Goal: Task Accomplishment & Management: Complete application form

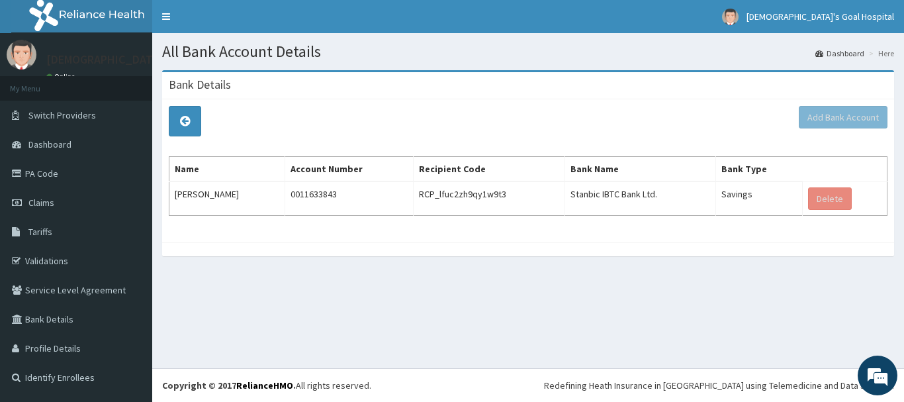
click at [670, 114] on div "Add Bank Account Name Account Number Recipient Code Bank Name Bank Type Gabriel…" at bounding box center [528, 170] width 732 height 143
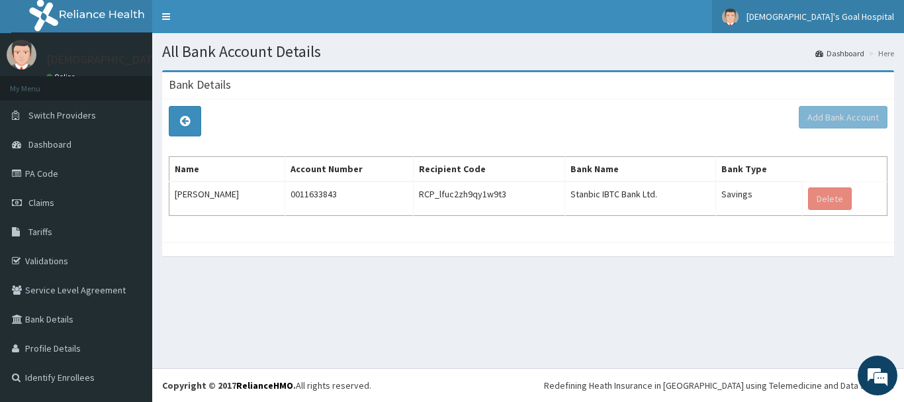
click at [887, 7] on link "God's Goal Hospital" at bounding box center [808, 16] width 192 height 33
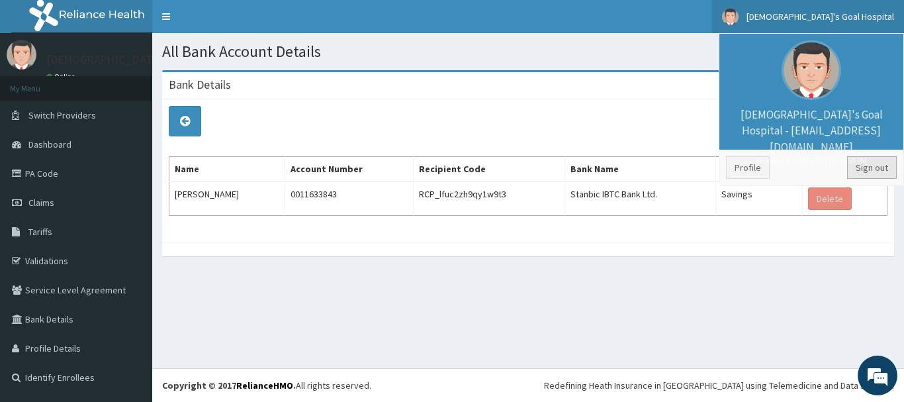
click at [868, 167] on link "Sign out" at bounding box center [872, 167] width 50 height 22
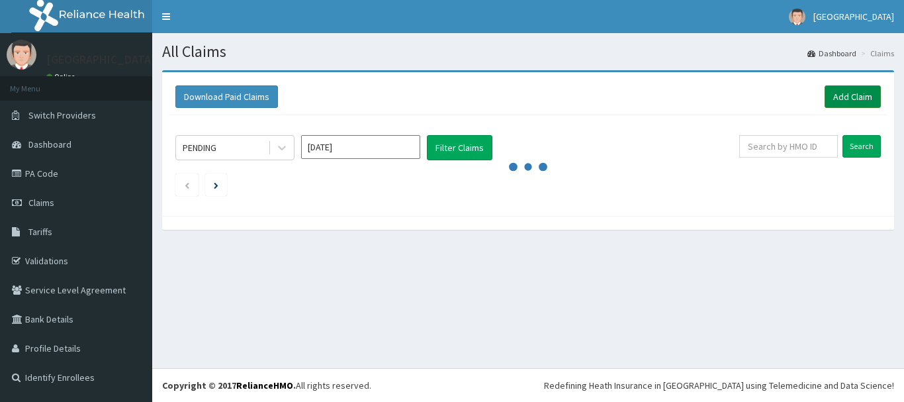
click at [850, 94] on link "Add Claim" at bounding box center [852, 96] width 56 height 22
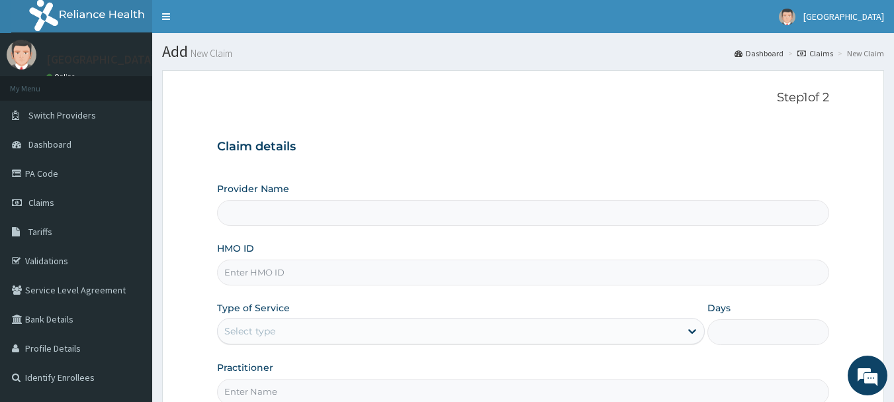
click at [312, 278] on input "HMO ID" at bounding box center [523, 272] width 613 height 26
type input "[GEOGRAPHIC_DATA]"
type input "ANL/10025/C"
click at [318, 324] on div "Select type" at bounding box center [449, 330] width 462 height 21
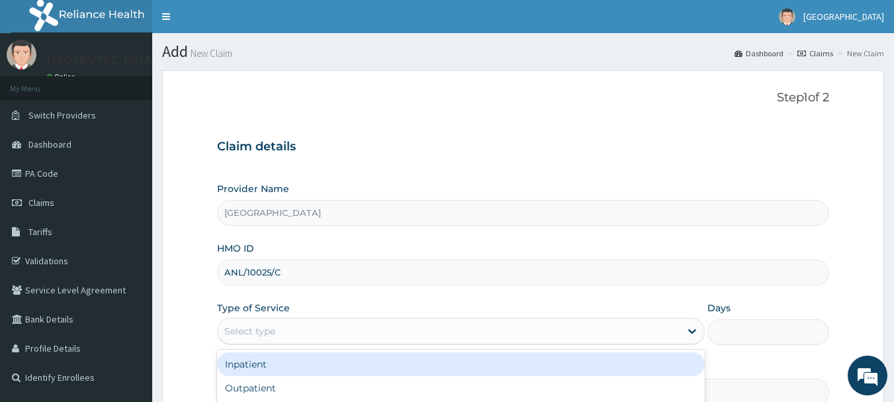
click at [339, 363] on div "Inpatient" at bounding box center [461, 364] width 488 height 24
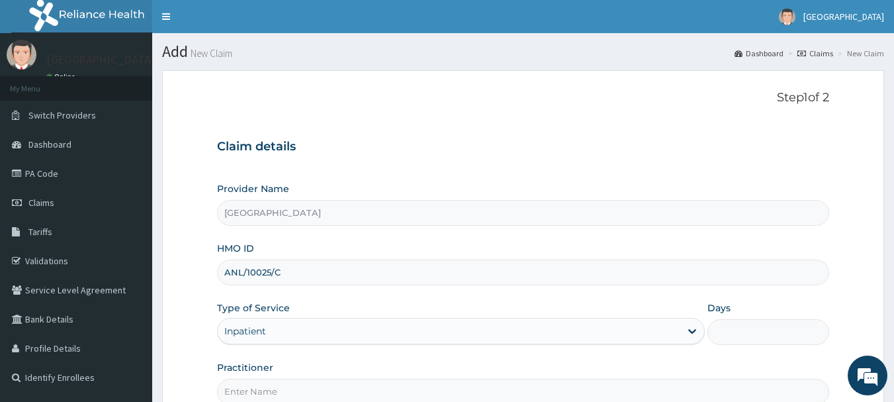
scroll to position [142, 0]
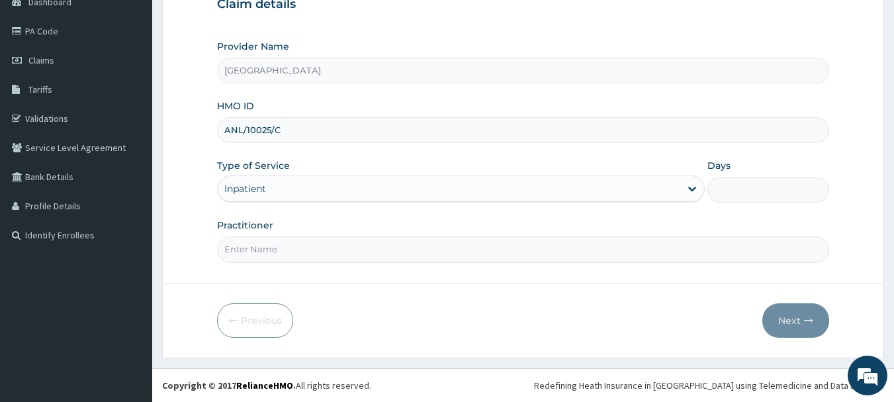
click at [748, 175] on div "Days" at bounding box center [768, 181] width 122 height 44
click at [766, 194] on input "Days" at bounding box center [768, 190] width 122 height 26
type input "2"
click at [476, 254] on input "Practitioner" at bounding box center [523, 249] width 613 height 26
type input "EZEKWE"
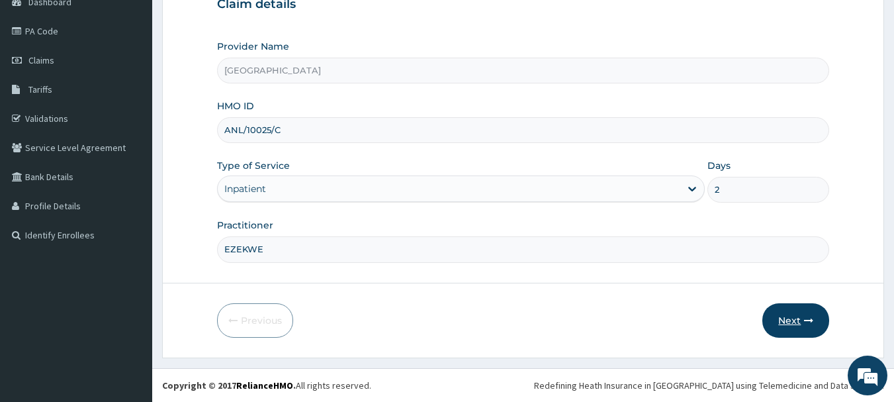
click at [795, 318] on button "Next" at bounding box center [795, 320] width 67 height 34
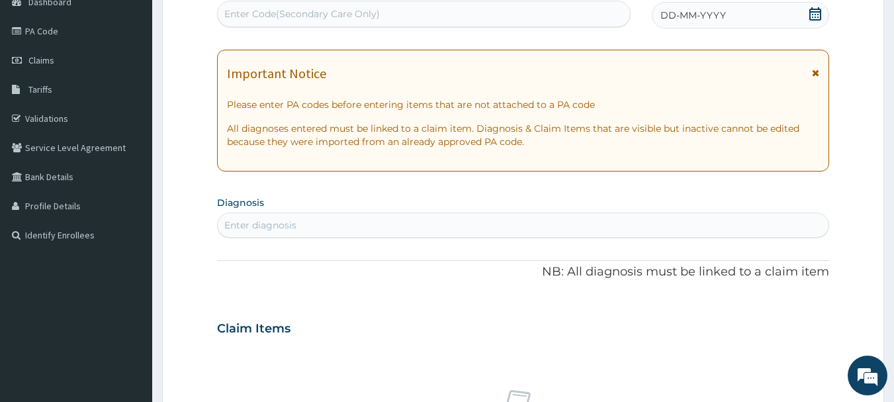
click at [580, 7] on div "Enter Code(Secondary Care Only)" at bounding box center [424, 13] width 413 height 21
paste input "PA/9983F6"
type input "PA/9983F6"
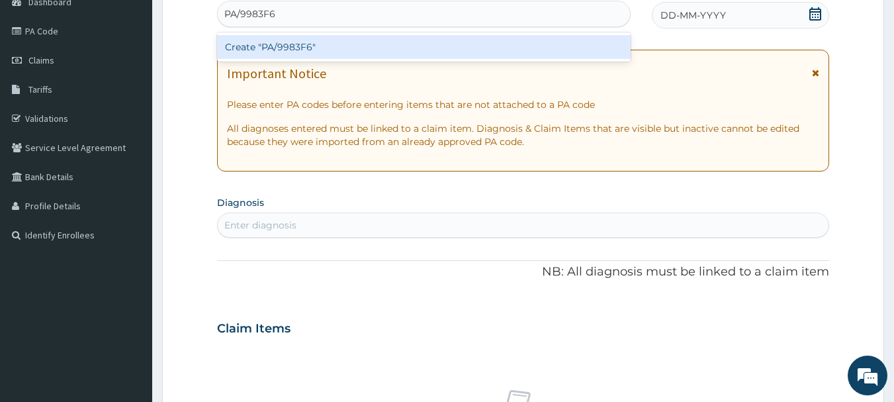
click at [558, 46] on div "Create "PA/9983F6"" at bounding box center [424, 47] width 414 height 24
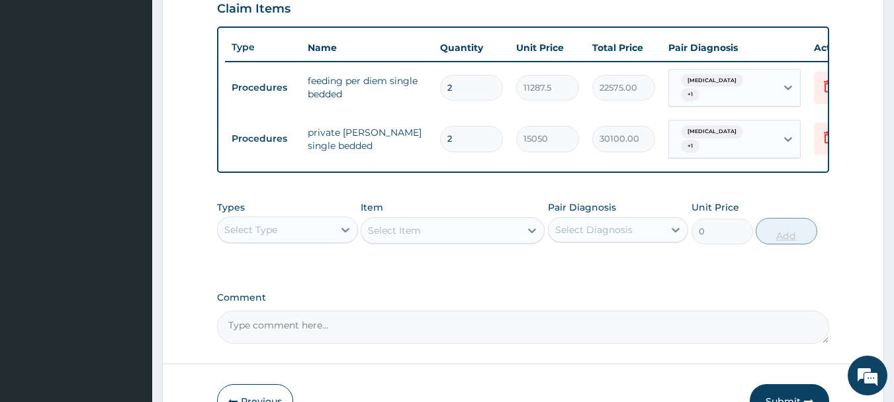
scroll to position [476, 0]
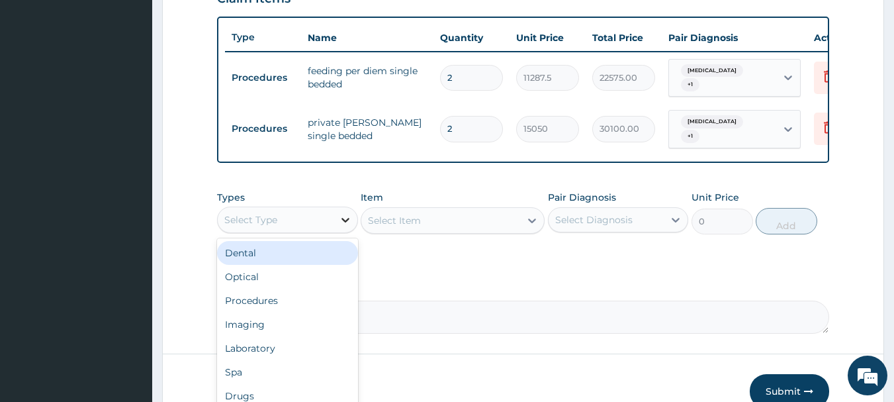
click at [335, 230] on div at bounding box center [345, 220] width 24 height 24
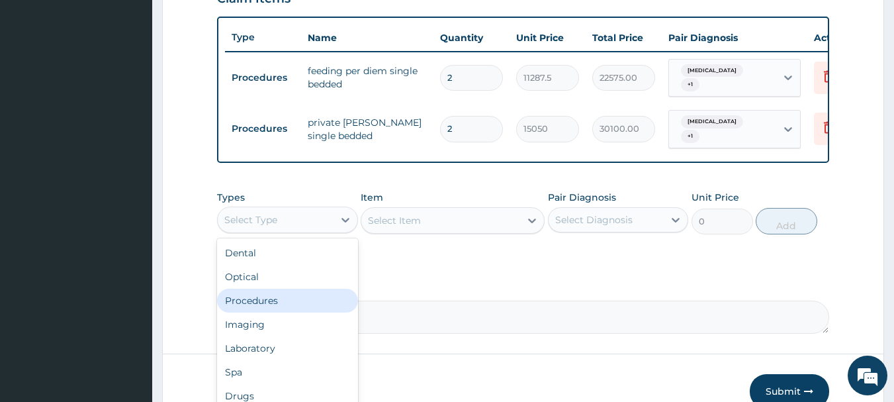
click at [322, 312] on div "Procedures" at bounding box center [287, 300] width 141 height 24
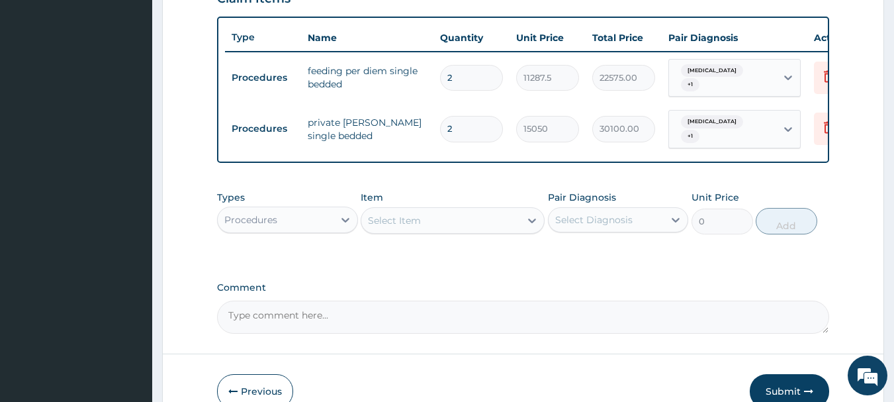
click at [447, 217] on div "Select Item" at bounding box center [440, 220] width 159 height 21
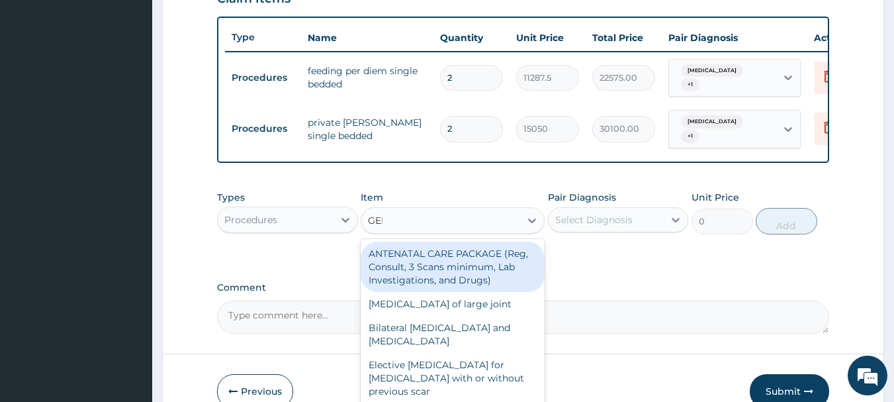
type input "GENE"
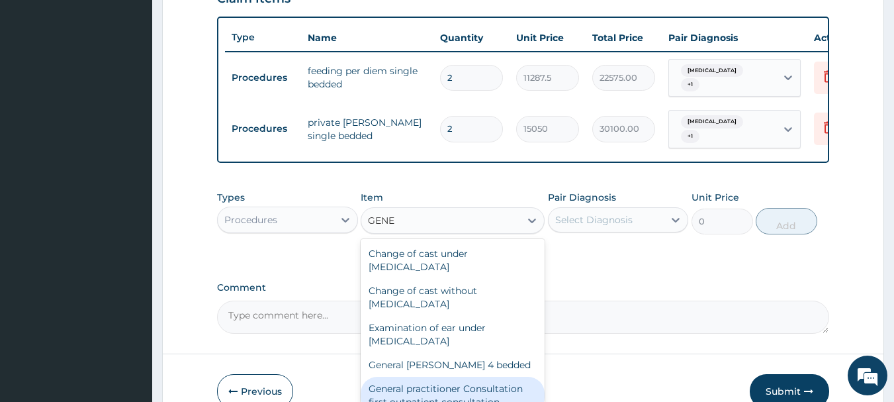
click at [492, 392] on div "General practitioner Consultation first outpatient consultation" at bounding box center [453, 394] width 184 height 37
type input "3547.5"
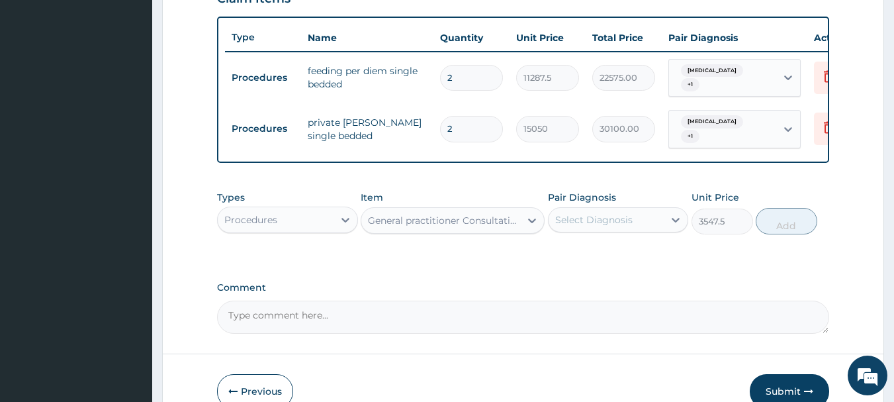
click at [648, 220] on div "Select Diagnosis" at bounding box center [607, 219] width 116 height 21
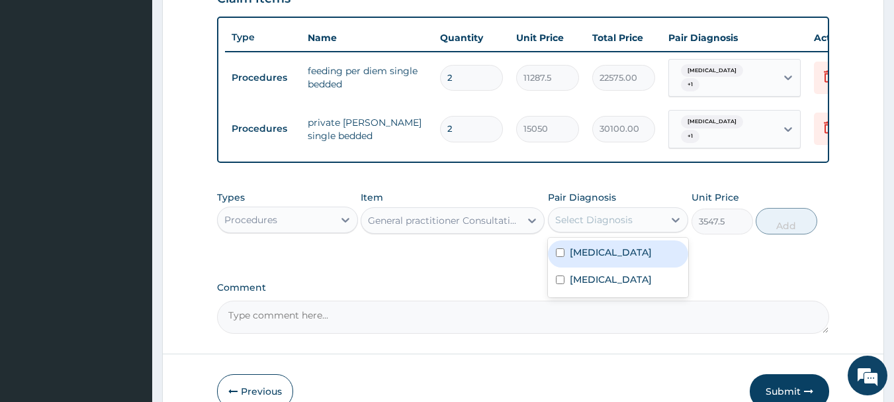
click at [646, 257] on label "Upper respiratory infection" at bounding box center [611, 251] width 82 height 13
checkbox input "true"
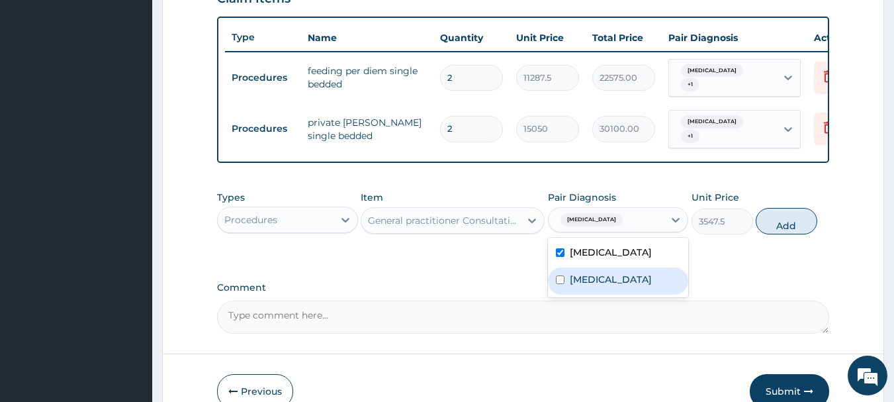
click at [640, 294] on div "Malaria" at bounding box center [618, 280] width 141 height 27
checkbox input "true"
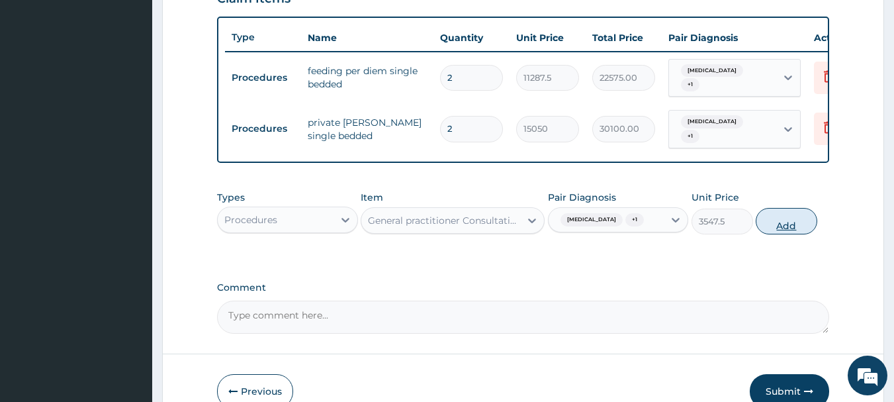
click at [779, 234] on button "Add" at bounding box center [787, 221] width 62 height 26
type input "0"
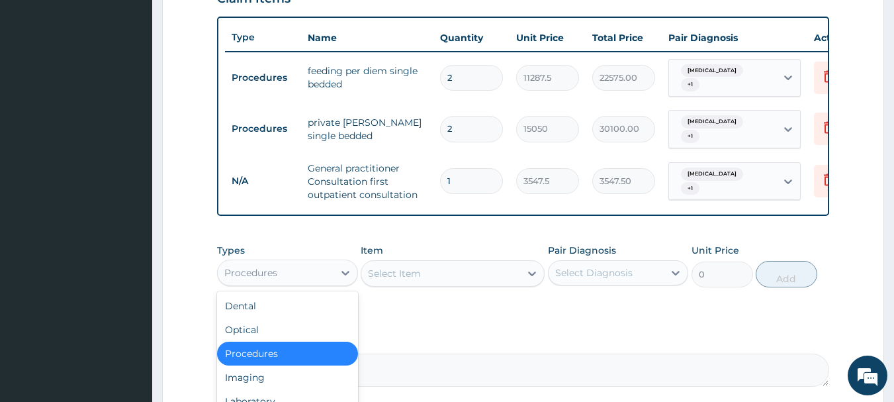
click at [302, 277] on div "Procedures" at bounding box center [276, 272] width 116 height 21
click at [313, 395] on div "Laboratory" at bounding box center [287, 401] width 141 height 24
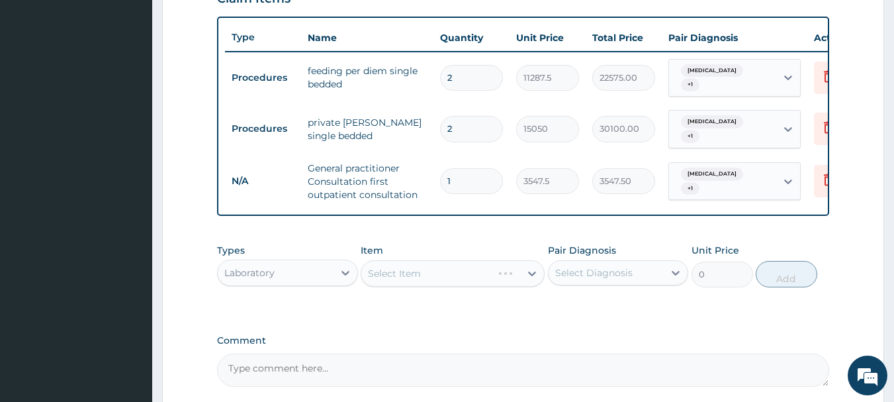
scroll to position [603, 0]
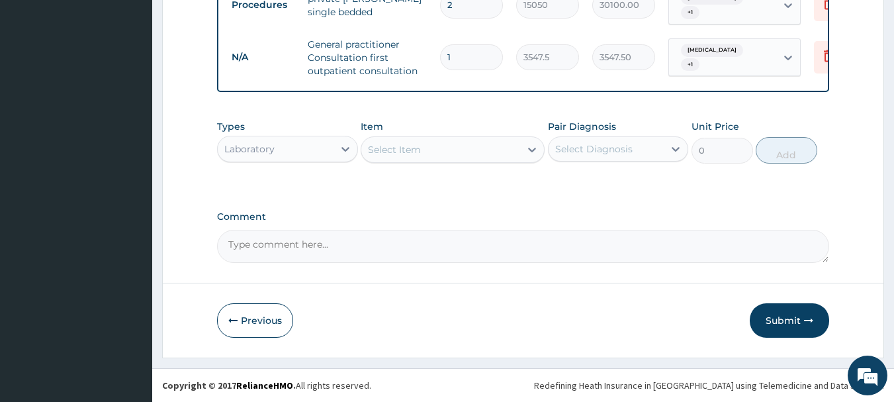
click at [476, 150] on div "Select Item" at bounding box center [440, 149] width 159 height 21
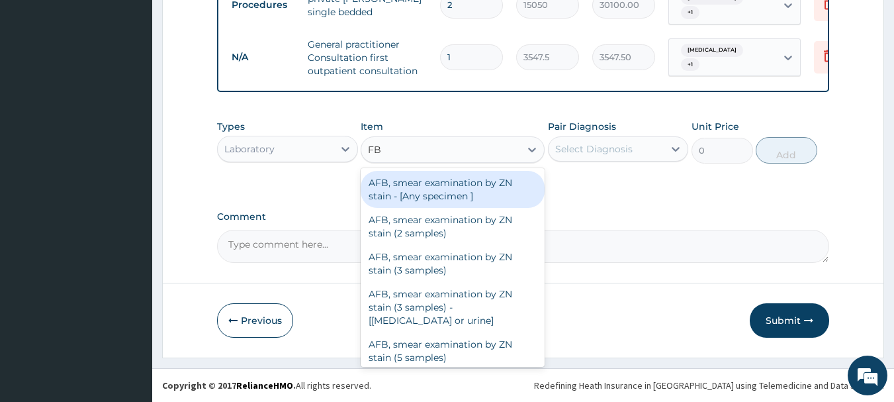
type input "FBC"
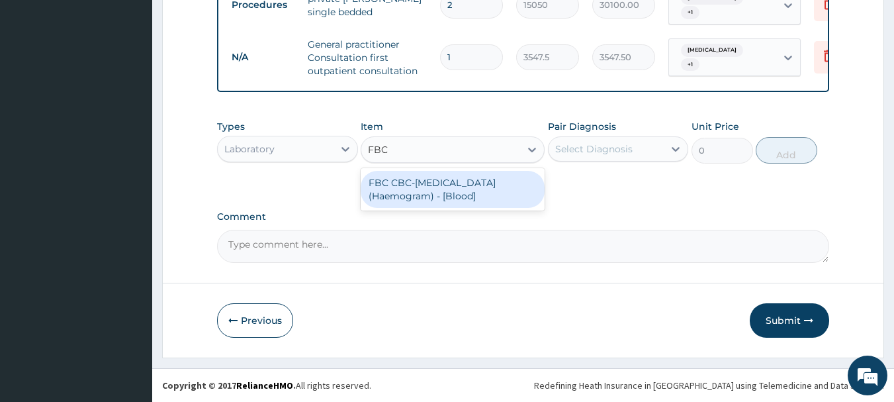
click at [461, 201] on div "FBC CBC-Complete Blood Count (Haemogram) - [Blood]" at bounding box center [453, 189] width 184 height 37
type input "4300"
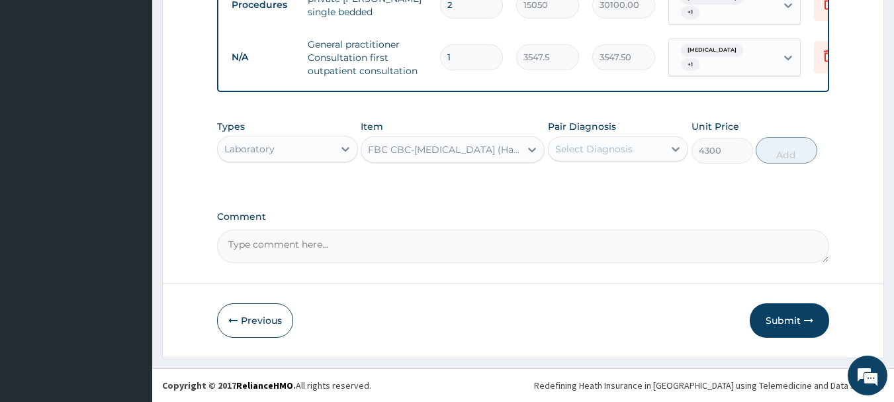
drag, startPoint x: 599, startPoint y: 148, endPoint x: 611, endPoint y: 166, distance: 21.8
click at [607, 156] on div "Select Diagnosis" at bounding box center [607, 148] width 116 height 21
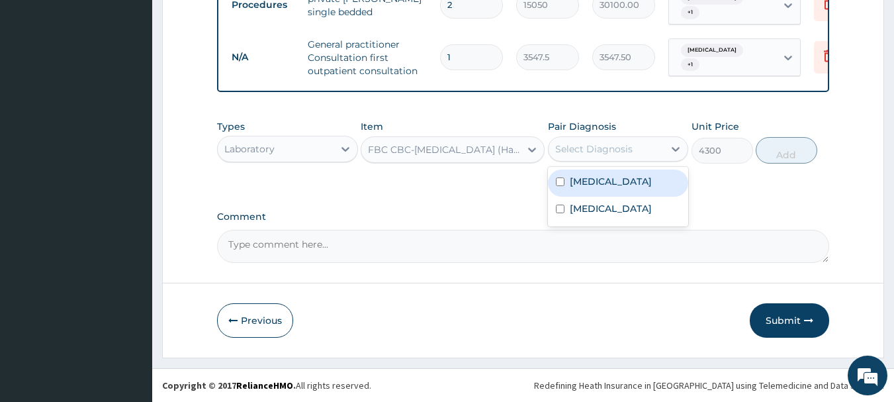
drag, startPoint x: 611, startPoint y: 166, endPoint x: 621, endPoint y: 191, distance: 26.2
click at [618, 183] on label "Upper respiratory infection" at bounding box center [611, 181] width 82 height 13
checkbox input "true"
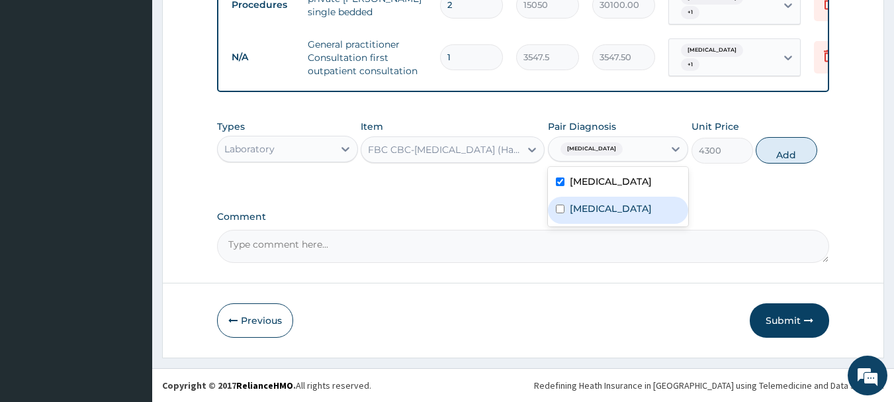
drag, startPoint x: 627, startPoint y: 215, endPoint x: 735, endPoint y: 159, distance: 121.3
click at [629, 215] on div "Malaria" at bounding box center [618, 210] width 141 height 27
checkbox input "true"
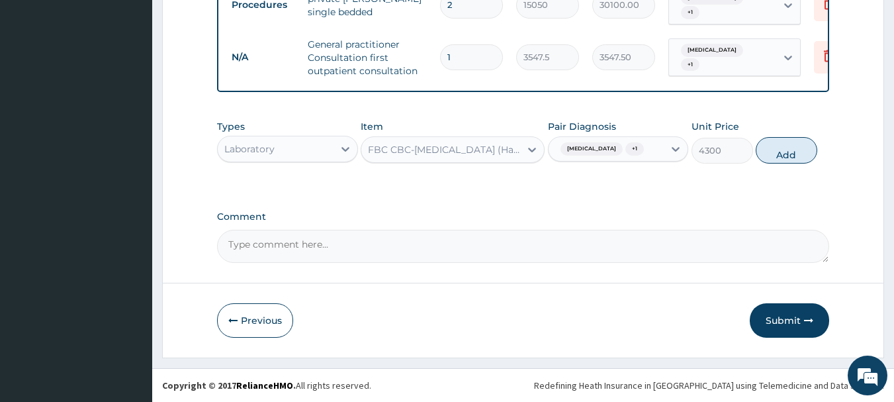
drag, startPoint x: 794, startPoint y: 154, endPoint x: 757, endPoint y: 157, distance: 37.2
click at [797, 154] on button "Add" at bounding box center [787, 150] width 62 height 26
type input "0"
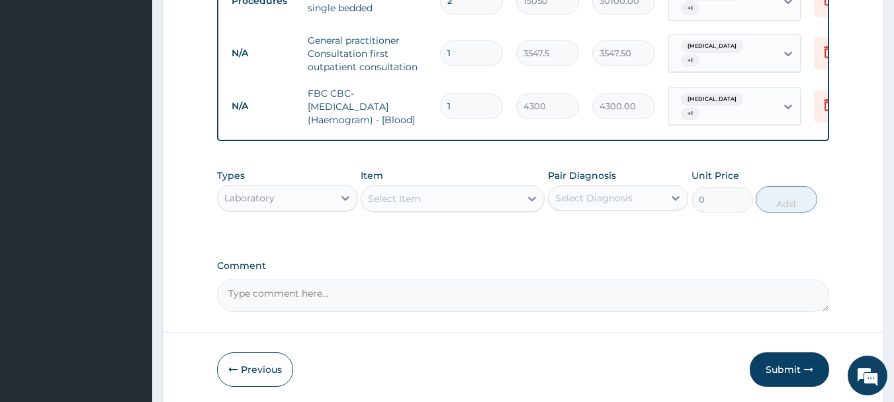
click at [480, 206] on div "Select Item" at bounding box center [440, 198] width 159 height 21
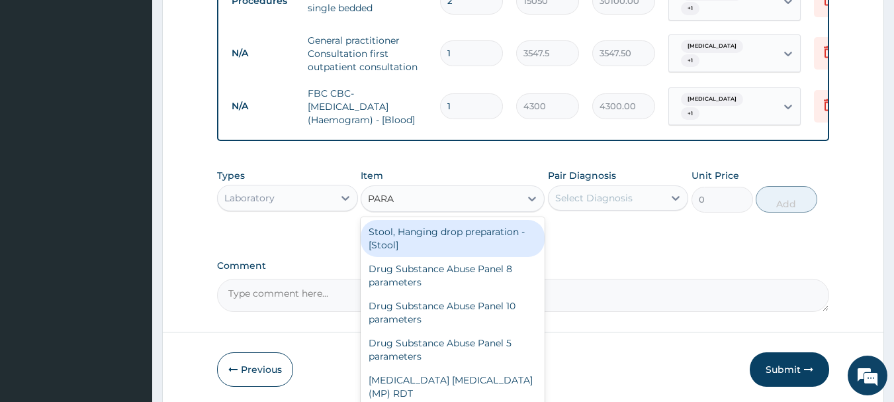
type input "PARAS"
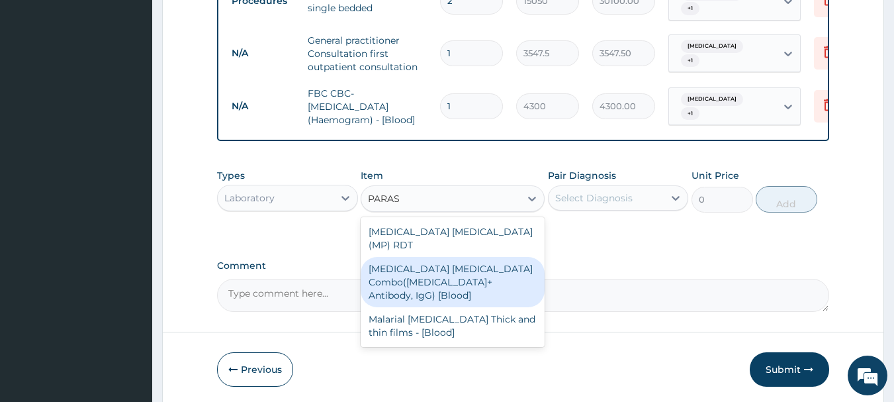
click at [453, 270] on div "Malaria Parasite Combo(Blood Film+ Antibody, IgG) [Blood]" at bounding box center [453, 282] width 184 height 50
type input "1612.5"
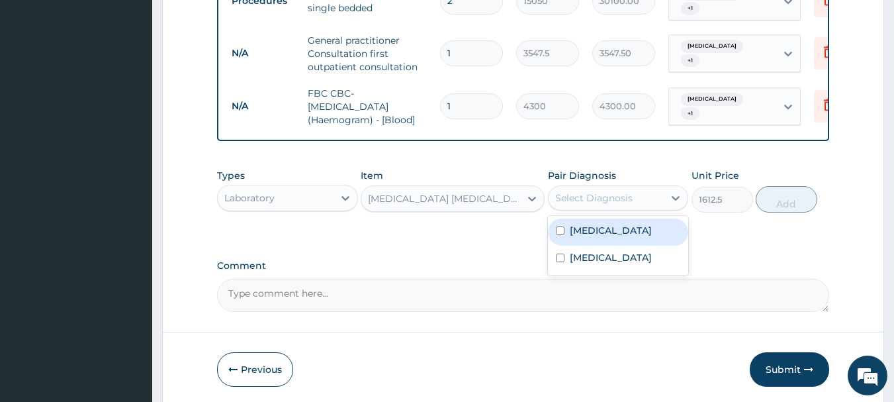
click at [572, 204] on div "Select Diagnosis" at bounding box center [593, 197] width 77 height 13
click at [599, 237] on label "Upper respiratory infection" at bounding box center [611, 230] width 82 height 13
checkbox input "true"
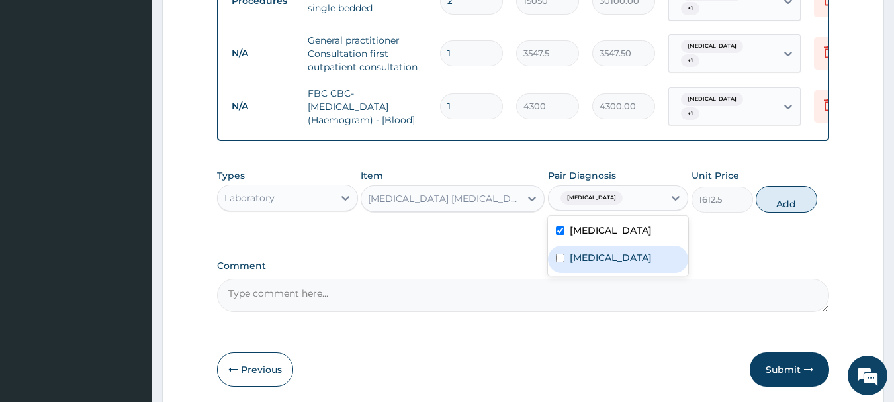
click at [605, 273] on div "Malaria" at bounding box center [618, 258] width 141 height 27
checkbox input "true"
click at [781, 212] on button "Add" at bounding box center [787, 199] width 62 height 26
type input "0"
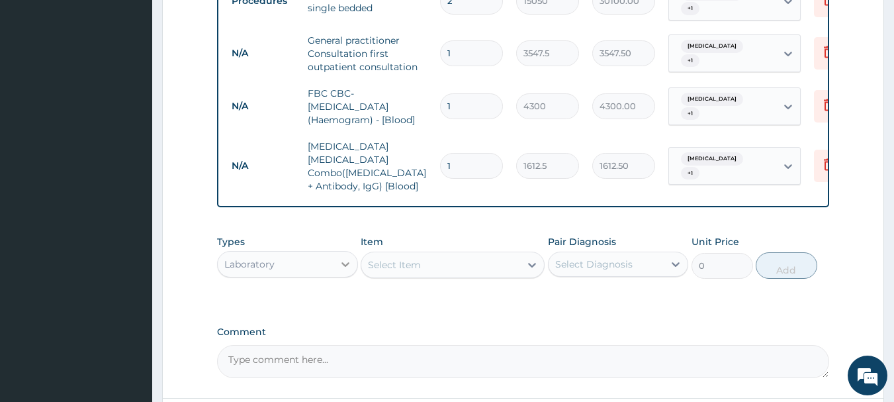
click at [335, 257] on div at bounding box center [345, 264] width 24 height 24
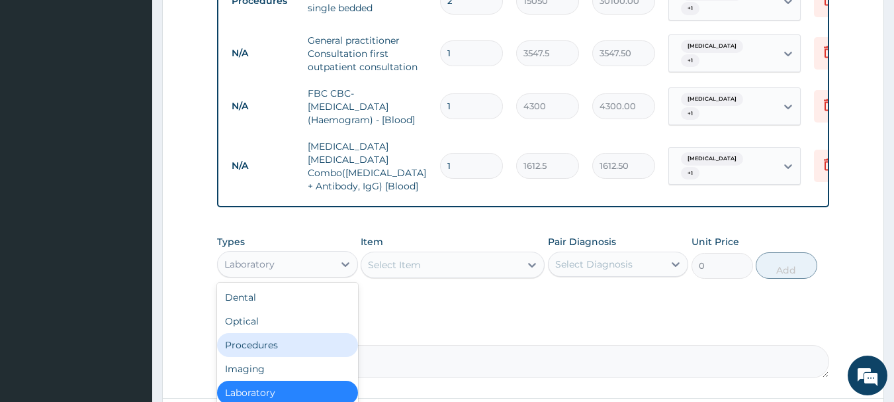
scroll to position [709, 0]
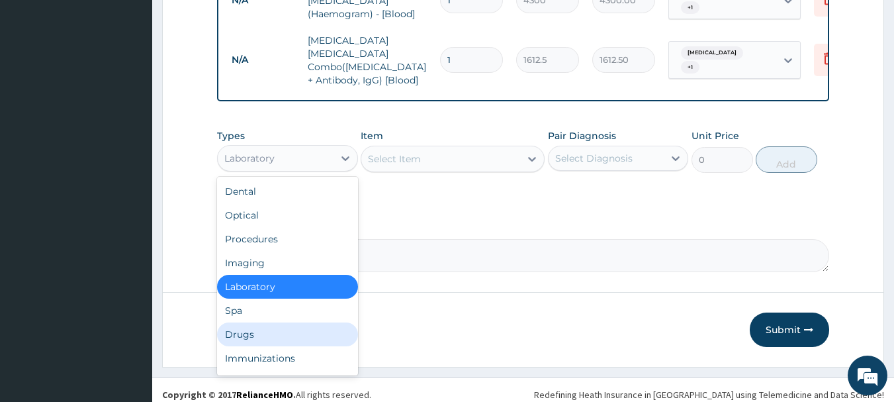
click at [231, 322] on div "Drugs" at bounding box center [287, 334] width 141 height 24
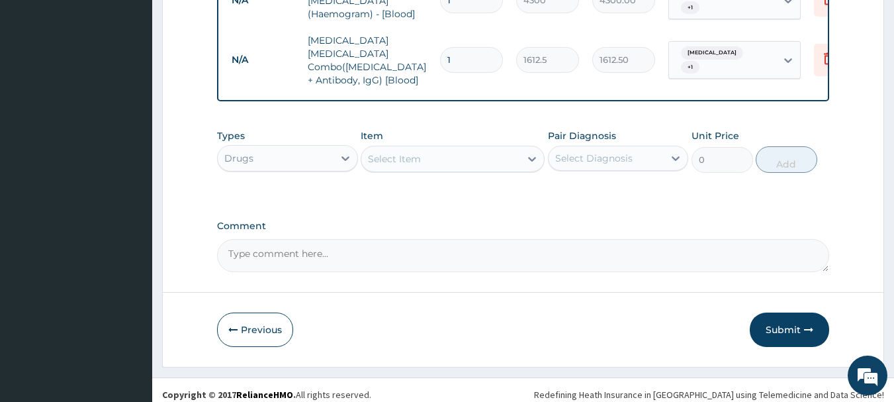
click at [437, 129] on div "Item Select Item" at bounding box center [453, 151] width 184 height 44
click at [451, 148] on div "Select Item" at bounding box center [440, 158] width 159 height 21
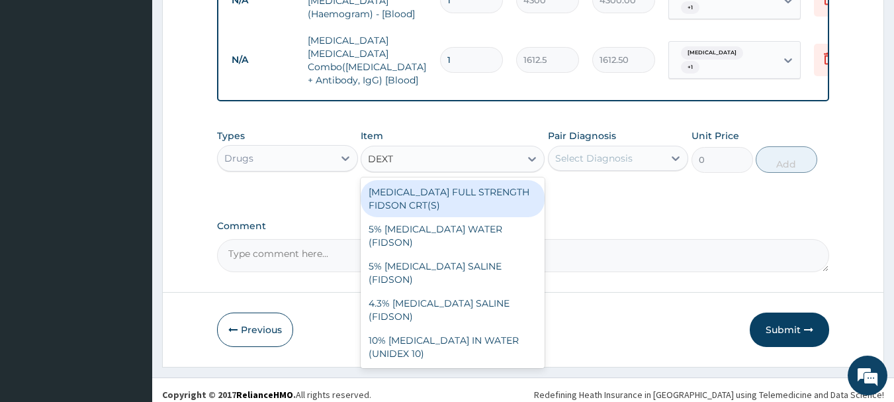
type input "DEXTR"
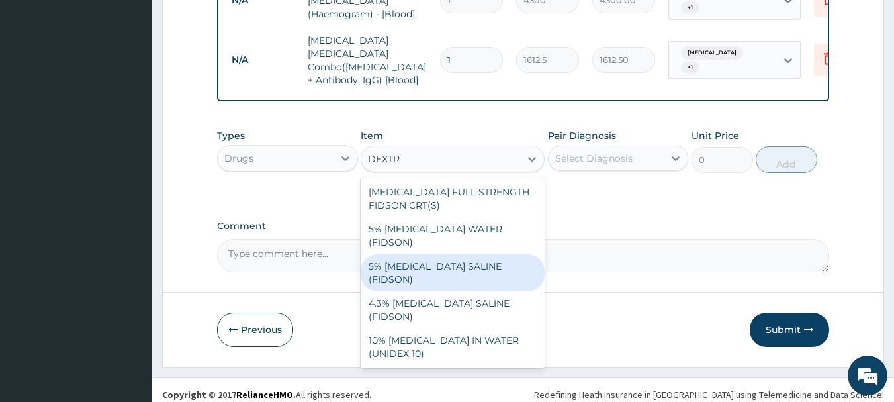
click at [492, 254] on div "5% DEXTROSE SALINE (FIDSON)" at bounding box center [453, 272] width 184 height 37
type input "1773.75"
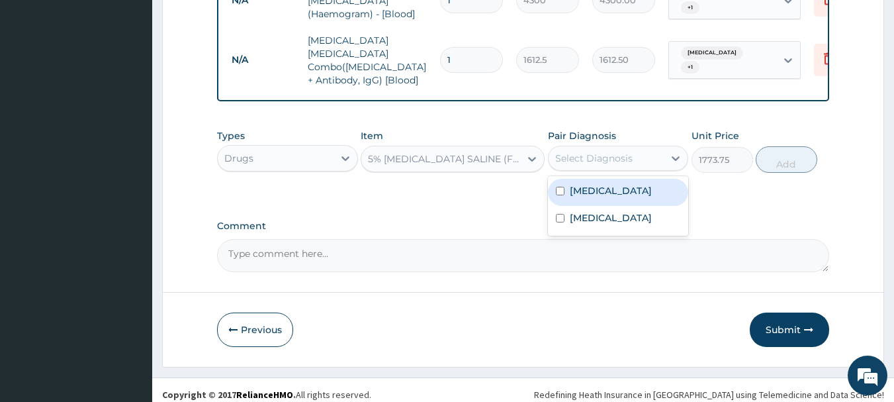
drag, startPoint x: 611, startPoint y: 157, endPoint x: 618, endPoint y: 179, distance: 22.4
click at [614, 159] on div "Select Diagnosis" at bounding box center [607, 158] width 116 height 21
drag, startPoint x: 618, startPoint y: 185, endPoint x: 625, endPoint y: 208, distance: 23.4
click at [620, 192] on label "Upper respiratory infection" at bounding box center [611, 190] width 82 height 13
checkbox input "true"
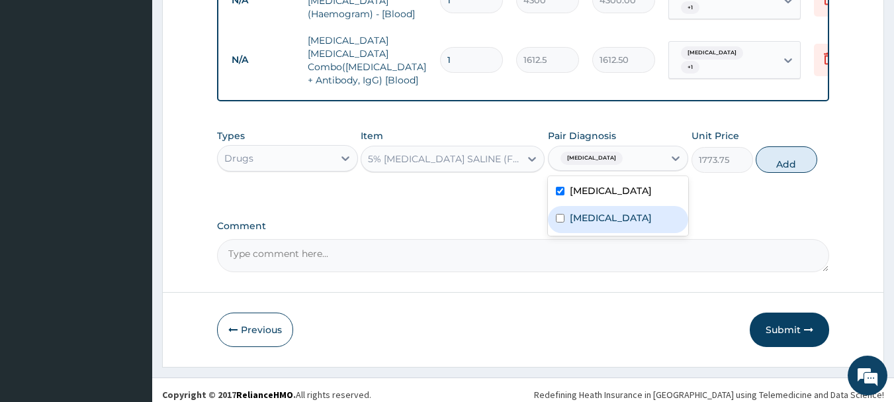
click at [628, 224] on div "Malaria" at bounding box center [618, 219] width 141 height 27
checkbox input "true"
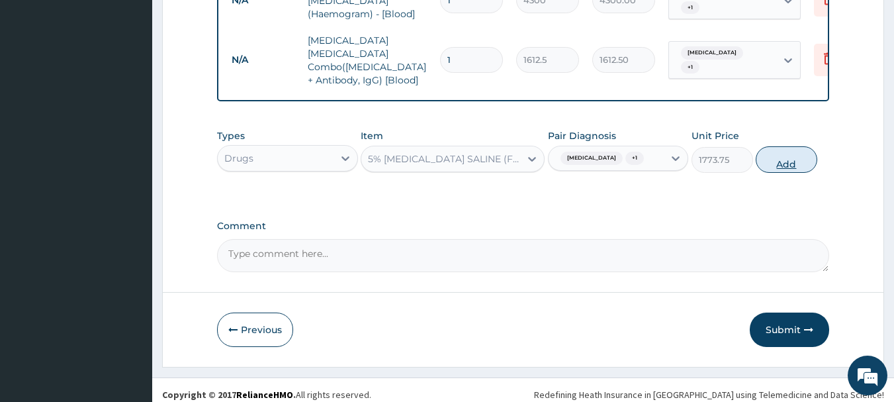
click at [795, 168] on button "Add" at bounding box center [787, 159] width 62 height 26
type input "0"
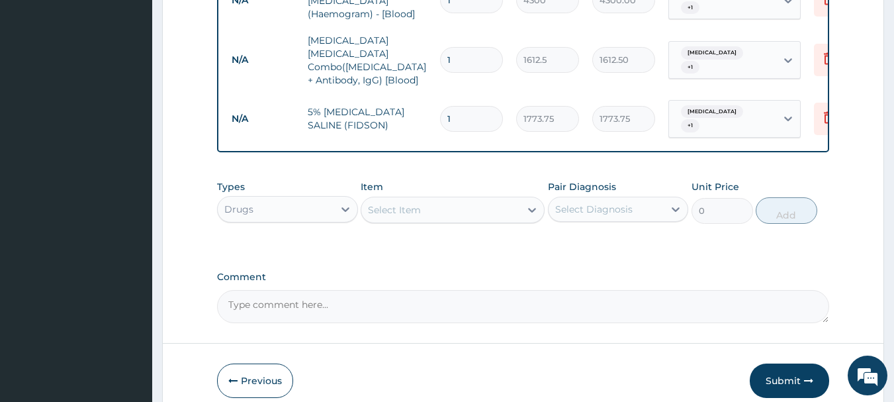
type input "0.00"
type input "3"
type input "5321.25"
type input "3"
click at [435, 203] on div "Select Item" at bounding box center [440, 209] width 159 height 21
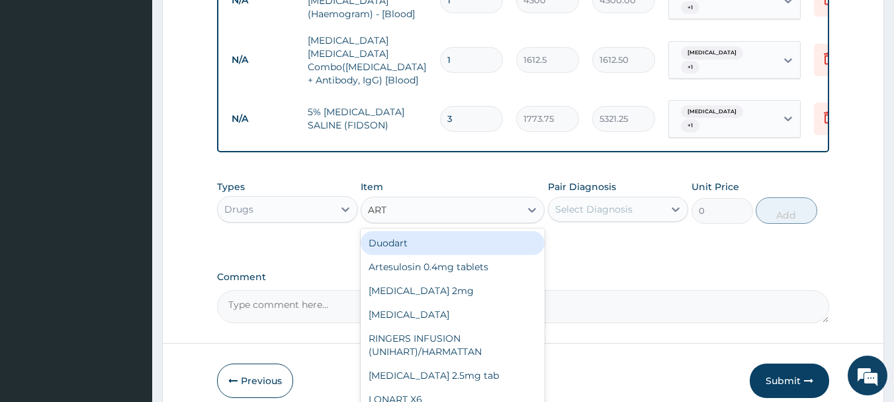
type input "ARTE"
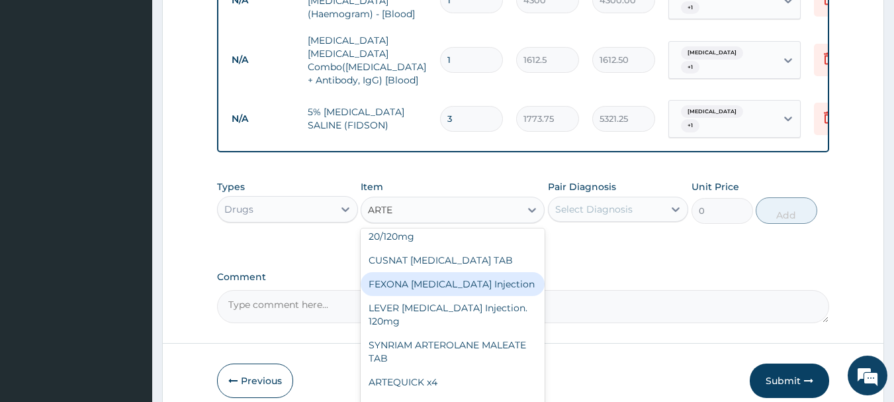
scroll to position [146, 0]
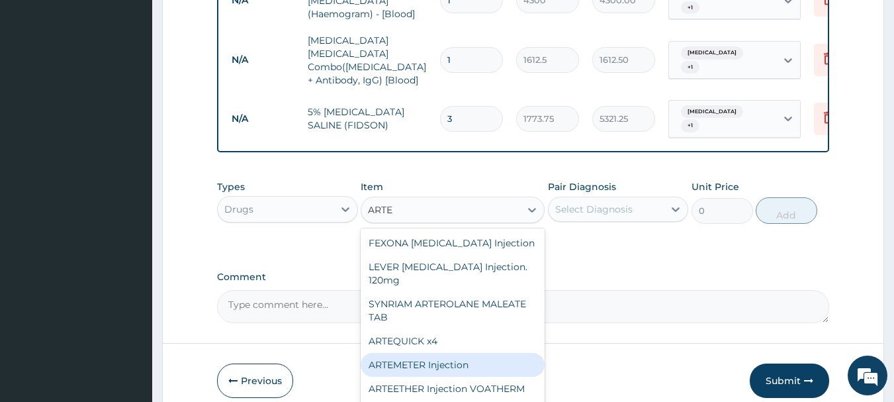
click at [488, 353] on div "ARTEMETER Injection" at bounding box center [453, 365] width 184 height 24
type input "946"
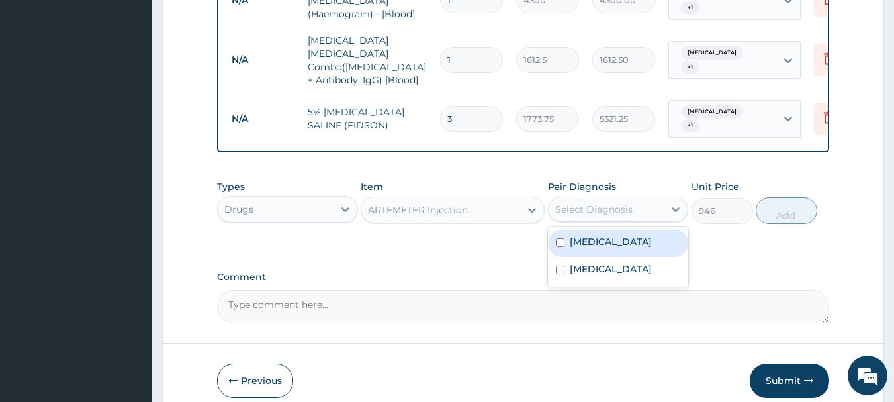
drag, startPoint x: 631, startPoint y: 206, endPoint x: 633, endPoint y: 240, distance: 33.8
click at [633, 206] on div "Select Diagnosis" at bounding box center [607, 208] width 116 height 21
click at [588, 263] on div "Malaria" at bounding box center [618, 270] width 141 height 27
checkbox input "true"
click at [596, 243] on label "Upper respiratory infection" at bounding box center [611, 241] width 82 height 13
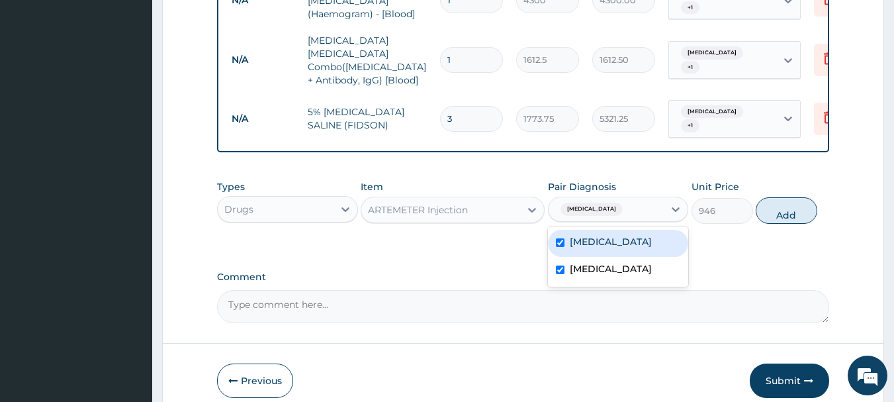
checkbox input "true"
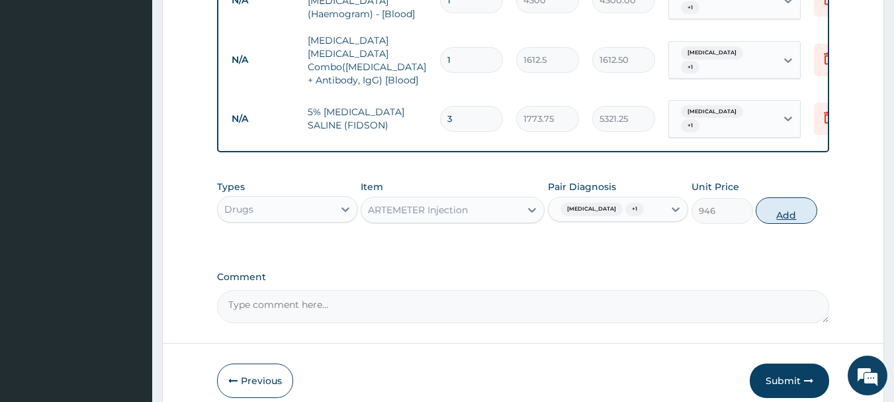
click at [786, 203] on button "Add" at bounding box center [787, 210] width 62 height 26
type input "0"
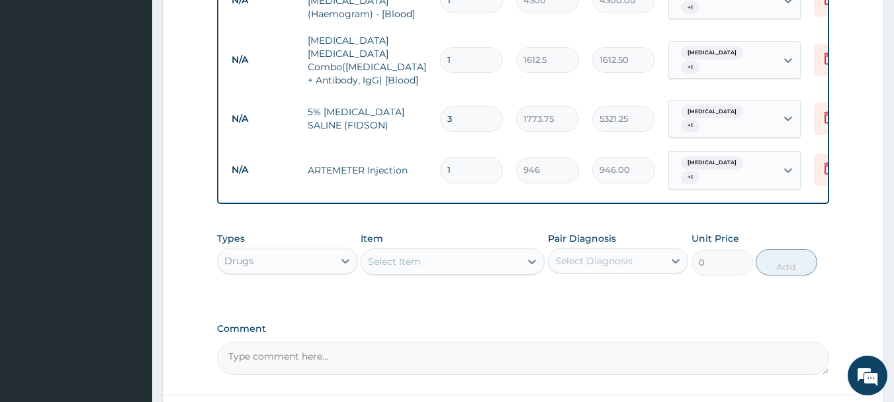
type input "0.00"
type input "3"
type input "2838.00"
type input "3"
click at [465, 253] on div "Select Item" at bounding box center [440, 261] width 159 height 21
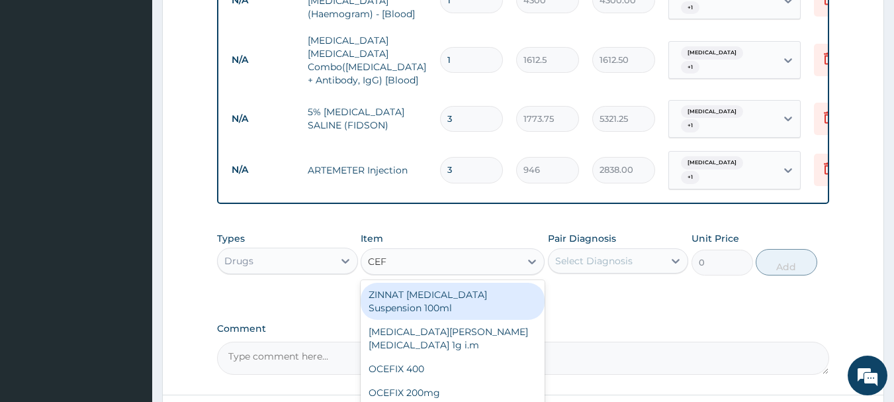
type input "CEFT"
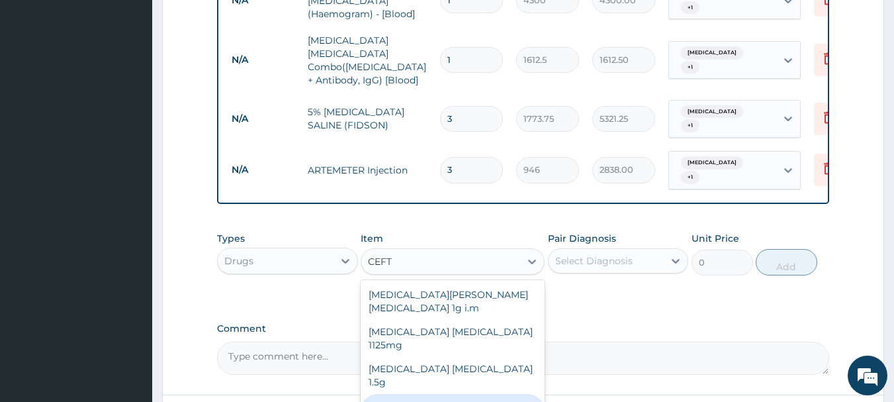
type input "2128.5"
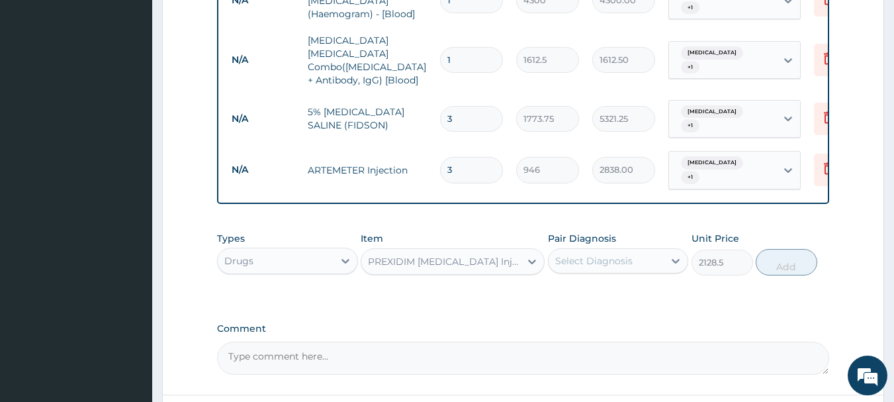
click at [565, 254] on div "Select Diagnosis" at bounding box center [593, 260] width 77 height 13
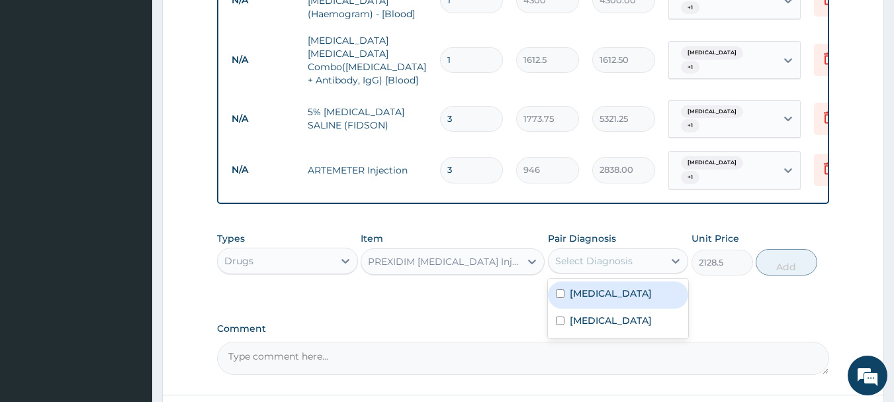
drag, startPoint x: 585, startPoint y: 289, endPoint x: 590, endPoint y: 302, distance: 14.0
click at [586, 292] on label "Upper respiratory infection" at bounding box center [611, 292] width 82 height 13
checkbox input "true"
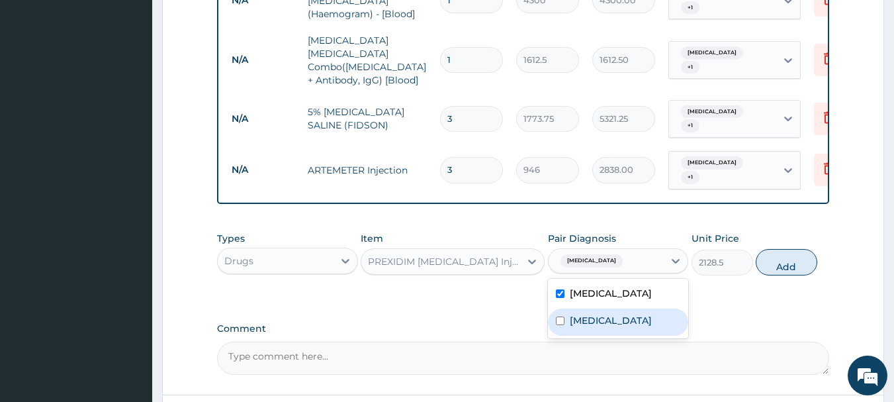
click at [599, 317] on label "Malaria" at bounding box center [611, 320] width 82 height 13
checkbox input "true"
click at [812, 257] on button "Add" at bounding box center [787, 262] width 62 height 26
type input "0"
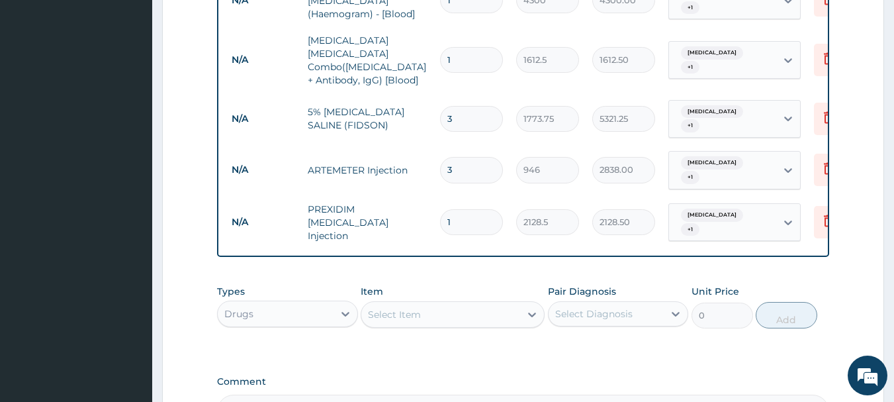
type input "0.00"
type input "4"
type input "8514.00"
type input "4"
click at [467, 304] on div "Select Item" at bounding box center [440, 314] width 159 height 21
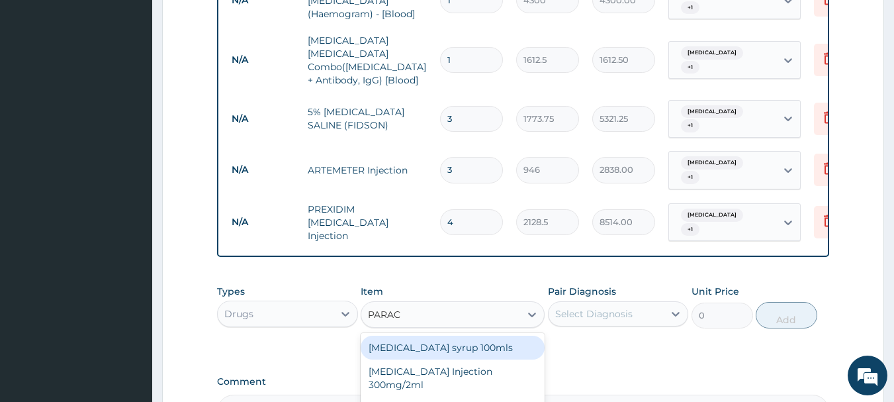
type input "PARACE"
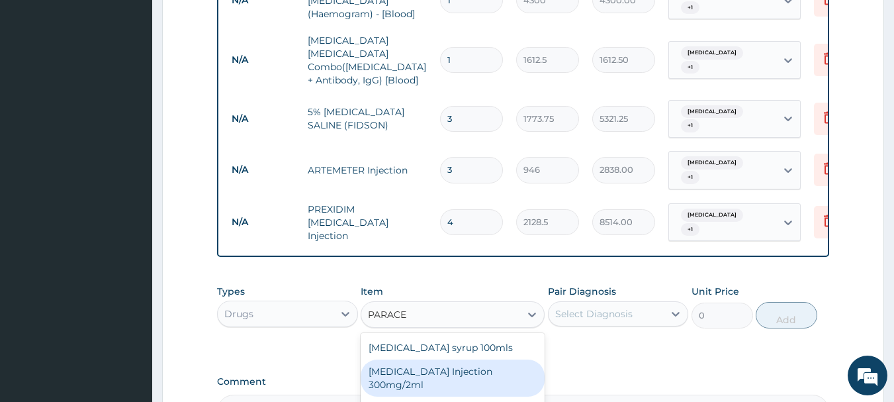
click at [471, 359] on div "PARACETAMOL Injection 300mg/2ml" at bounding box center [453, 377] width 184 height 37
type input "260.15"
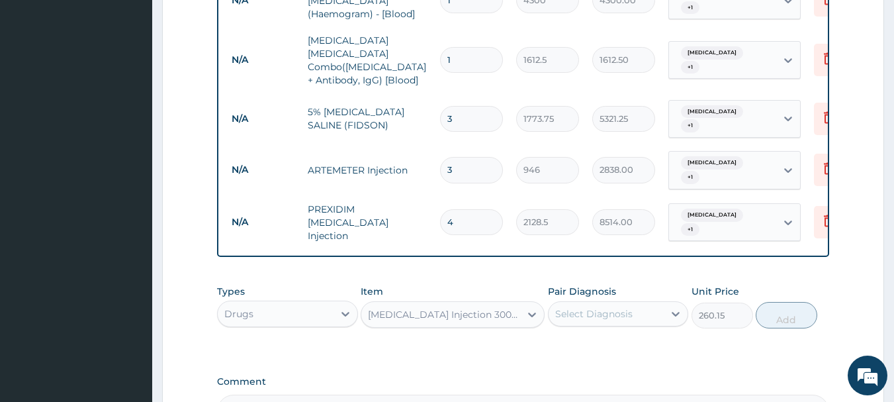
click at [635, 308] on div "Select Diagnosis" at bounding box center [618, 313] width 141 height 25
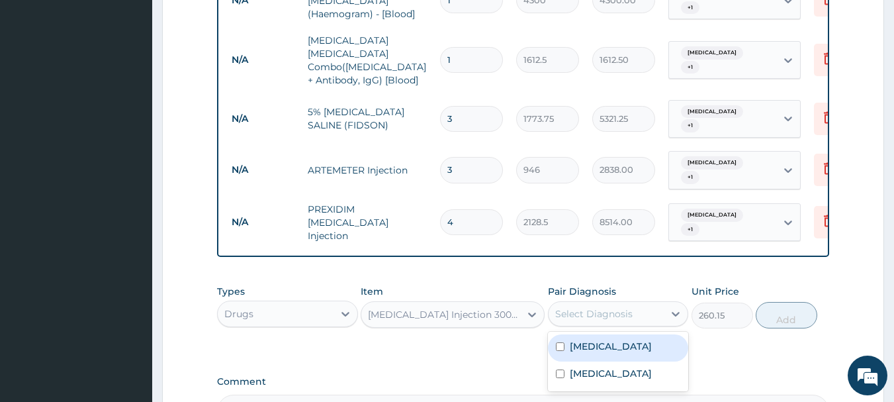
drag, startPoint x: 643, startPoint y: 330, endPoint x: 648, endPoint y: 378, distance: 48.6
click at [643, 339] on label "Upper respiratory infection" at bounding box center [611, 345] width 82 height 13
checkbox input "true"
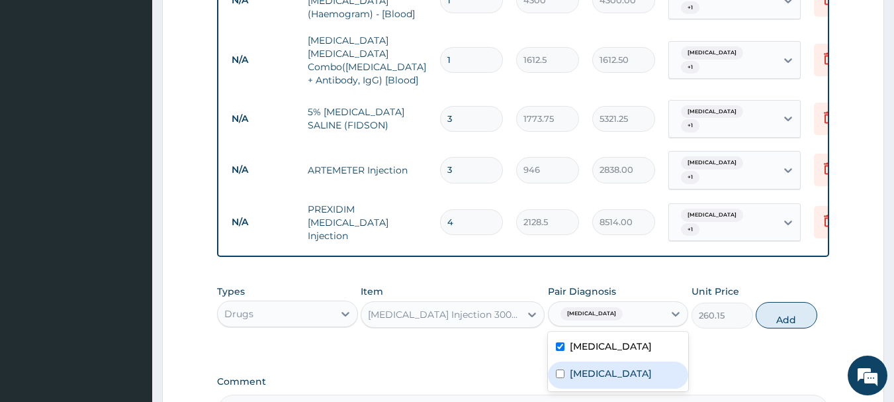
click at [648, 379] on div "Malaria" at bounding box center [618, 374] width 141 height 27
checkbox input "true"
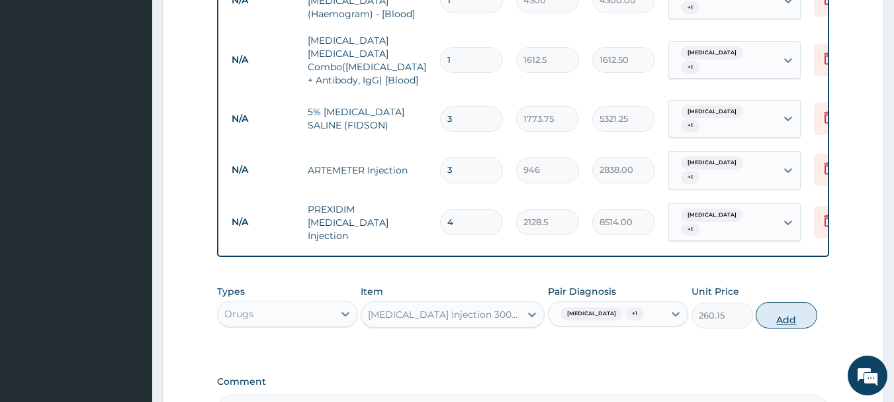
click at [792, 308] on button "Add" at bounding box center [787, 315] width 62 height 26
type input "0"
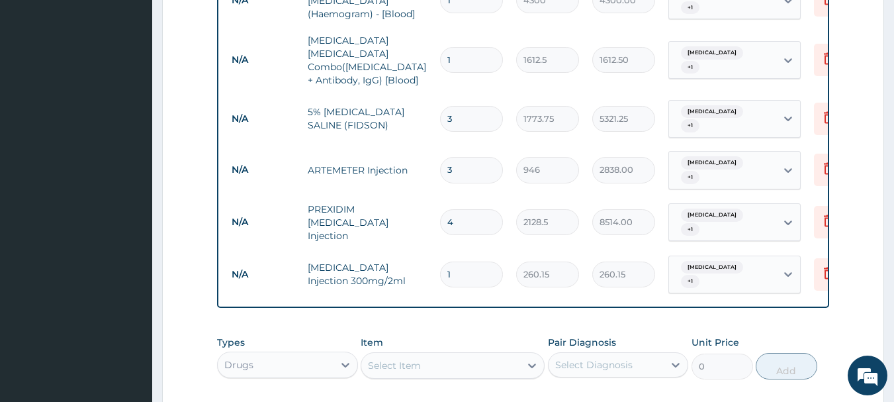
type input "14"
type input "3642.10"
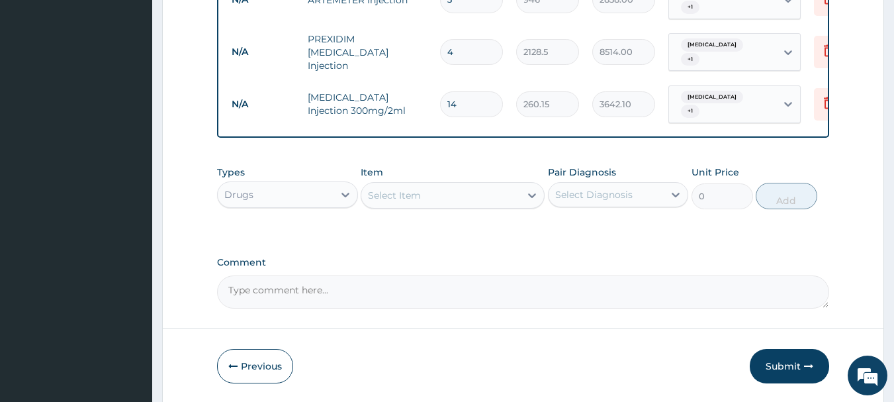
scroll to position [893, 0]
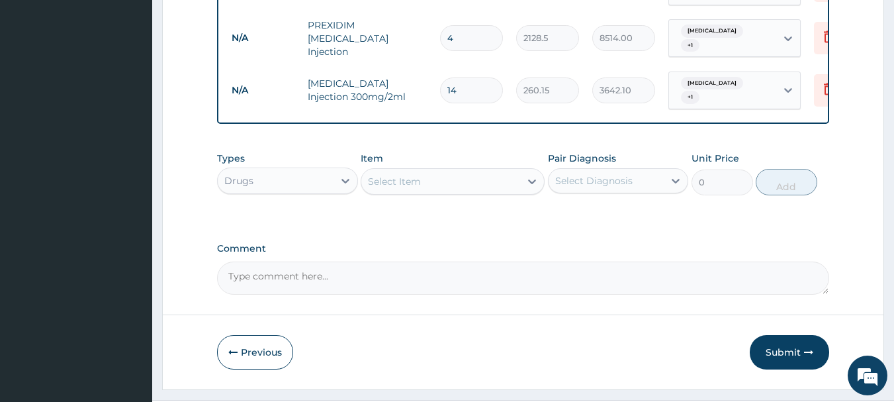
type input "14"
click at [496, 171] on div "Select Item" at bounding box center [440, 181] width 159 height 21
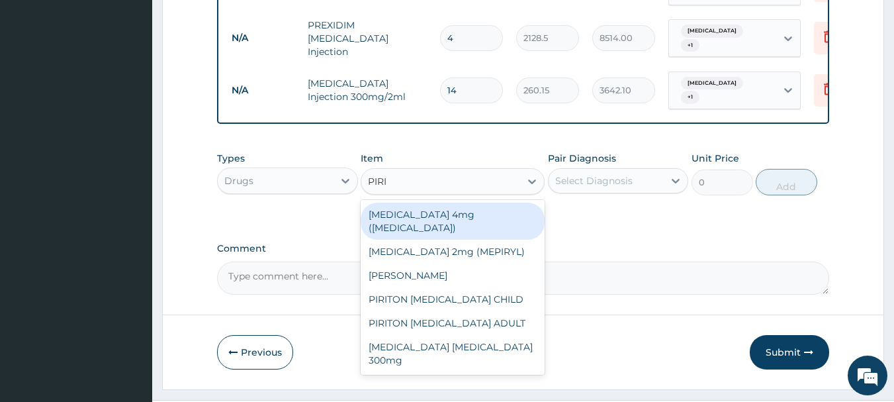
type input "PIRIT"
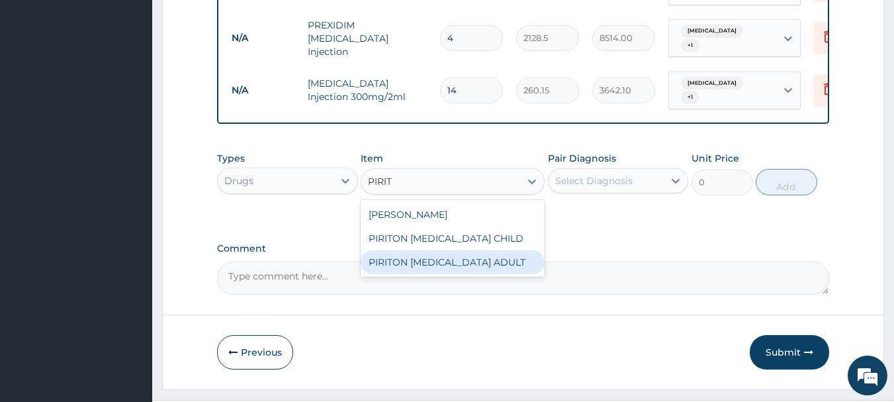
click at [464, 250] on div "PIRITON EXPECTORANT ADULT" at bounding box center [453, 262] width 184 height 24
type input "1182.5"
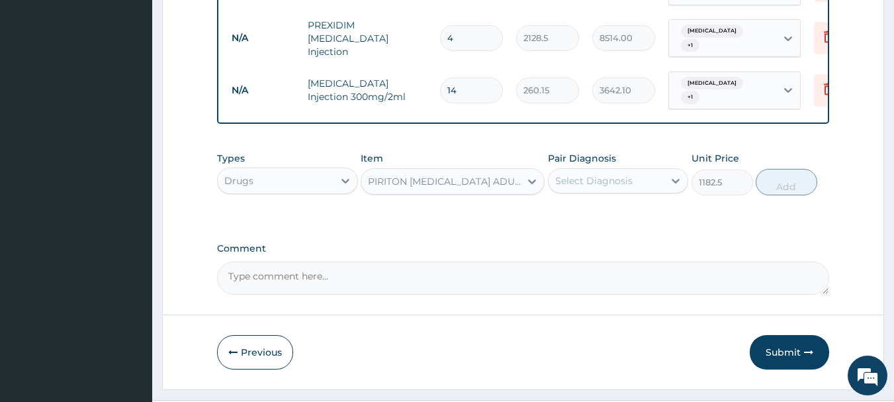
click at [620, 174] on div "Select Diagnosis" at bounding box center [593, 180] width 77 height 13
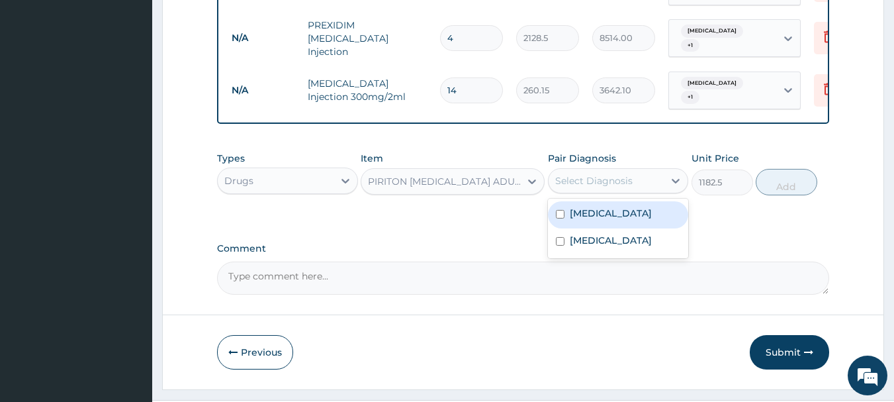
click at [631, 207] on label "Upper respiratory infection" at bounding box center [611, 212] width 82 height 13
checkbox input "true"
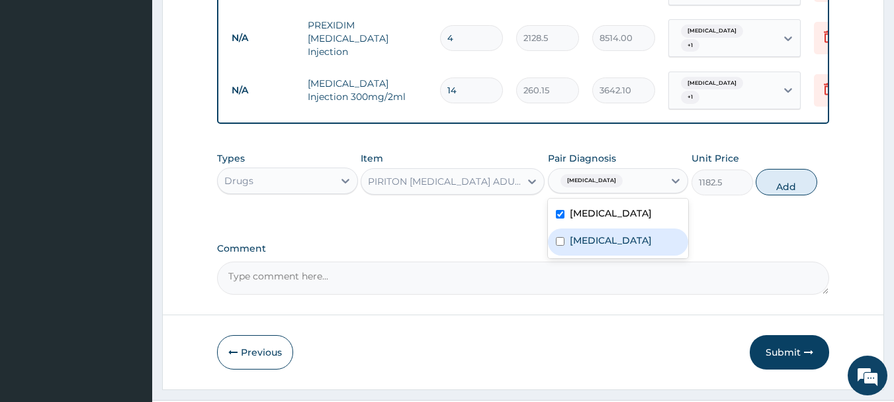
click at [638, 232] on div "Malaria" at bounding box center [618, 241] width 141 height 27
checkbox input "true"
click at [771, 183] on button "Add" at bounding box center [787, 182] width 62 height 26
type input "0"
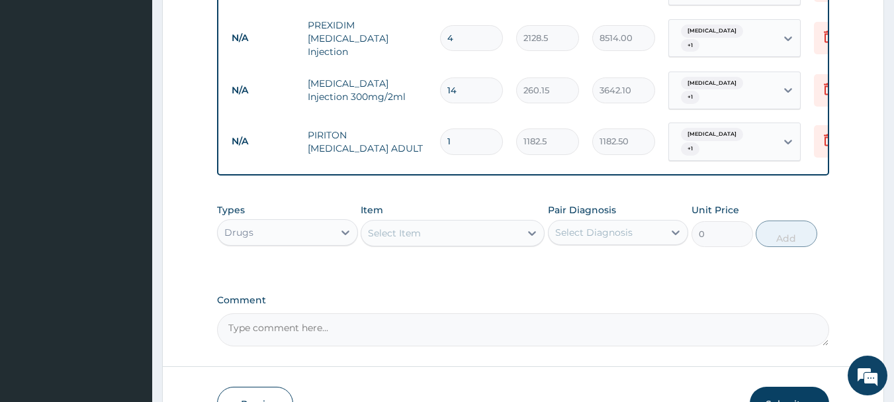
click at [429, 222] on div "Select Item" at bounding box center [440, 232] width 159 height 21
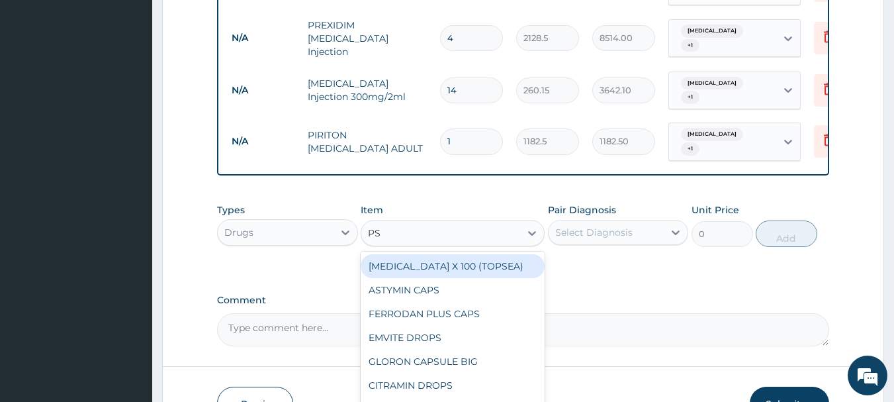
type input "P"
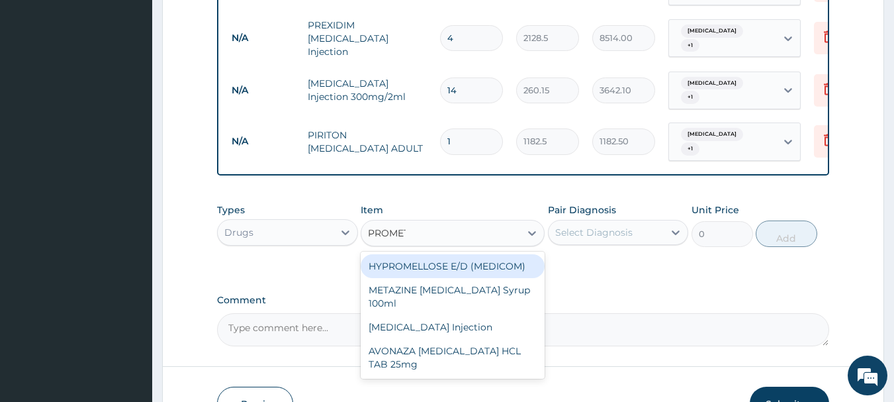
type input "PROMETH"
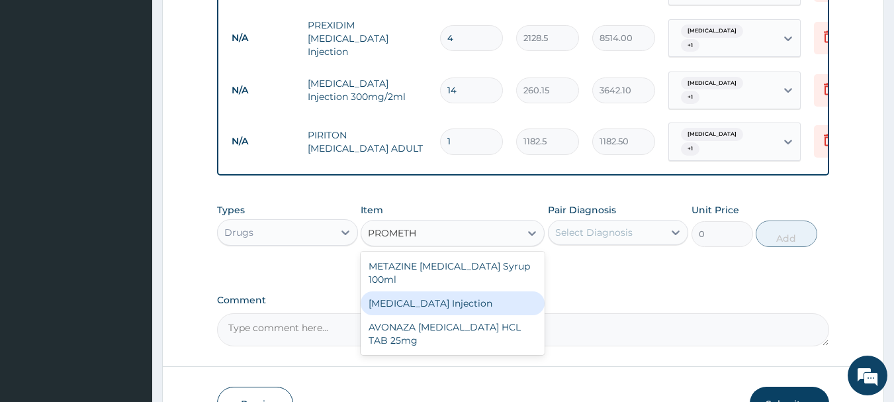
click at [467, 291] on div "PROMETHAZINE Injection" at bounding box center [453, 303] width 184 height 24
type input "354.75"
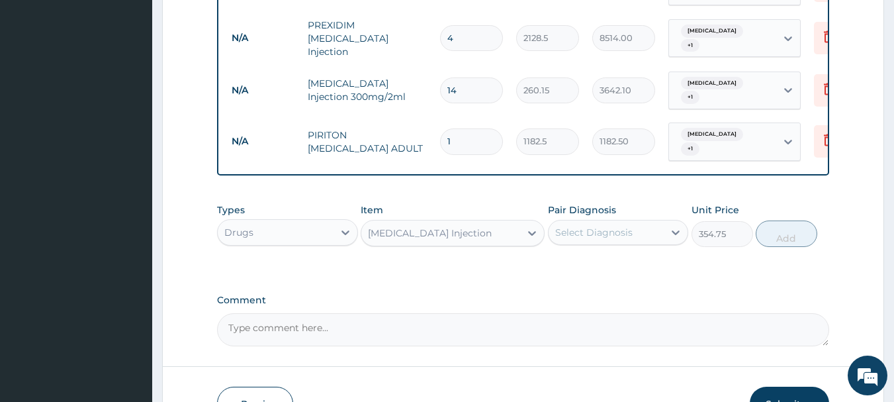
click at [620, 222] on div "Select Diagnosis" at bounding box center [607, 232] width 116 height 21
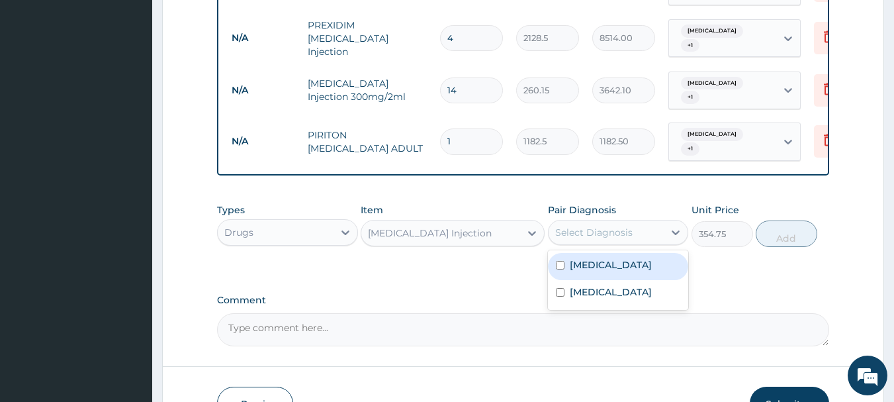
click at [622, 258] on label "Upper respiratory infection" at bounding box center [611, 264] width 82 height 13
checkbox input "true"
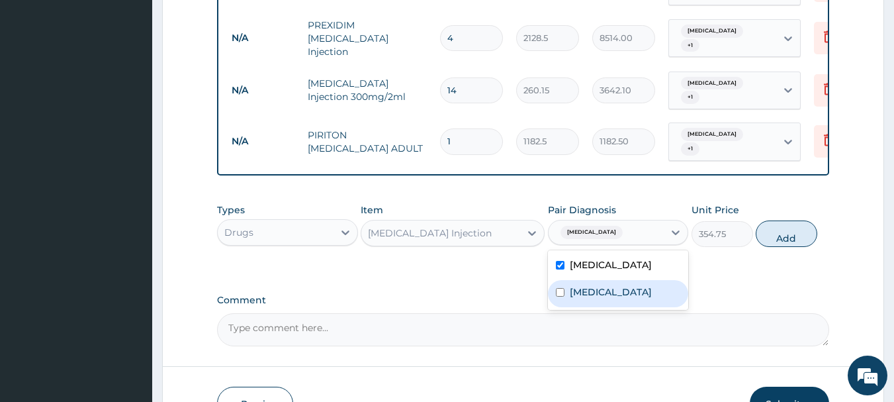
click at [631, 291] on div "Malaria" at bounding box center [618, 293] width 141 height 27
checkbox input "true"
click at [785, 232] on button "Add" at bounding box center [787, 233] width 62 height 26
type input "0"
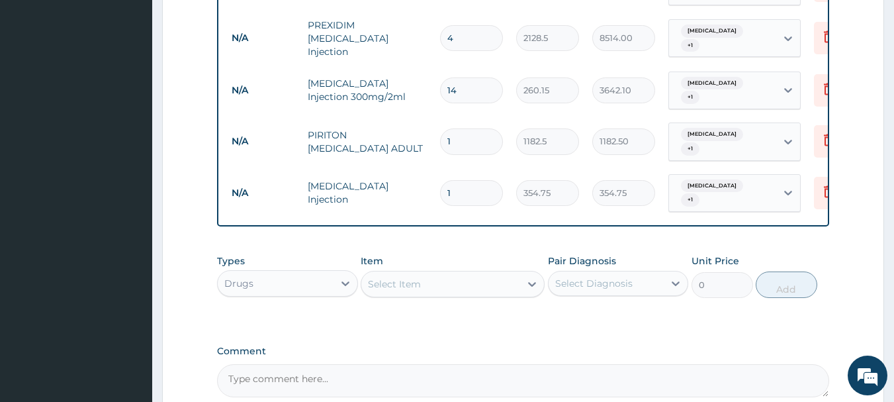
scroll to position [1012, 0]
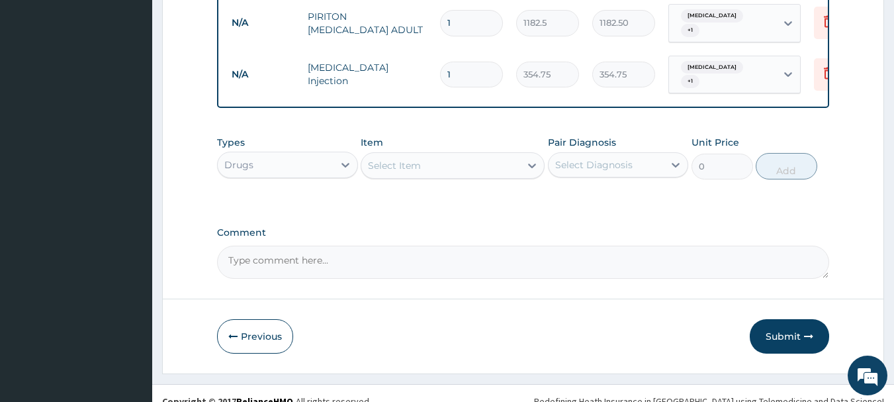
click at [436, 155] on div "Select Item" at bounding box center [440, 165] width 159 height 21
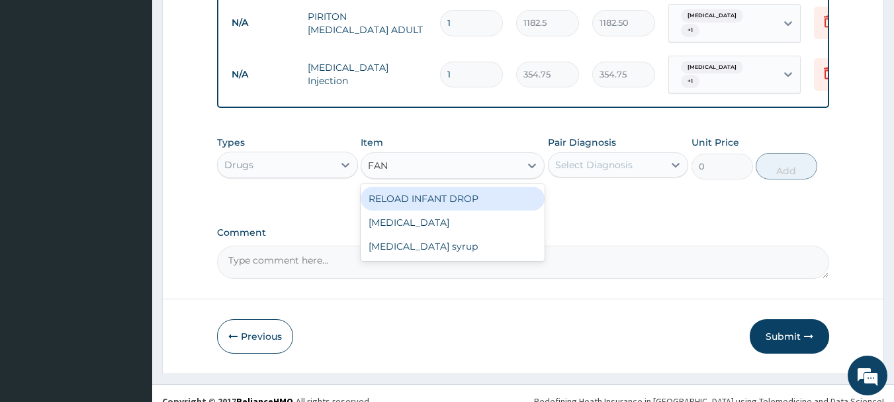
type input "FANS"
click at [436, 187] on div "Fansidar" at bounding box center [453, 199] width 184 height 24
type input "212.85"
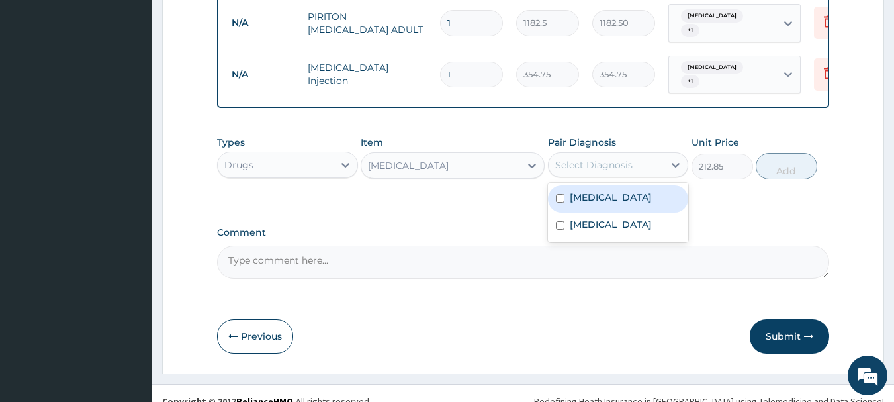
click at [592, 158] on div "Select Diagnosis" at bounding box center [593, 164] width 77 height 13
click at [605, 185] on div "Upper respiratory infection" at bounding box center [618, 198] width 141 height 27
checkbox input "true"
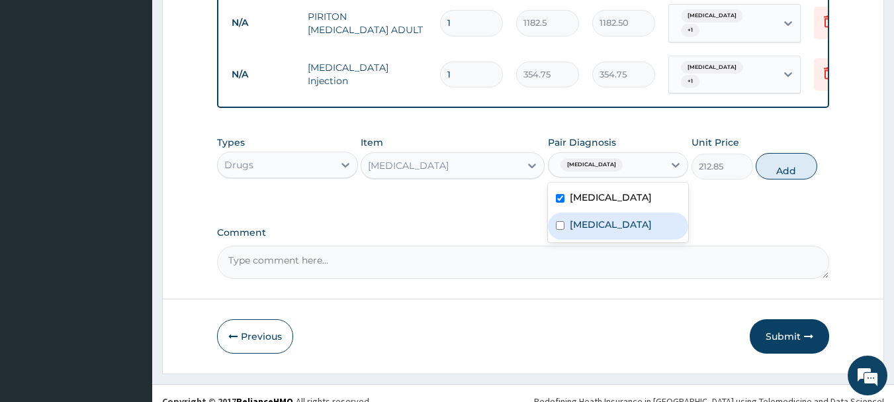
click at [615, 220] on div "Malaria" at bounding box center [618, 225] width 141 height 27
checkbox input "true"
click at [781, 171] on button "Add" at bounding box center [787, 166] width 62 height 26
type input "0"
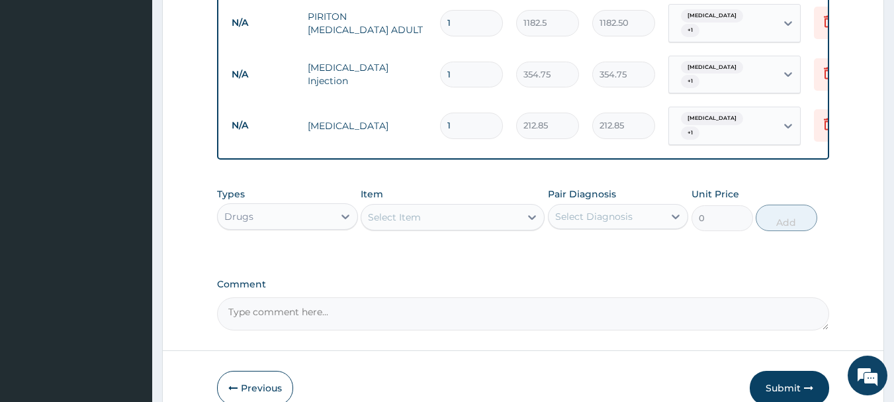
type input "0.00"
type input "3"
type input "638.55"
type input "3"
click at [427, 206] on div "Select Item" at bounding box center [440, 216] width 159 height 21
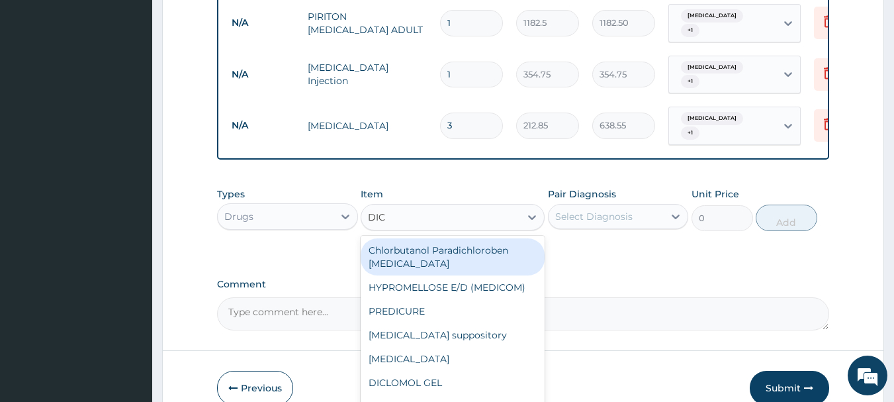
type input "DICL"
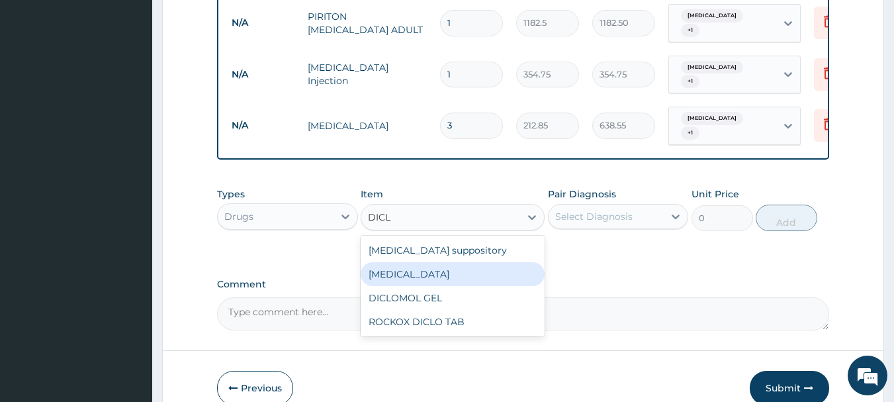
click at [527, 262] on div "Diclofenac" at bounding box center [453, 274] width 184 height 24
type input "591.25"
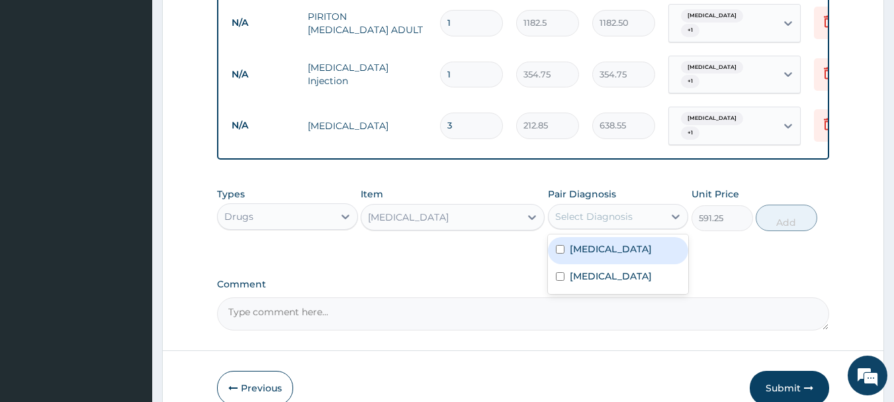
click at [631, 210] on div "Select Diagnosis" at bounding box center [593, 216] width 77 height 13
click at [633, 242] on label "Upper respiratory infection" at bounding box center [611, 248] width 82 height 13
checkbox input "true"
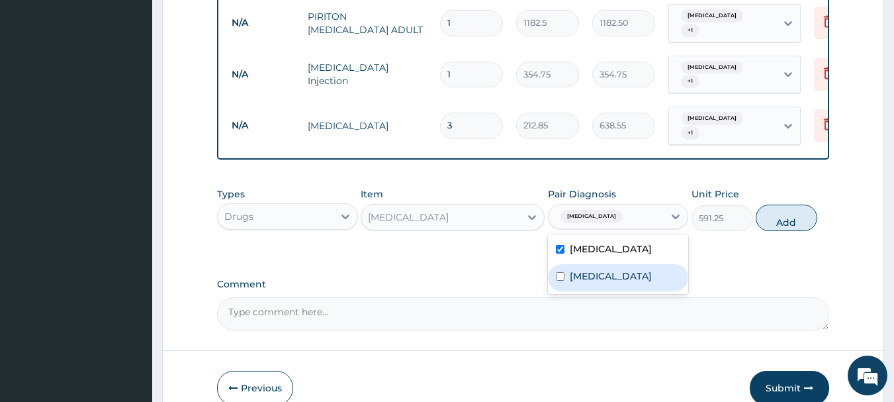
click at [638, 282] on div "Malaria" at bounding box center [618, 277] width 141 height 27
checkbox input "true"
click at [794, 222] on button "Add" at bounding box center [787, 217] width 62 height 26
type input "0"
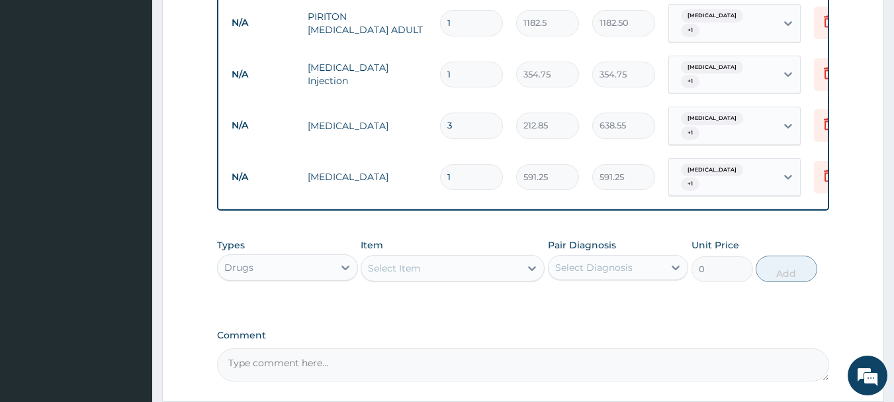
click at [472, 257] on div "Select Item" at bounding box center [440, 267] width 159 height 21
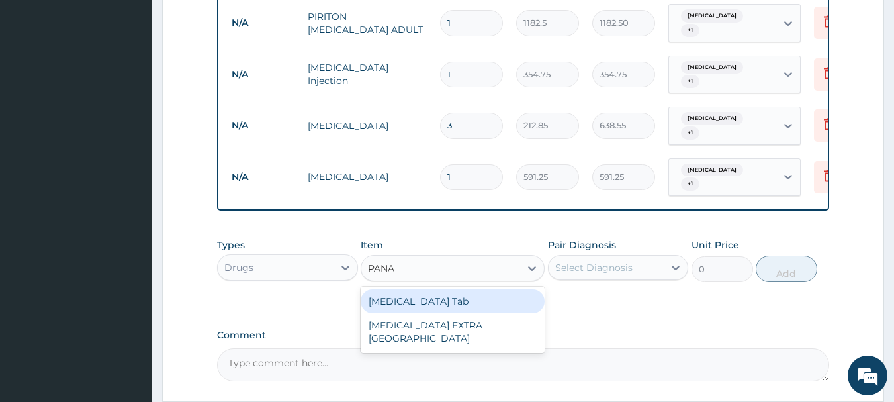
type input "PANAD"
click at [490, 294] on div "PANADOL Tab" at bounding box center [453, 301] width 184 height 24
type input "49.665"
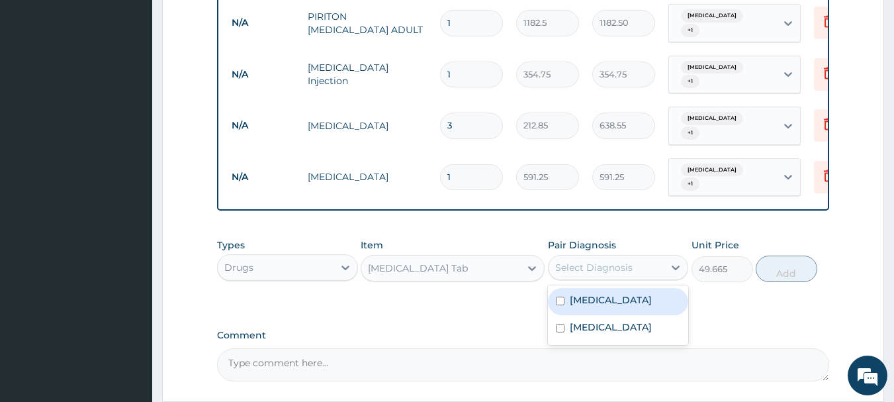
click at [603, 261] on div "Select Diagnosis" at bounding box center [593, 267] width 77 height 13
click at [615, 293] on label "Upper respiratory infection" at bounding box center [611, 299] width 82 height 13
checkbox input "true"
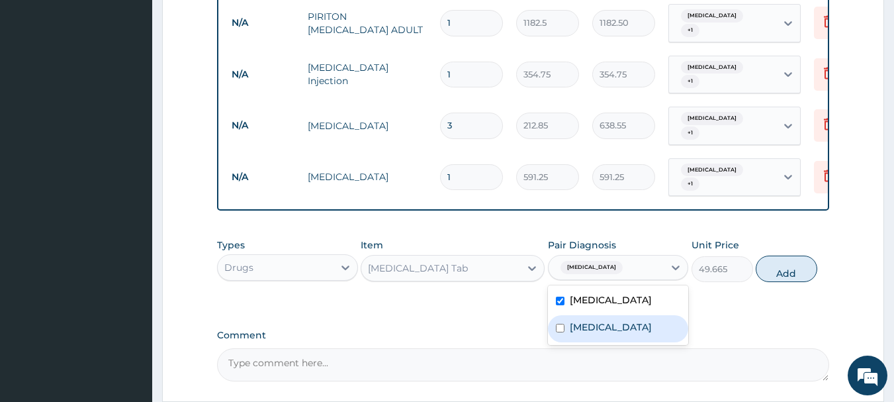
click at [626, 329] on div "Malaria" at bounding box center [618, 328] width 141 height 27
checkbox input "true"
click at [791, 265] on button "Add" at bounding box center [787, 268] width 62 height 26
type input "0"
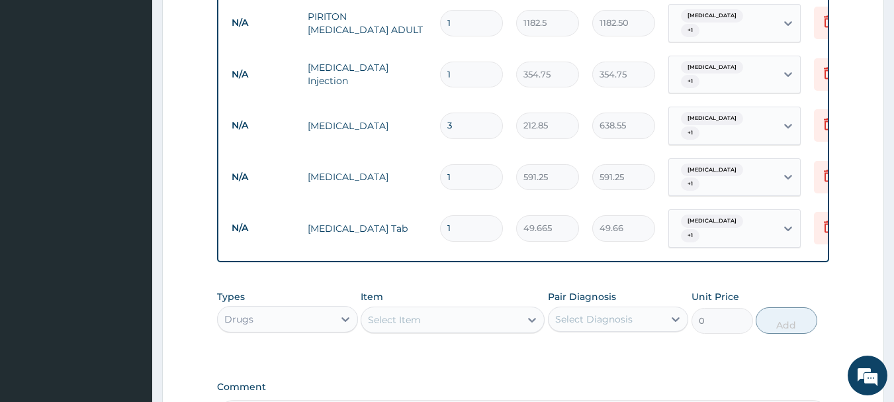
type input "18"
type input "893.97"
type input "18"
click at [494, 309] on div "Select Item" at bounding box center [440, 319] width 159 height 21
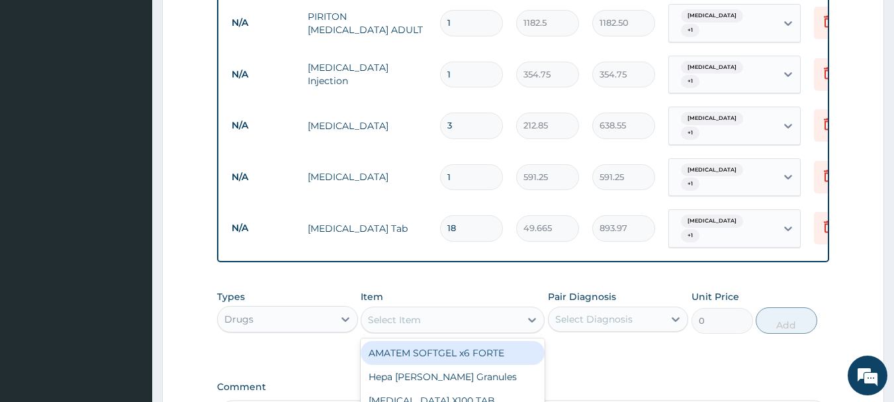
scroll to position [1165, 0]
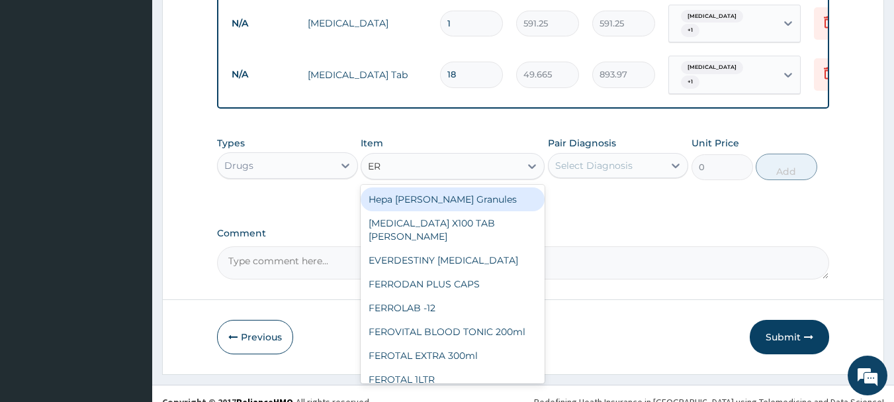
type input "ERY"
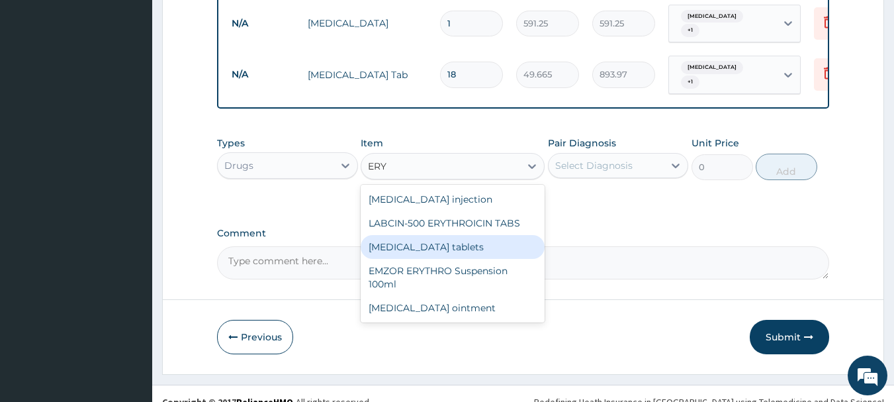
click at [470, 235] on div "Erythromycin tablets" at bounding box center [453, 247] width 184 height 24
type input "206.9375"
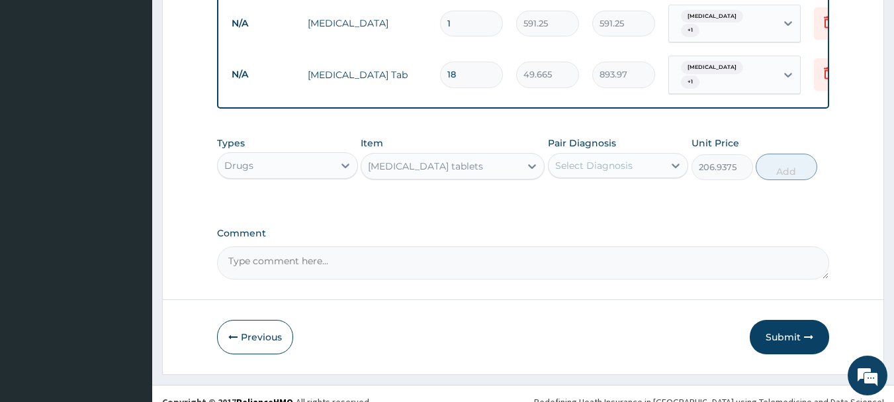
click at [637, 155] on div "Select Diagnosis" at bounding box center [607, 165] width 116 height 21
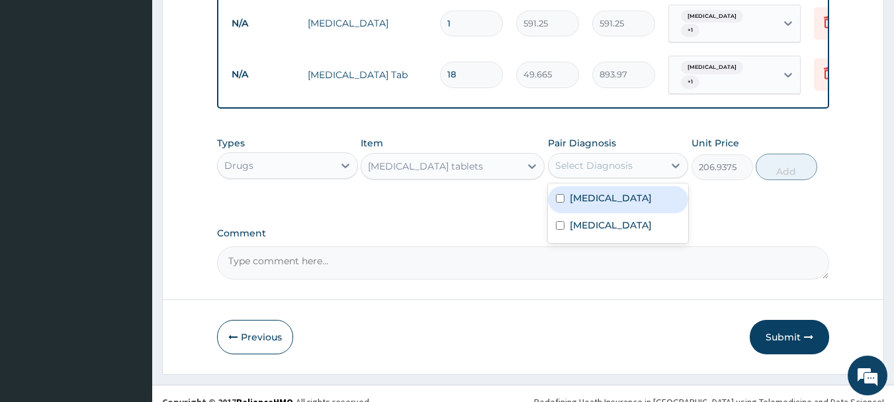
click at [613, 201] on label "Upper respiratory infection" at bounding box center [611, 197] width 82 height 13
checkbox input "true"
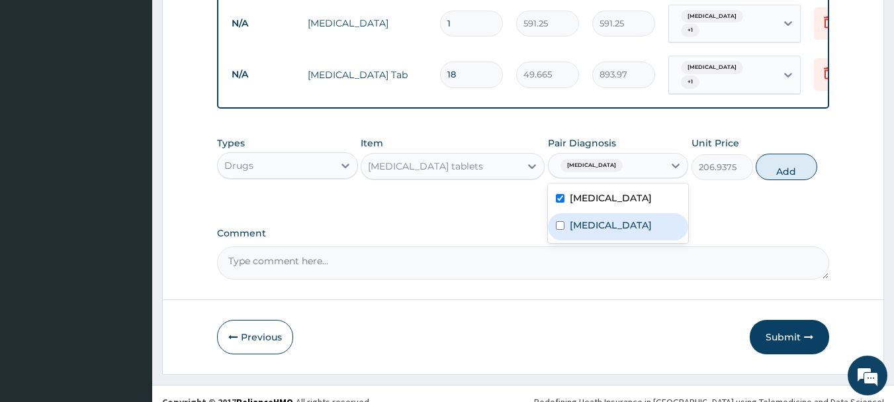
click at [619, 228] on div "Malaria" at bounding box center [618, 226] width 141 height 27
checkbox input "true"
click at [783, 165] on button "Add" at bounding box center [787, 167] width 62 height 26
type input "0"
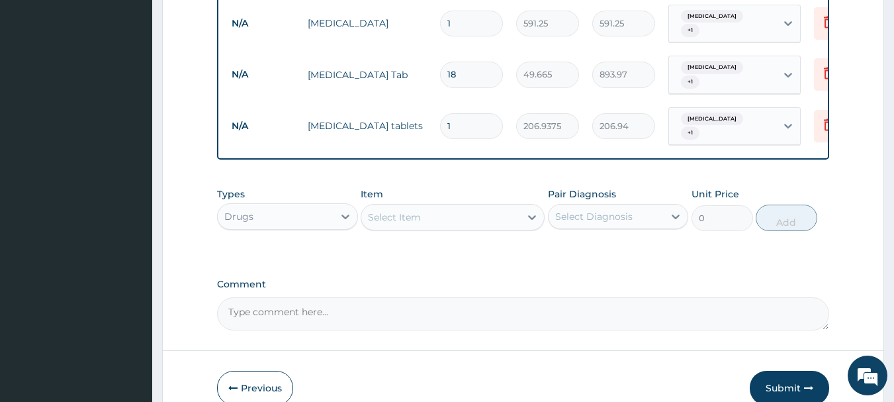
type input "15"
type input "3104.06"
type input "15"
click at [773, 380] on button "Submit" at bounding box center [789, 388] width 79 height 34
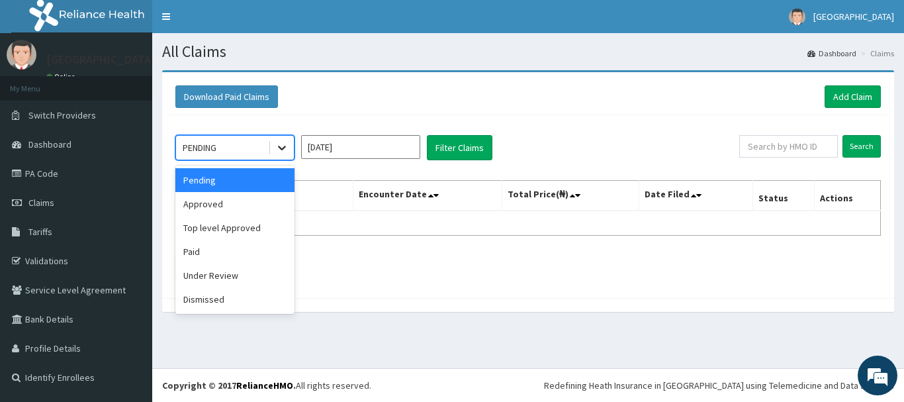
click at [275, 142] on div at bounding box center [282, 148] width 24 height 24
click at [235, 204] on div "Approved" at bounding box center [234, 204] width 119 height 24
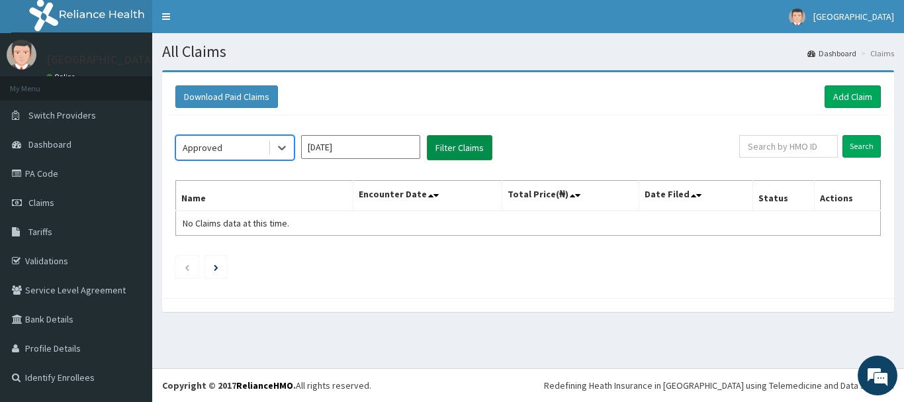
click at [474, 152] on button "Filter Claims" at bounding box center [460, 147] width 66 height 25
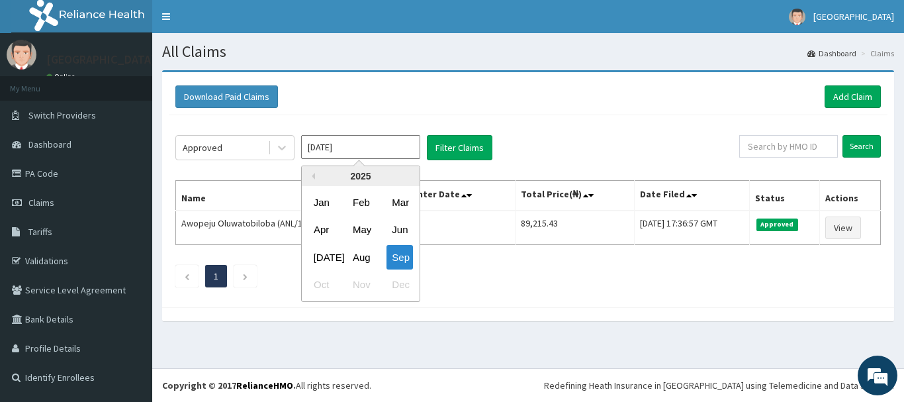
click at [335, 153] on input "[DATE]" at bounding box center [360, 147] width 119 height 24
click at [371, 252] on div "Aug" at bounding box center [360, 257] width 26 height 24
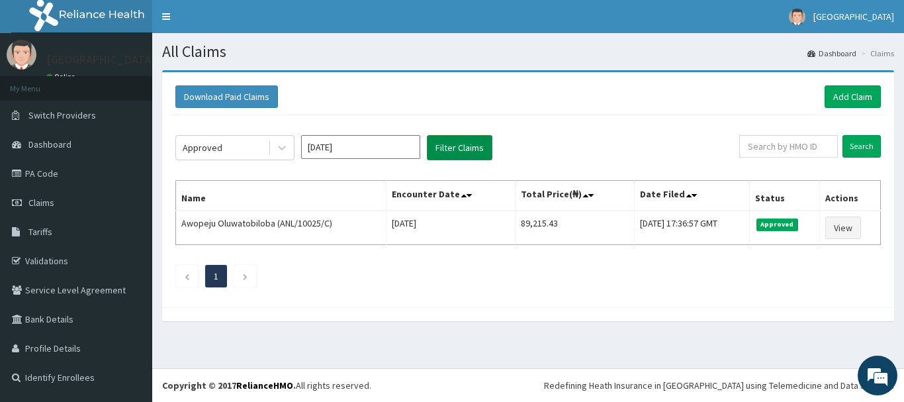
click at [462, 149] on button "Filter Claims" at bounding box center [460, 147] width 66 height 25
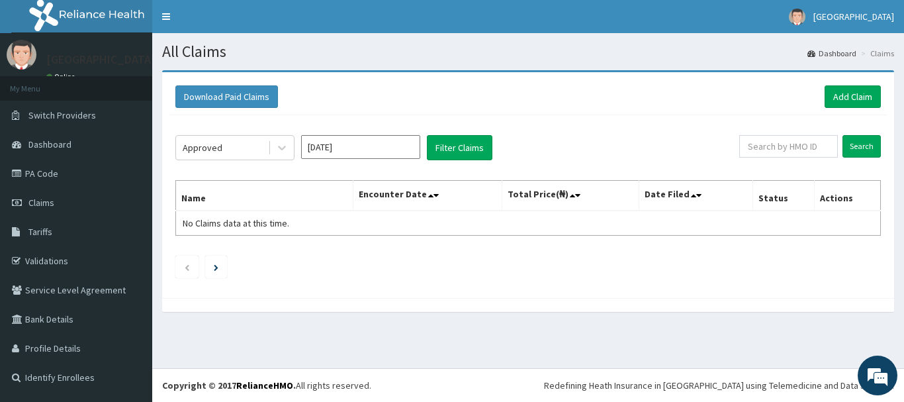
click at [404, 142] on input "Aug 2025" at bounding box center [360, 147] width 119 height 24
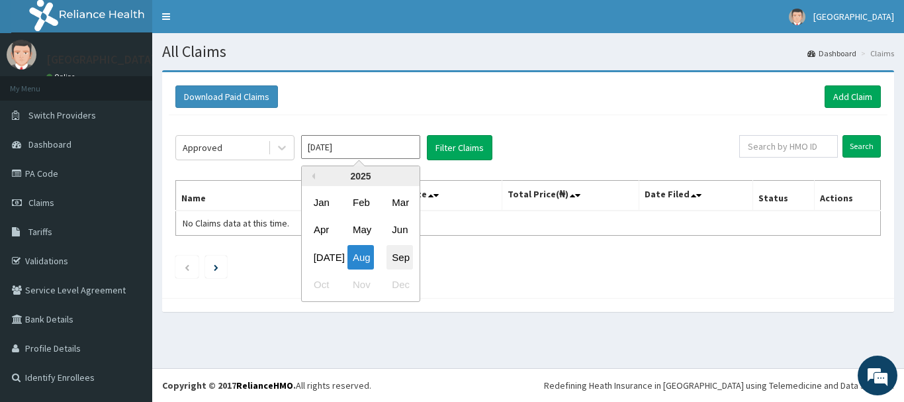
click at [408, 252] on div "Sep" at bounding box center [399, 257] width 26 height 24
type input "Sep 2025"
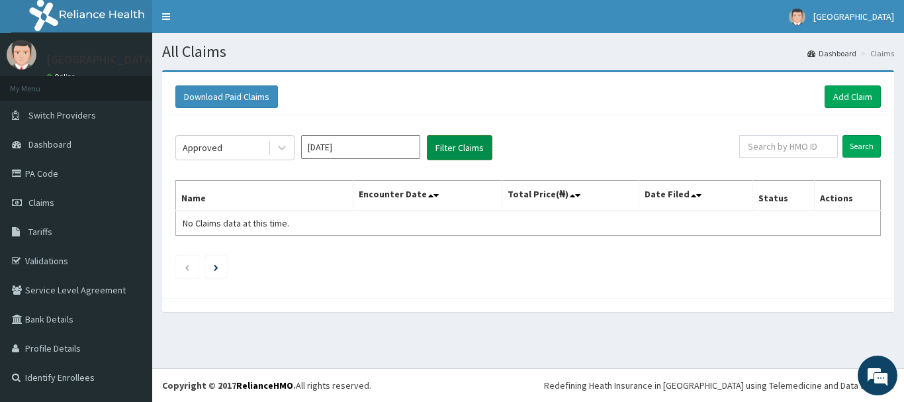
click at [437, 149] on button "Filter Claims" at bounding box center [460, 147] width 66 height 25
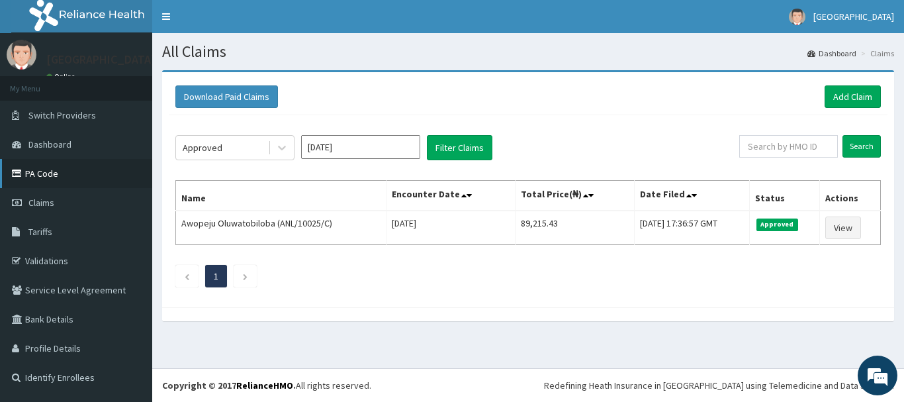
click at [47, 175] on link "PA Code" at bounding box center [76, 173] width 152 height 29
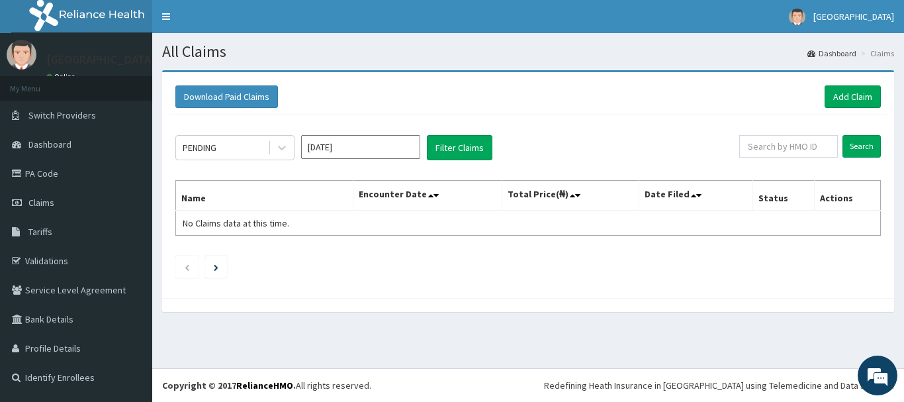
click at [650, 124] on div "PENDING [DATE] Filter Claims Search Name Encounter Date Total Price(₦) Date Fil…" at bounding box center [528, 203] width 719 height 176
click at [705, 116] on div "PENDING [DATE] Filter Claims Search Name Encounter Date Total Price(₦) Date Fil…" at bounding box center [528, 203] width 719 height 176
click at [670, 141] on div "PENDING [DATE] Filter Claims" at bounding box center [457, 147] width 564 height 25
click at [826, 14] on span "[GEOGRAPHIC_DATA]" at bounding box center [853, 17] width 81 height 12
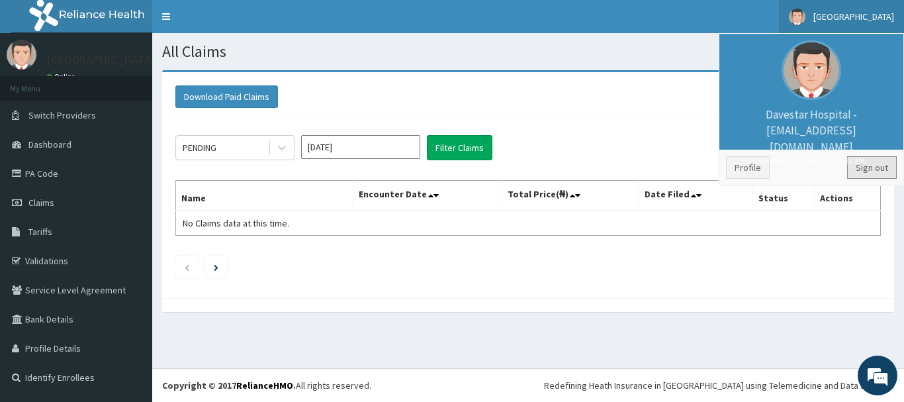
click at [866, 167] on link "Sign out" at bounding box center [872, 167] width 50 height 22
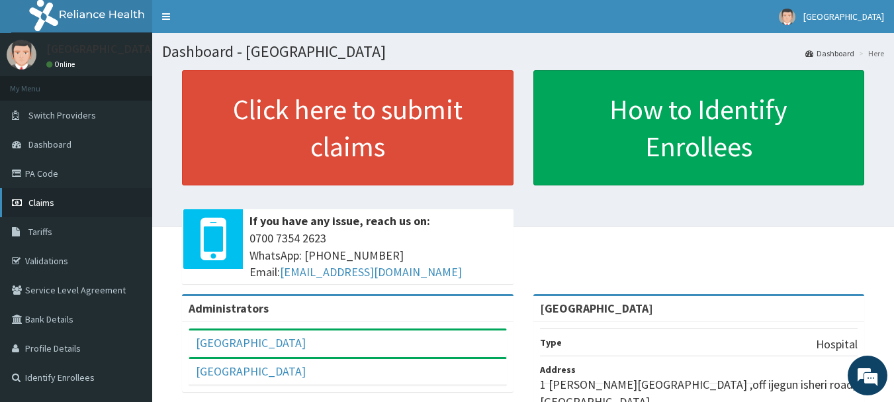
click at [56, 201] on link "Claims" at bounding box center [76, 202] width 152 height 29
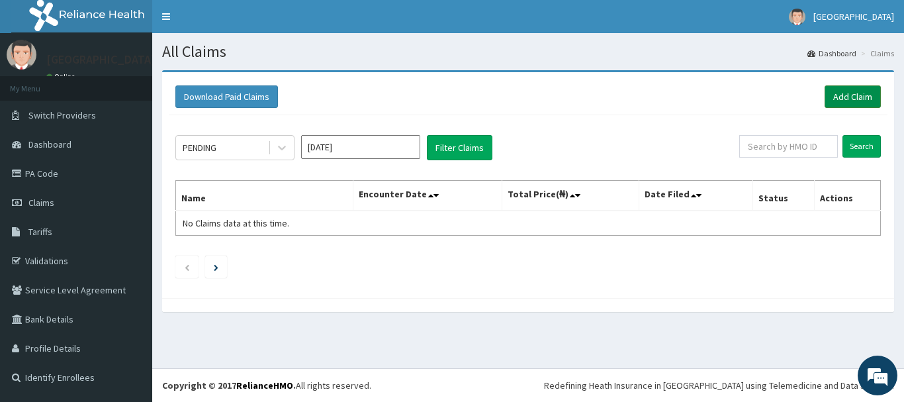
click at [860, 104] on link "Add Claim" at bounding box center [852, 96] width 56 height 22
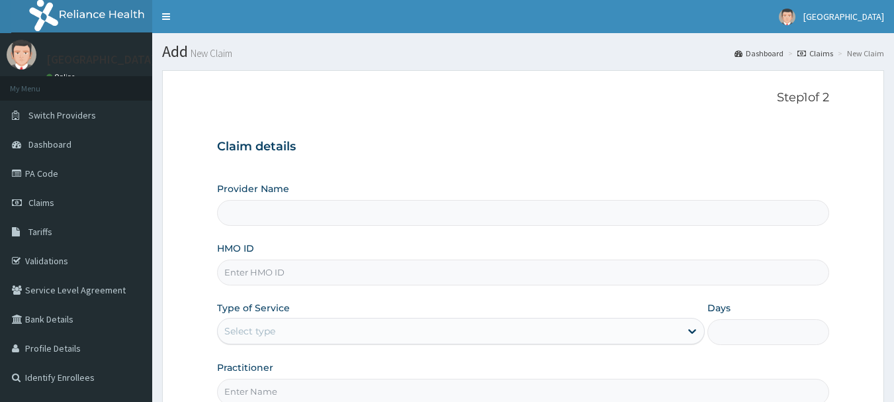
click at [361, 281] on input "HMO ID" at bounding box center [523, 272] width 613 height 26
type input "[GEOGRAPHIC_DATA]"
type input "REL/10563/B"
click at [295, 332] on div "Select type" at bounding box center [449, 330] width 462 height 21
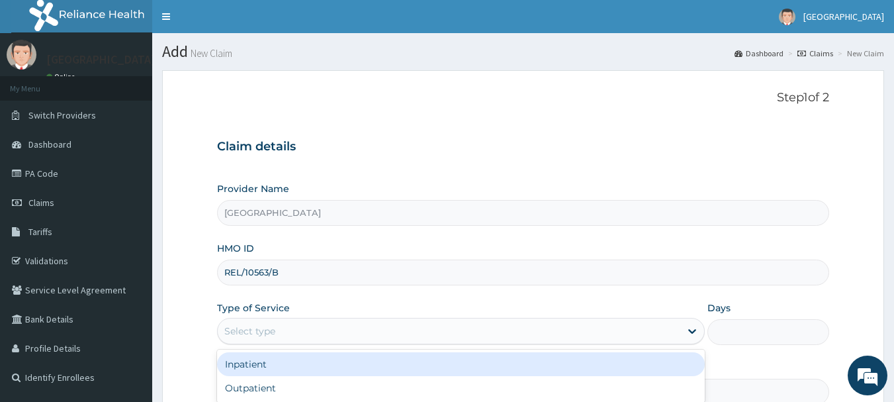
click at [300, 355] on div "Inpatient" at bounding box center [461, 364] width 488 height 24
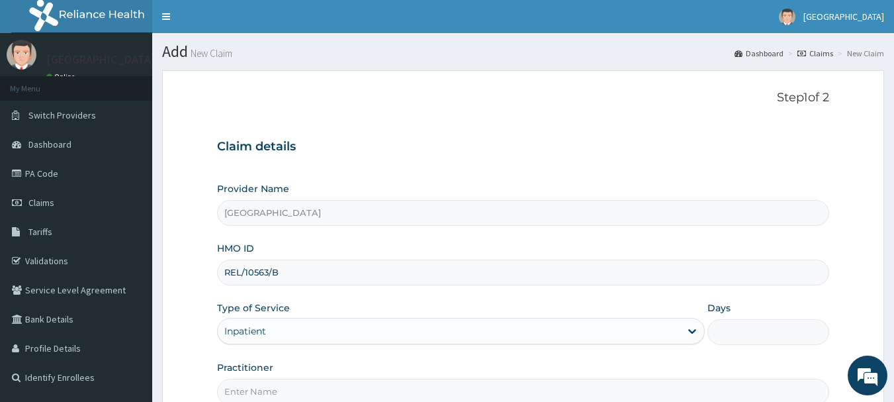
click at [744, 336] on input "Days" at bounding box center [768, 332] width 122 height 26
type input "2"
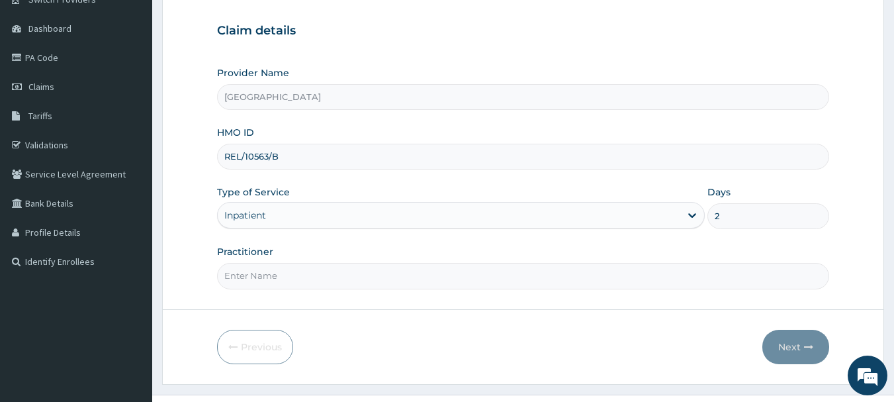
scroll to position [138, 0]
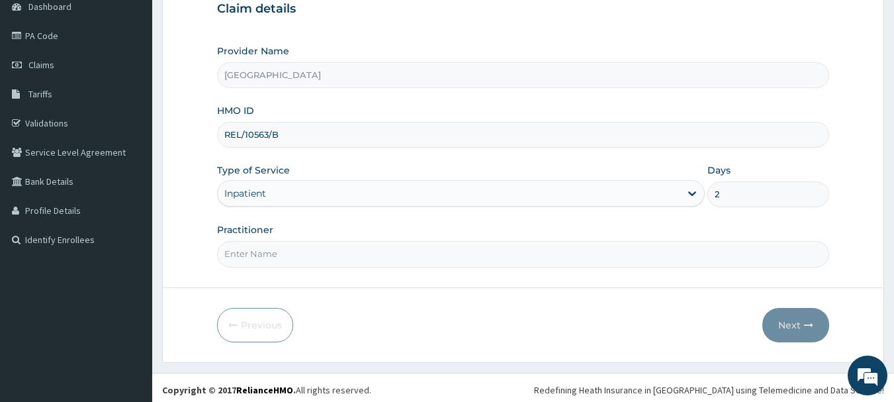
click at [353, 256] on input "Practitioner" at bounding box center [523, 254] width 613 height 26
type input "AKINOLA"
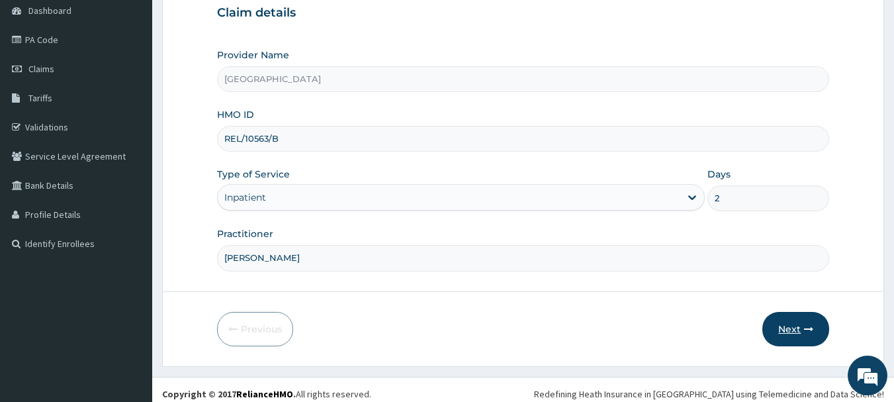
click at [792, 327] on button "Next" at bounding box center [795, 329] width 67 height 34
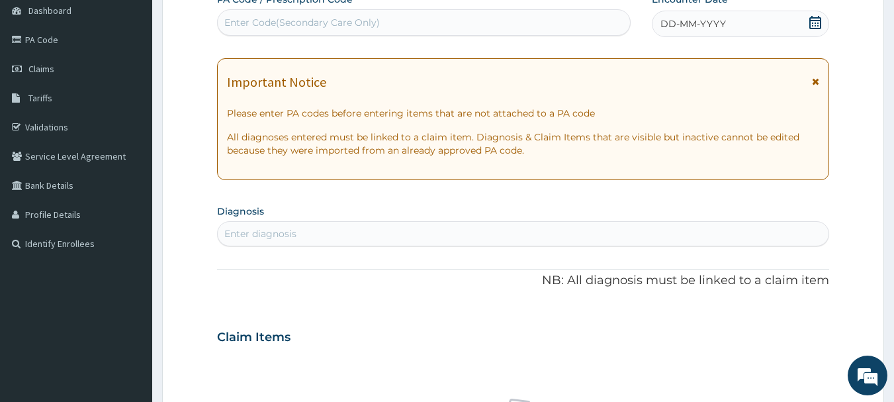
click at [483, 26] on div "Enter Code(Secondary Care Only)" at bounding box center [424, 22] width 413 height 21
click at [480, 13] on div "Enter Code(Secondary Care Only)" at bounding box center [424, 22] width 413 height 21
paste input "PA/EAE799"
type input "PA/EAE799"
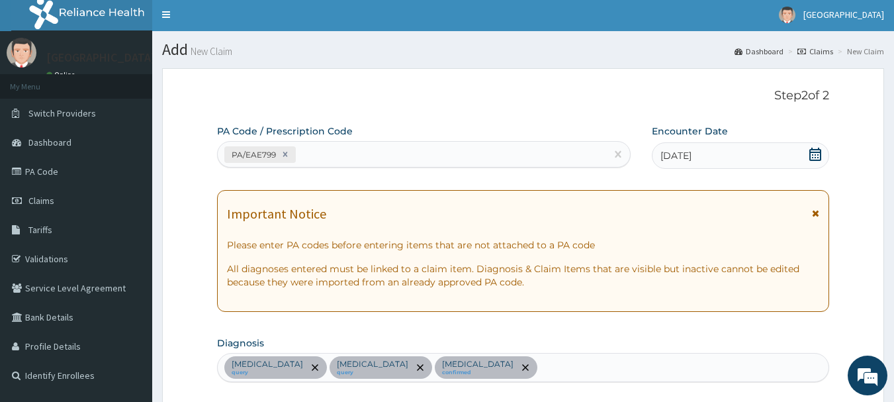
scroll to position [0, 0]
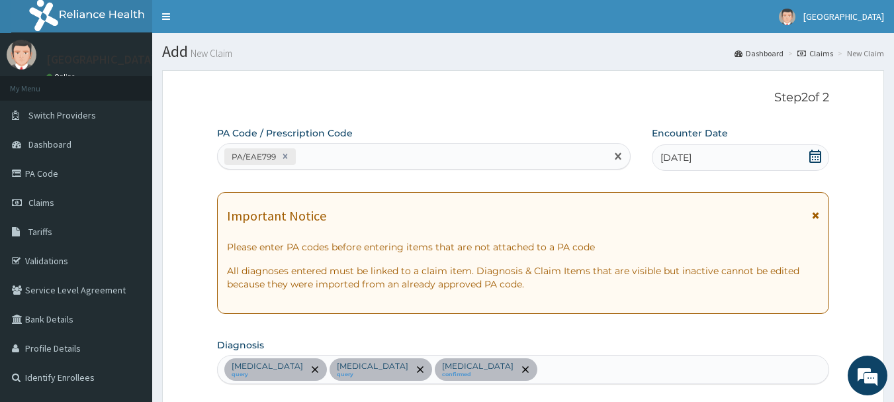
click at [352, 159] on div "PA/EAE799" at bounding box center [412, 157] width 389 height 22
paste input "PA/9D557A"
type input "PA/9D557A"
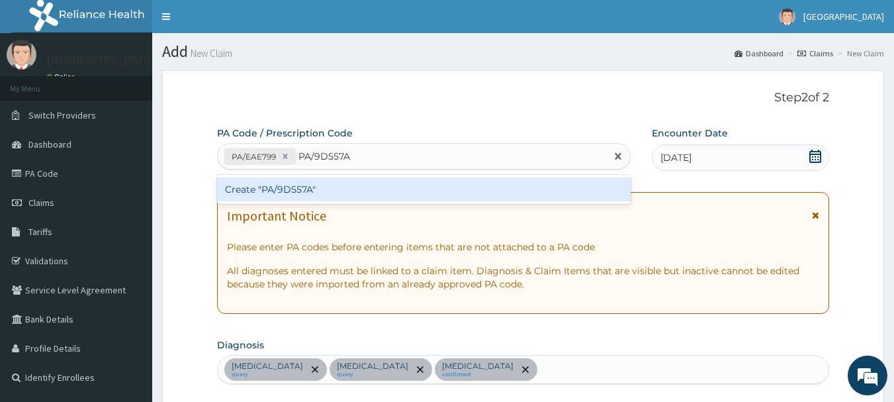
click at [320, 187] on div "Create "PA/9D557A"" at bounding box center [424, 189] width 414 height 24
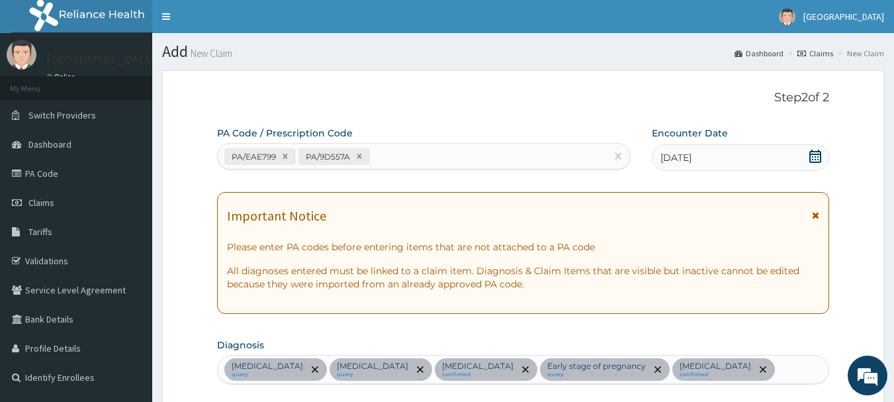
scroll to position [444, 0]
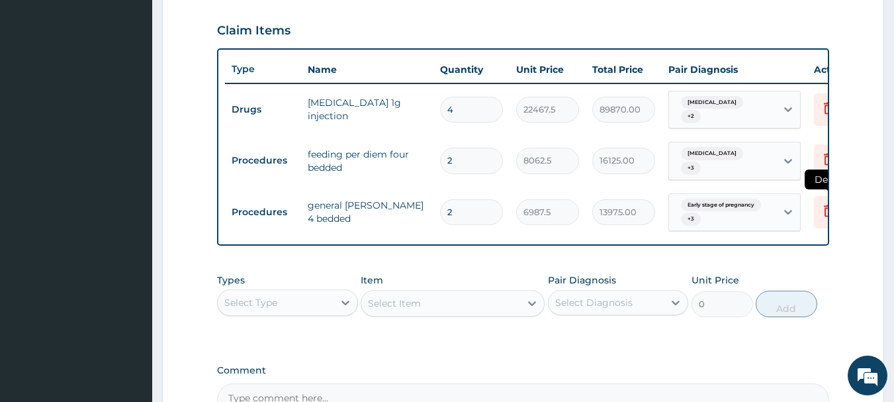
click at [820, 202] on icon at bounding box center [828, 210] width 16 height 16
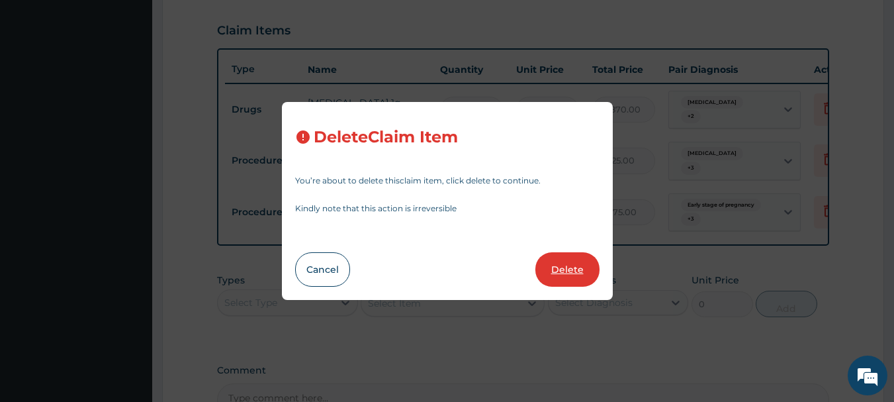
click at [564, 268] on button "Delete" at bounding box center [567, 269] width 64 height 34
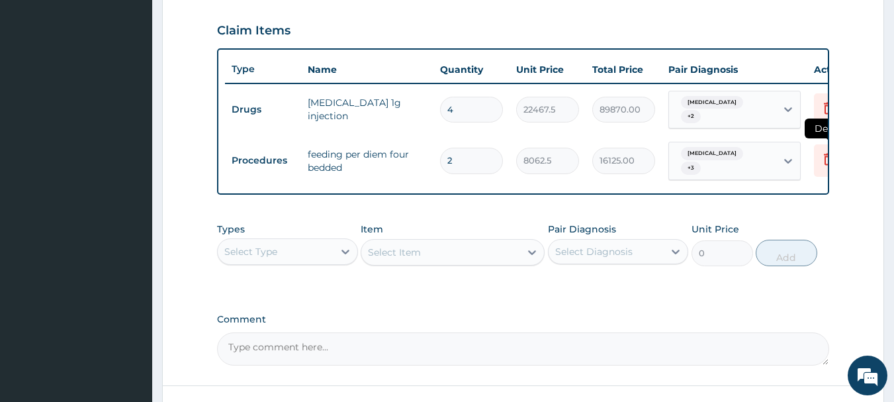
click at [818, 157] on icon at bounding box center [828, 160] width 29 height 32
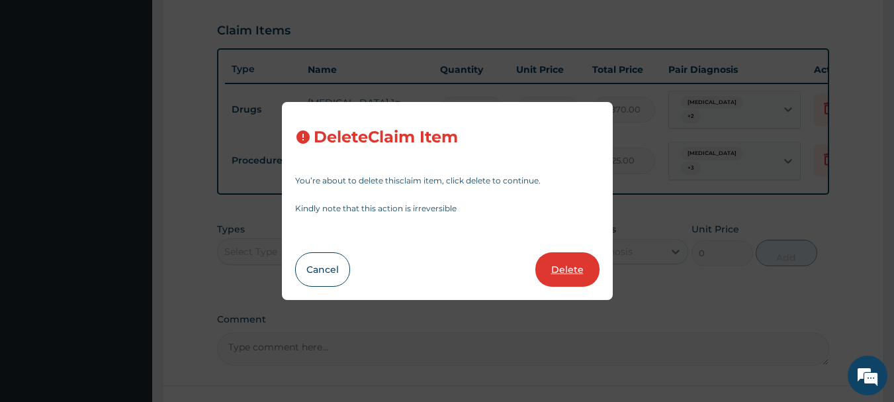
click at [561, 264] on button "Delete" at bounding box center [567, 269] width 64 height 34
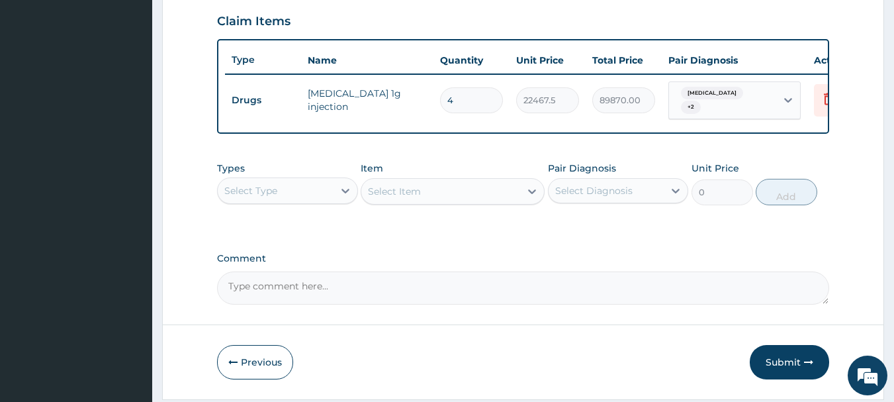
scroll to position [500, 0]
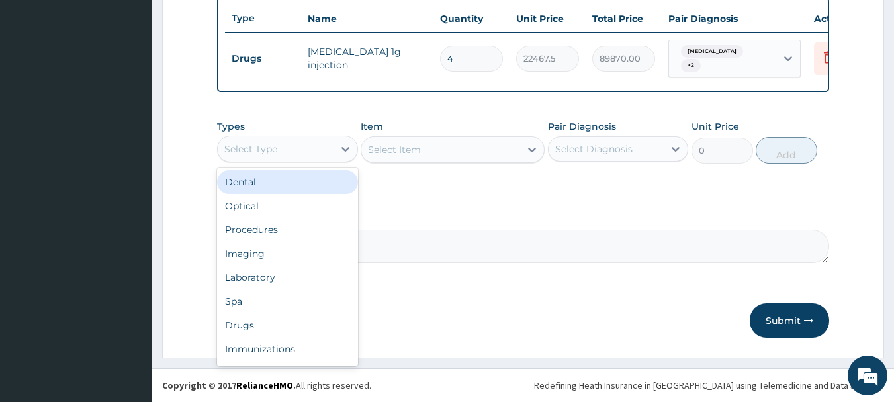
click at [304, 152] on div "Select Type" at bounding box center [276, 148] width 116 height 21
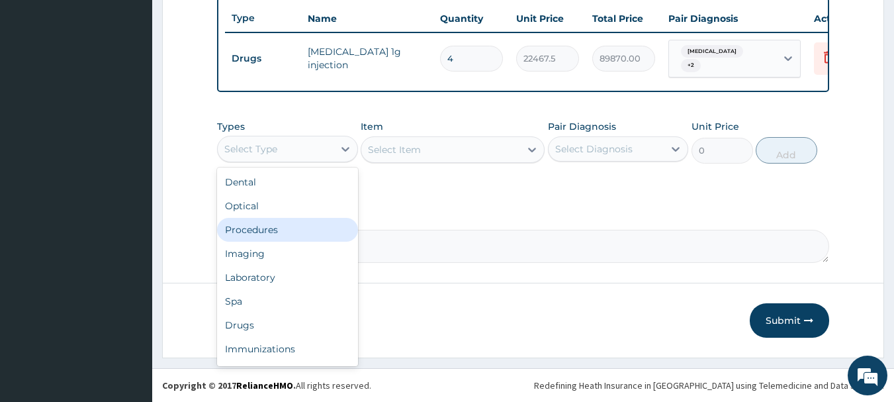
click at [286, 236] on div "Procedures" at bounding box center [287, 230] width 141 height 24
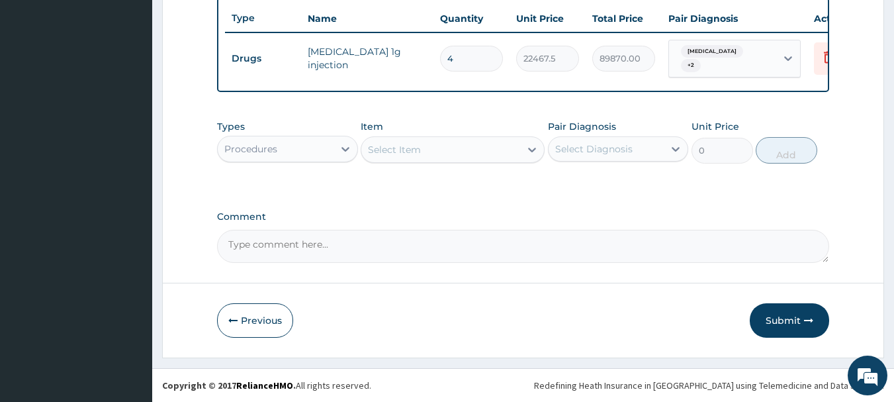
click at [446, 152] on div "Select Item" at bounding box center [440, 149] width 159 height 21
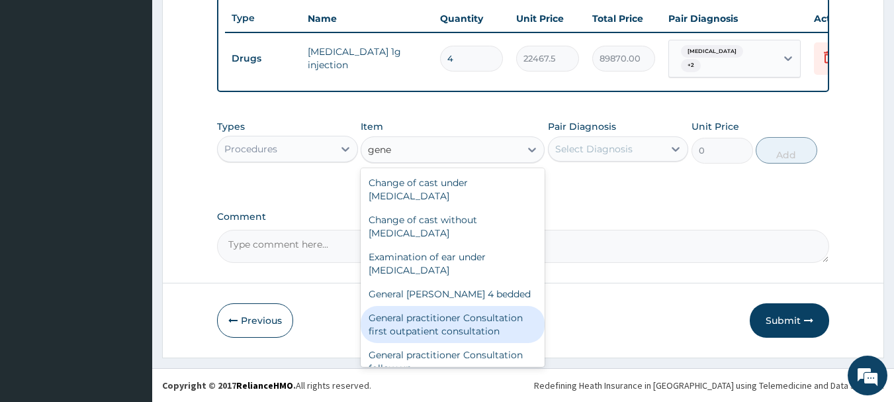
type input "gene"
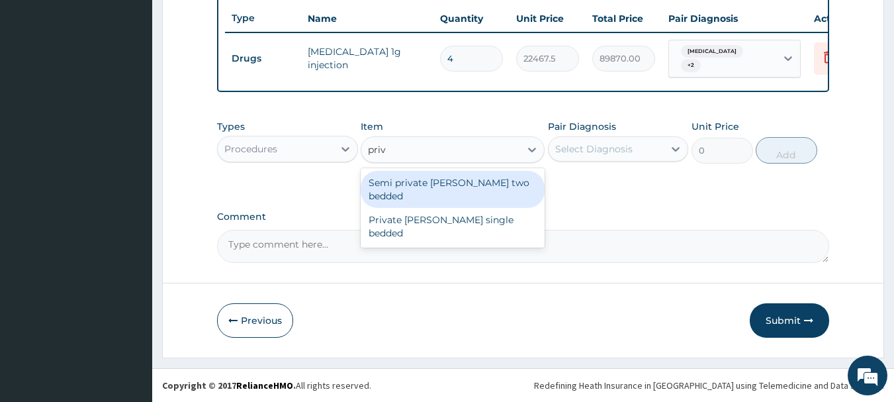
type input "priva"
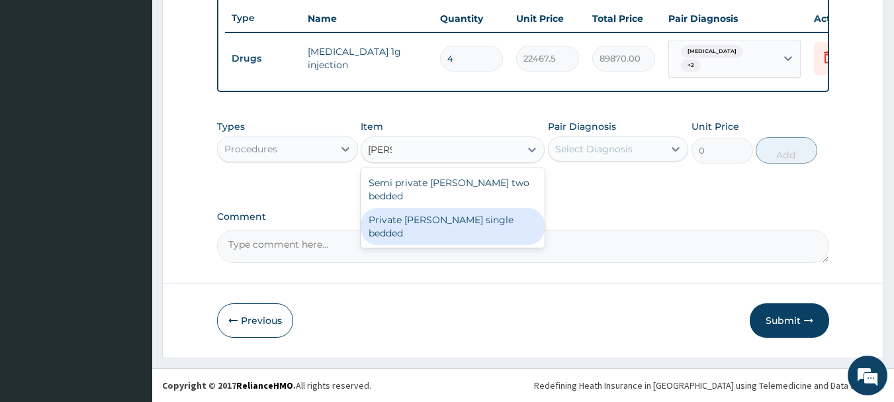
click at [443, 208] on div "Private ward single bedded" at bounding box center [453, 226] width 184 height 37
type input "15050"
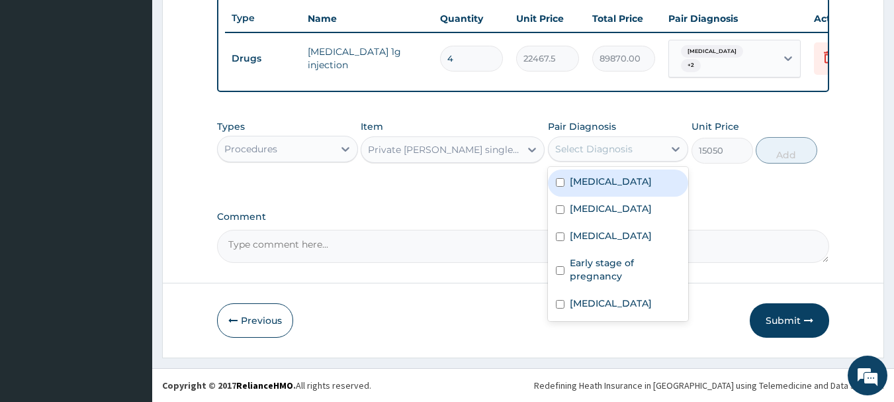
click at [618, 154] on div "Select Diagnosis" at bounding box center [593, 148] width 77 height 13
drag, startPoint x: 631, startPoint y: 190, endPoint x: 633, endPoint y: 207, distance: 17.3
click at [633, 193] on div "Malaria" at bounding box center [618, 182] width 141 height 27
checkbox input "true"
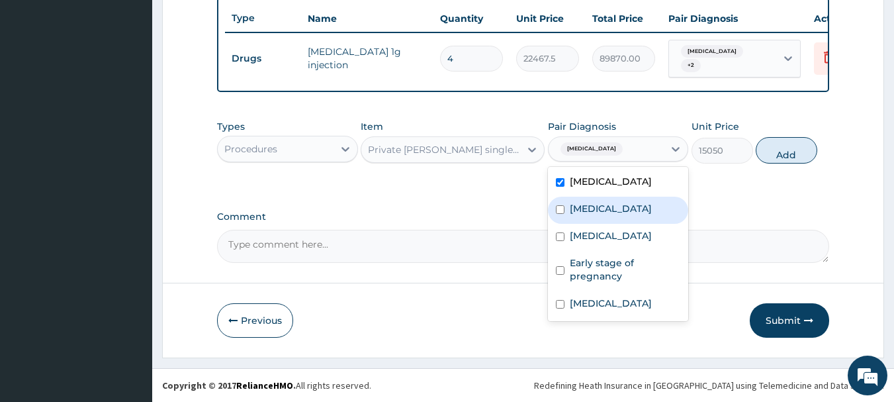
drag, startPoint x: 635, startPoint y: 216, endPoint x: 637, endPoint y: 234, distance: 17.3
click at [637, 223] on div "Malaria Sepsis Bronchopneumonia Early stage of pregnancy Upper respiratory infe…" at bounding box center [618, 244] width 141 height 154
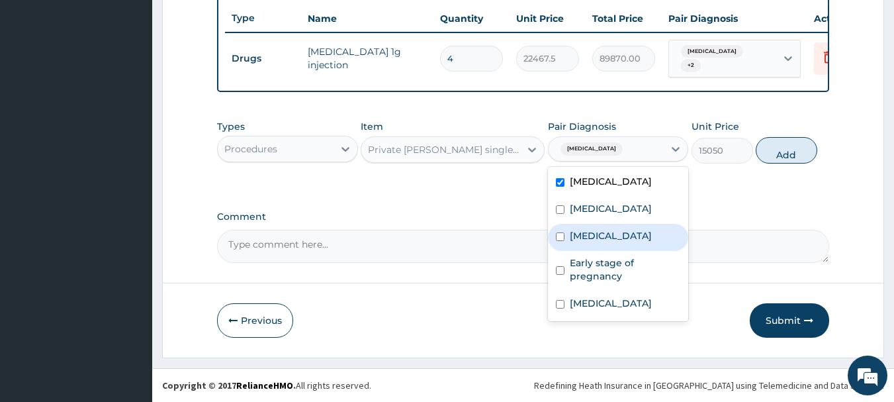
click at [637, 249] on div "Bronchopneumonia" at bounding box center [618, 237] width 141 height 27
checkbox input "true"
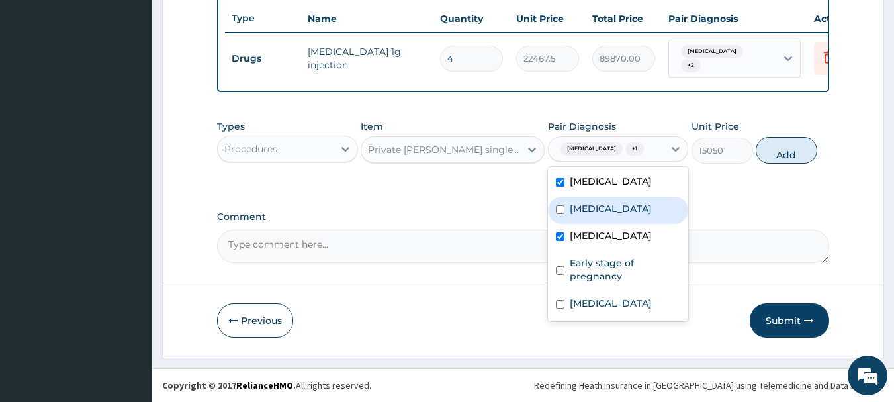
click at [626, 219] on div "Sepsis" at bounding box center [618, 210] width 141 height 27
checkbox input "true"
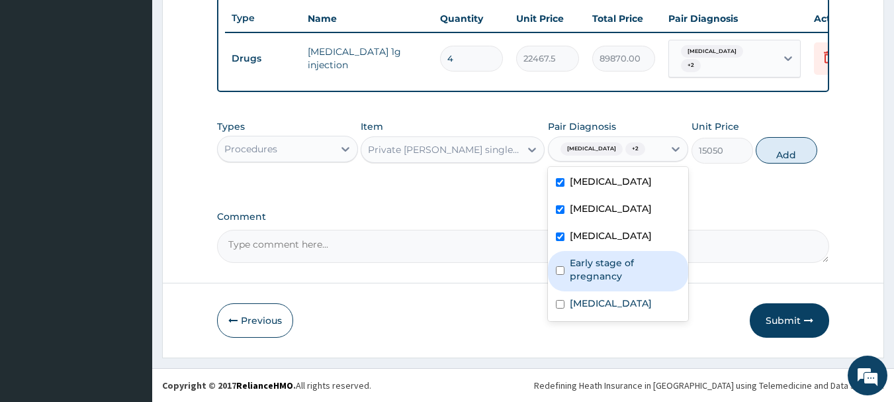
click at [621, 267] on label "Early stage of pregnancy" at bounding box center [625, 269] width 111 height 26
checkbox input "true"
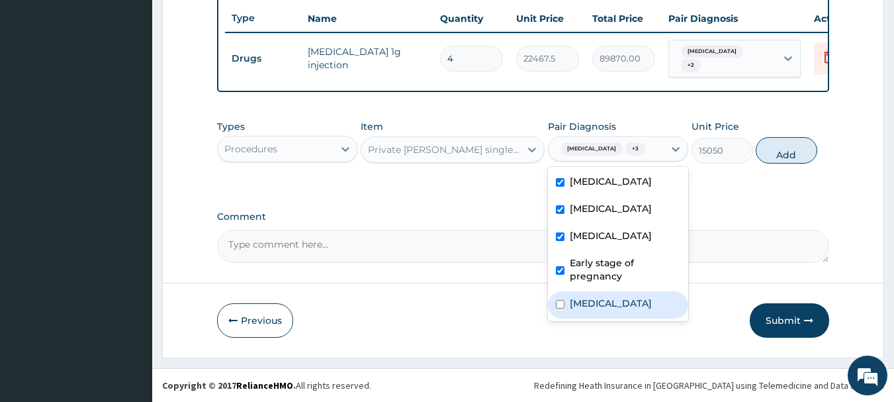
click at [608, 310] on label "Upper respiratory infection" at bounding box center [611, 302] width 82 height 13
checkbox input "true"
click at [795, 154] on button "Add" at bounding box center [787, 150] width 62 height 26
type input "0"
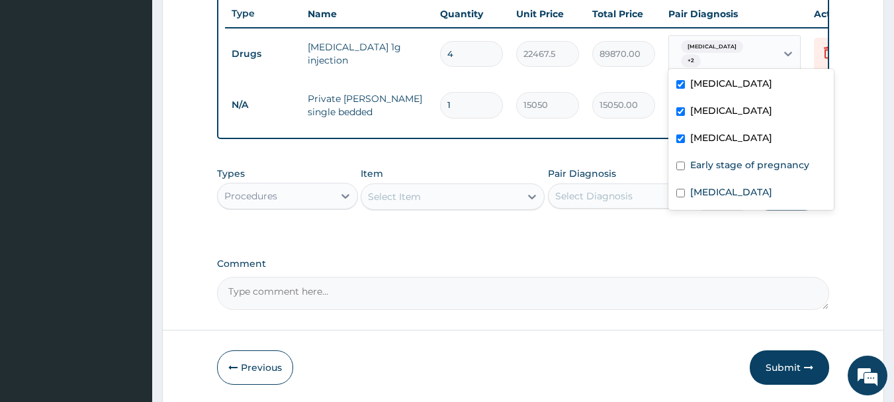
click at [711, 51] on span "Malaria" at bounding box center [712, 46] width 62 height 13
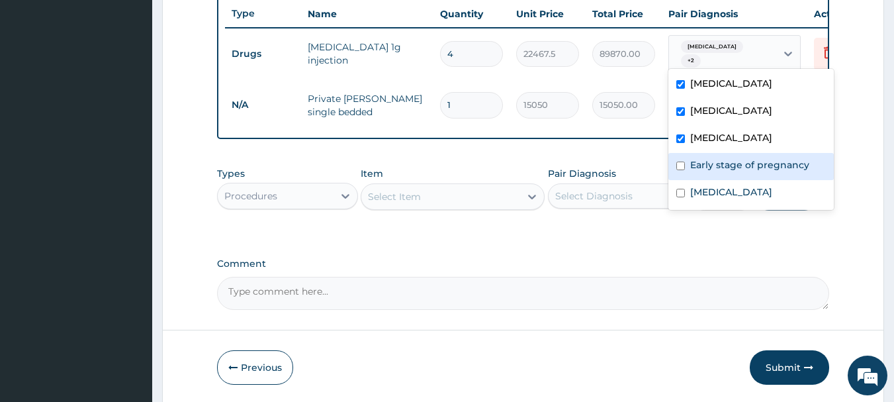
click at [688, 167] on div "Early stage of pregnancy" at bounding box center [750, 166] width 165 height 27
checkbox input "true"
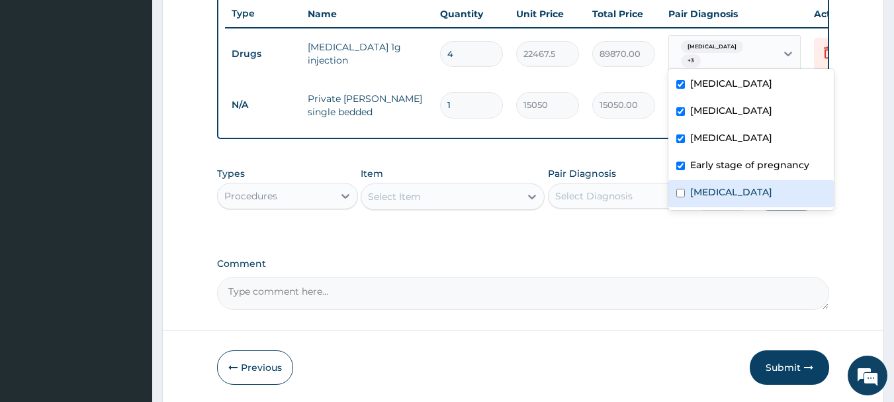
click at [684, 195] on input "checkbox" at bounding box center [680, 193] width 9 height 9
checkbox input "true"
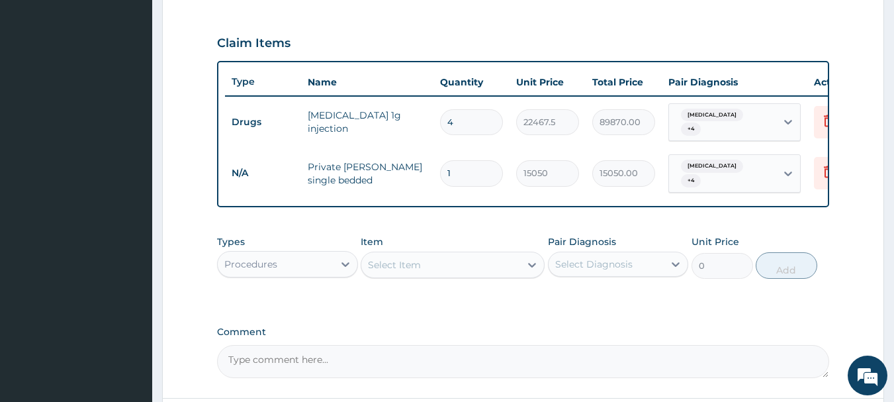
scroll to position [545, 0]
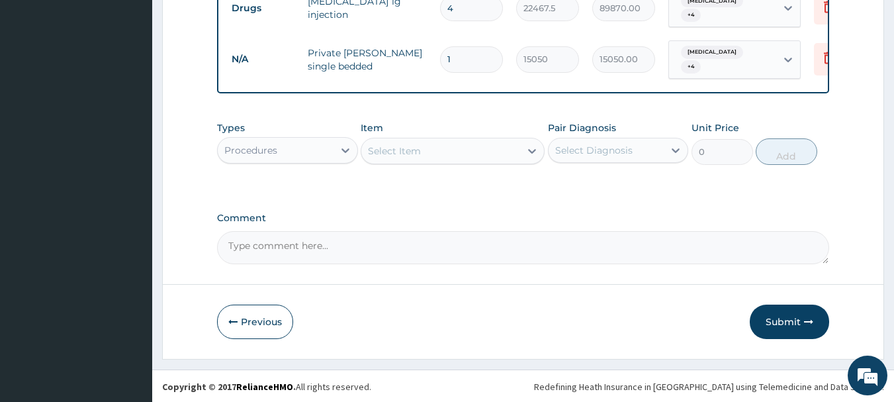
click at [431, 148] on div "Select Item" at bounding box center [440, 150] width 159 height 21
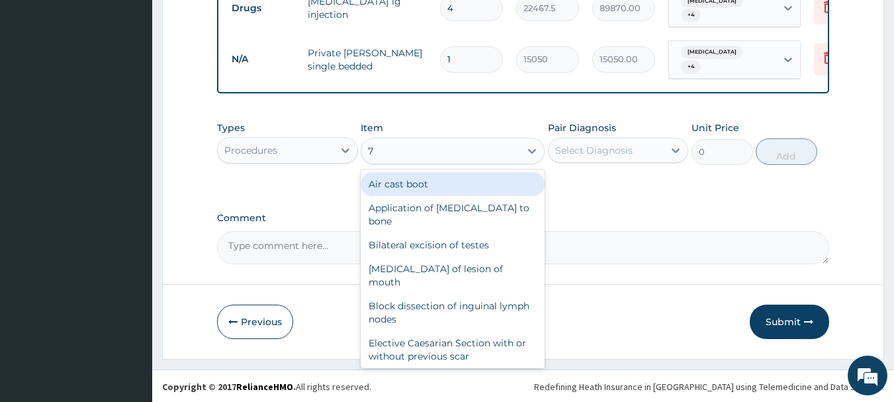
type input "7"
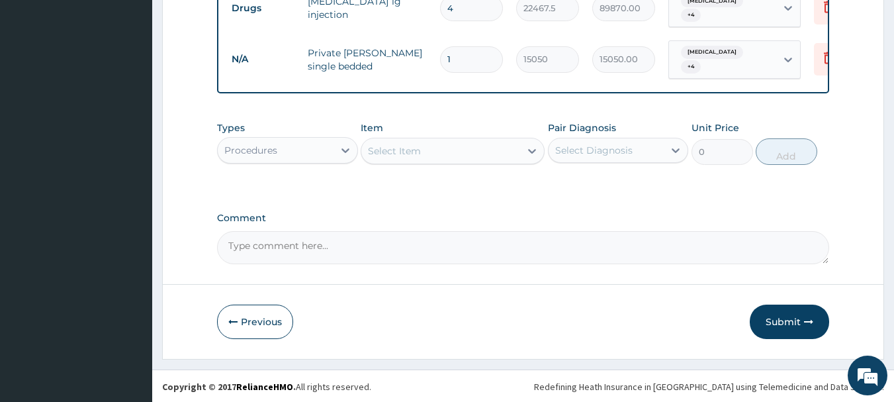
click at [481, 46] on input "1" at bounding box center [471, 59] width 63 height 26
type input "0.00"
type input "2"
type input "30100.00"
type input "2"
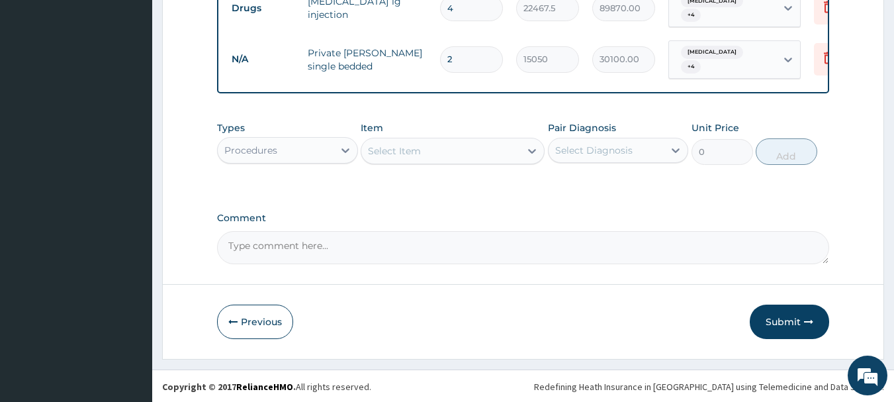
drag, startPoint x: 428, startPoint y: 148, endPoint x: 437, endPoint y: 144, distance: 10.1
click at [429, 148] on div "Select Item" at bounding box center [440, 150] width 159 height 21
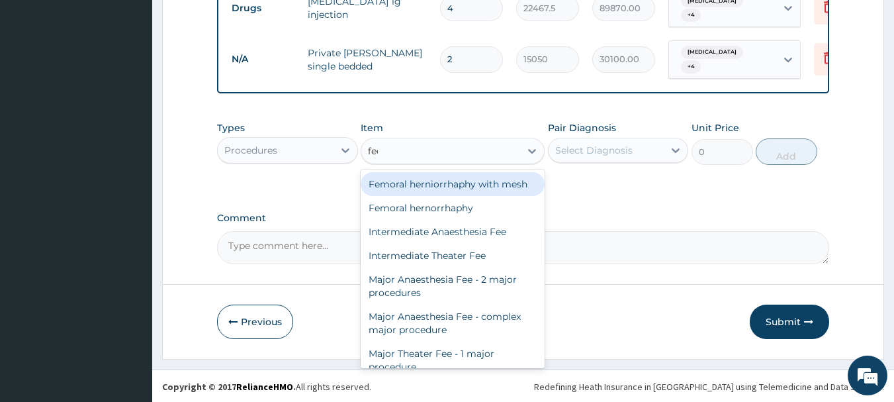
type input "feed"
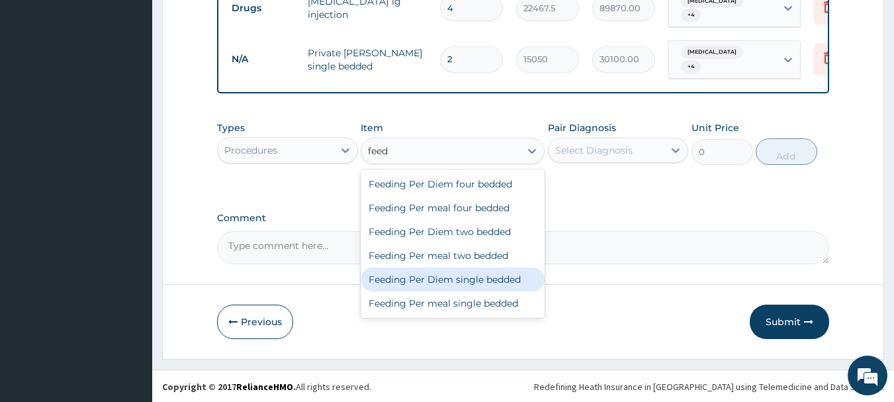
click at [486, 284] on div "Feeding Per Diem single bedded" at bounding box center [453, 279] width 184 height 24
type input "11287.5"
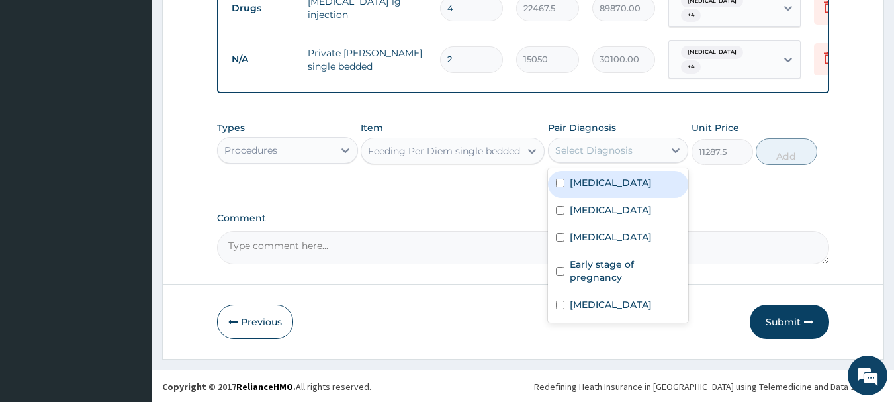
click at [624, 150] on div "Select Diagnosis" at bounding box center [593, 150] width 77 height 13
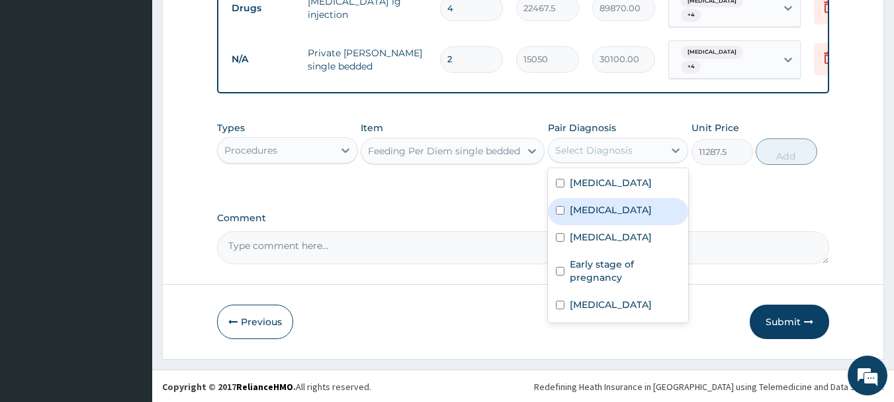
click at [633, 198] on div "Sepsis" at bounding box center [618, 211] width 141 height 27
checkbox input "true"
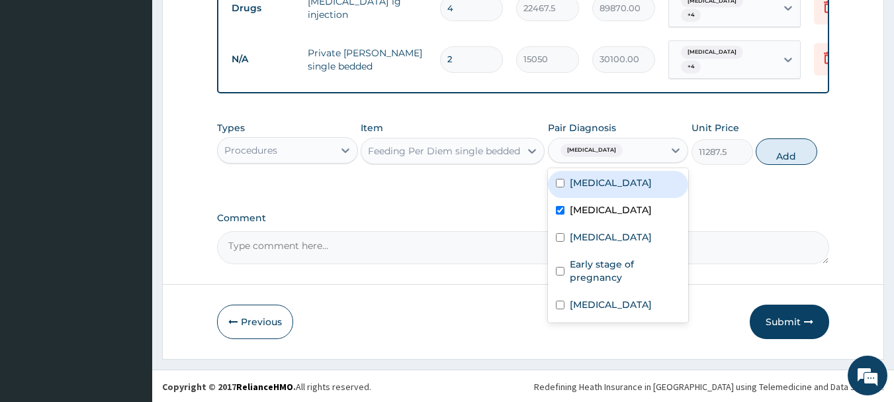
click at [611, 183] on div "Malaria" at bounding box center [618, 184] width 141 height 27
checkbox input "true"
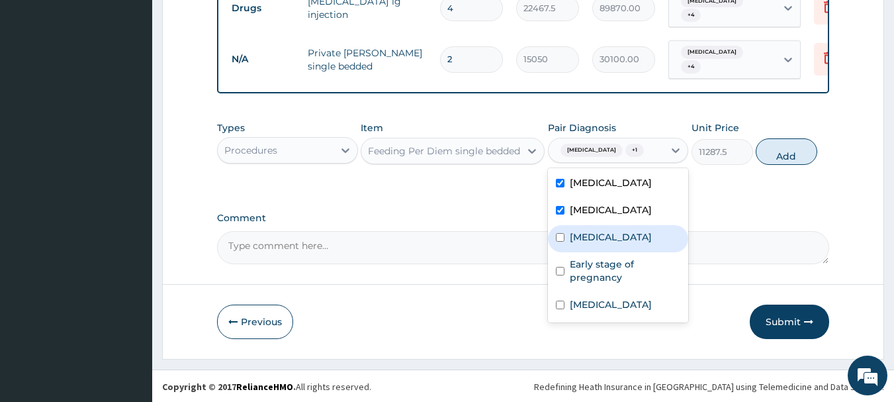
drag, startPoint x: 618, startPoint y: 236, endPoint x: 622, endPoint y: 259, distance: 22.8
click at [620, 242] on label "Bronchopneumonia" at bounding box center [611, 236] width 82 height 13
checkbox input "true"
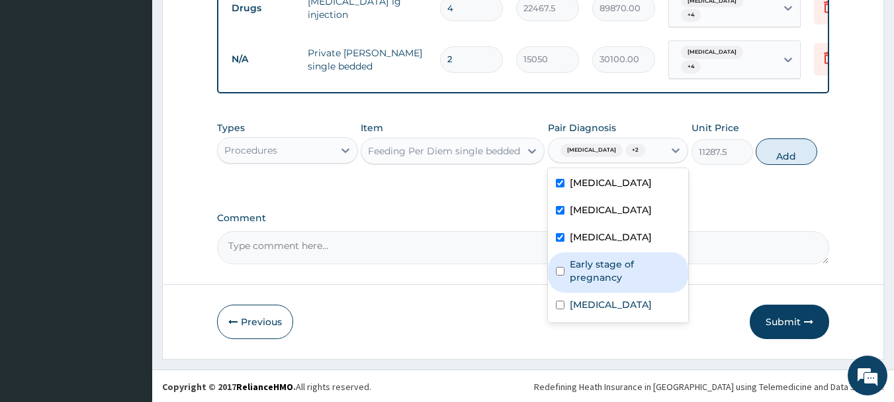
click at [625, 269] on label "Early stage of pregnancy" at bounding box center [625, 270] width 111 height 26
checkbox input "true"
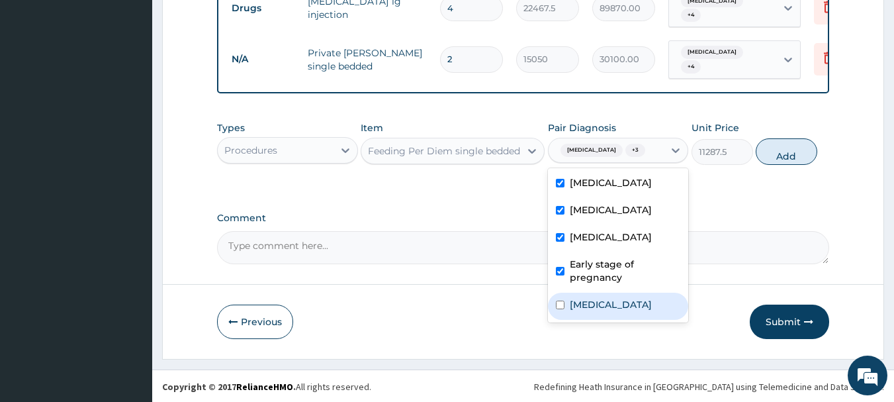
click at [630, 320] on div "Upper respiratory infection" at bounding box center [618, 305] width 141 height 27
checkbox input "true"
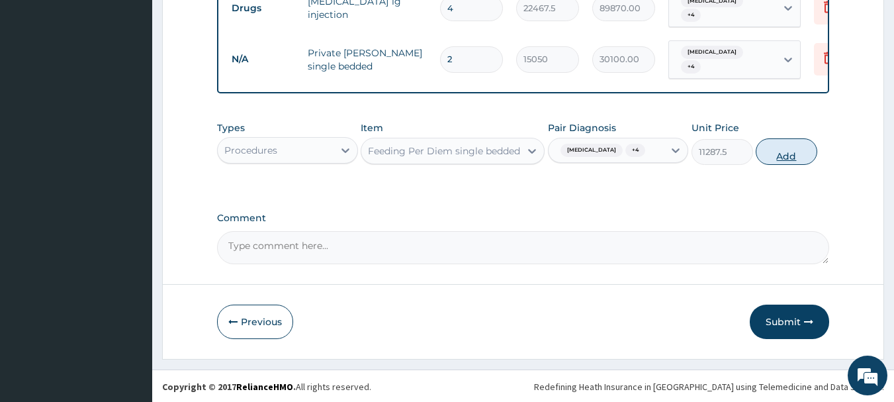
click at [775, 158] on button "Add" at bounding box center [787, 151] width 62 height 26
type input "0"
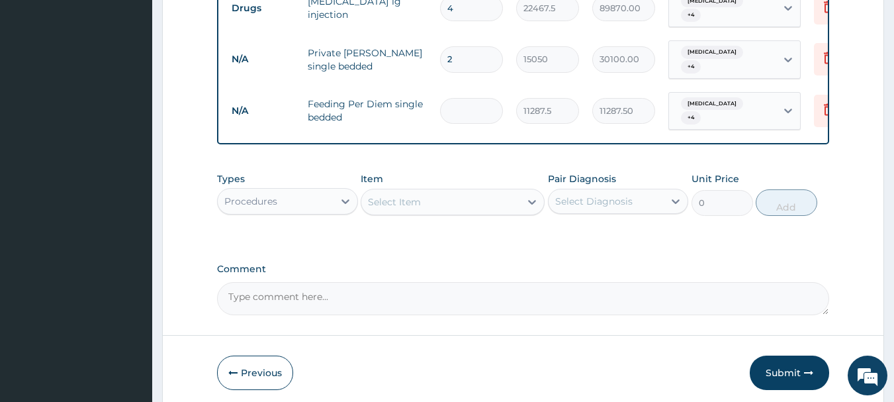
type input "0.00"
type input "2"
type input "22575.00"
type input "2"
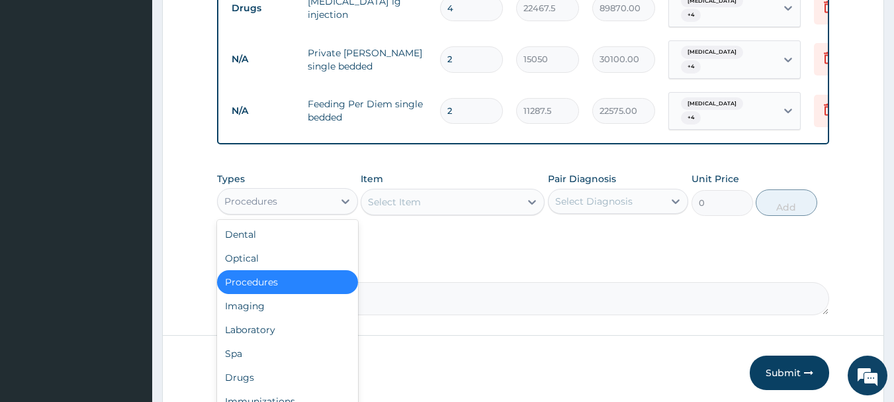
click at [330, 195] on div "Procedures" at bounding box center [276, 201] width 116 height 21
click at [310, 365] on div "Drugs" at bounding box center [287, 377] width 141 height 24
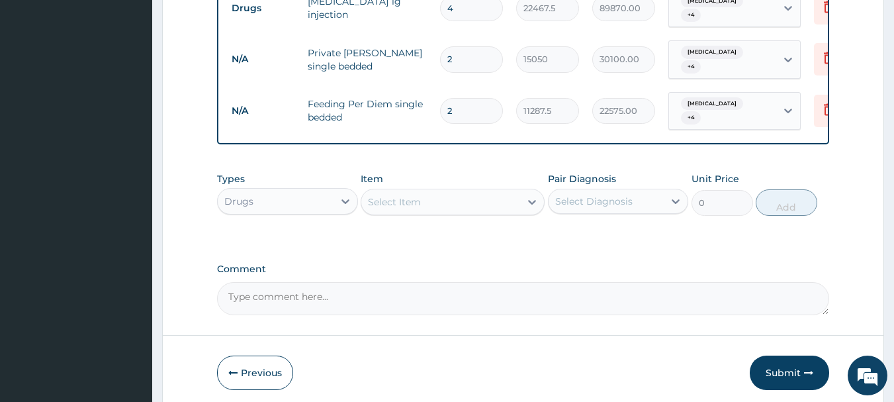
click at [428, 195] on div "Select Item" at bounding box center [440, 201] width 159 height 21
click at [333, 198] on div at bounding box center [345, 201] width 24 height 24
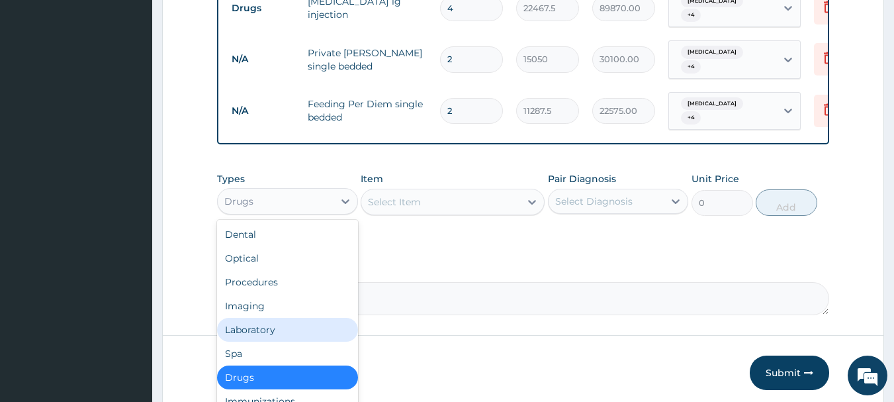
click at [284, 325] on div "Laboratory" at bounding box center [287, 330] width 141 height 24
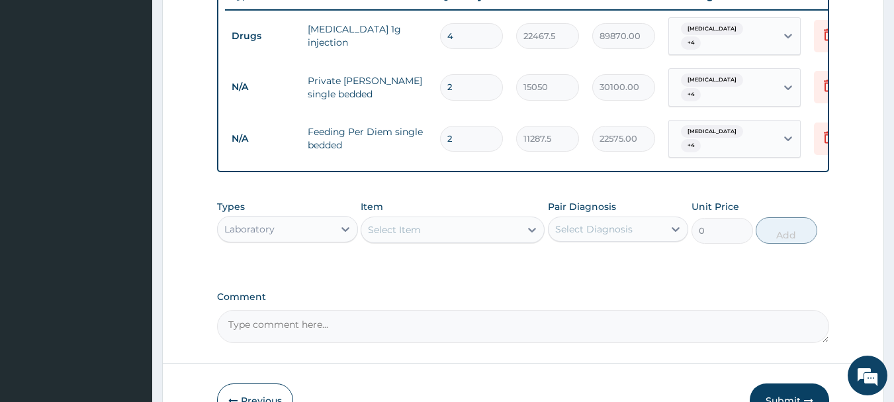
scroll to position [538, 0]
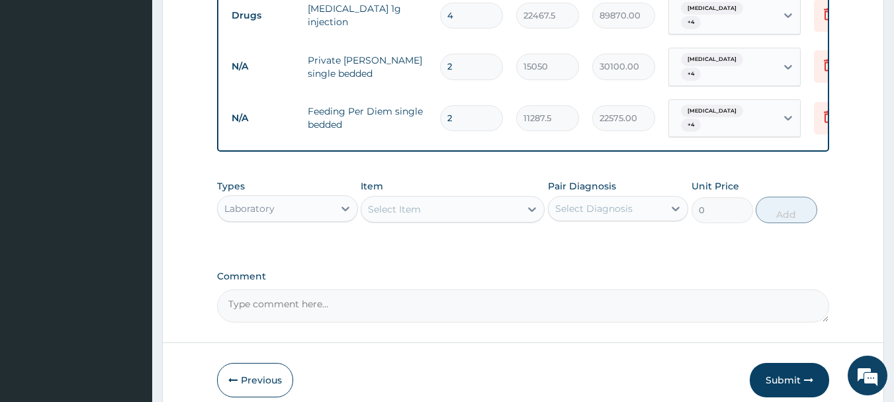
click at [320, 207] on div "Laboratory" at bounding box center [276, 208] width 116 height 21
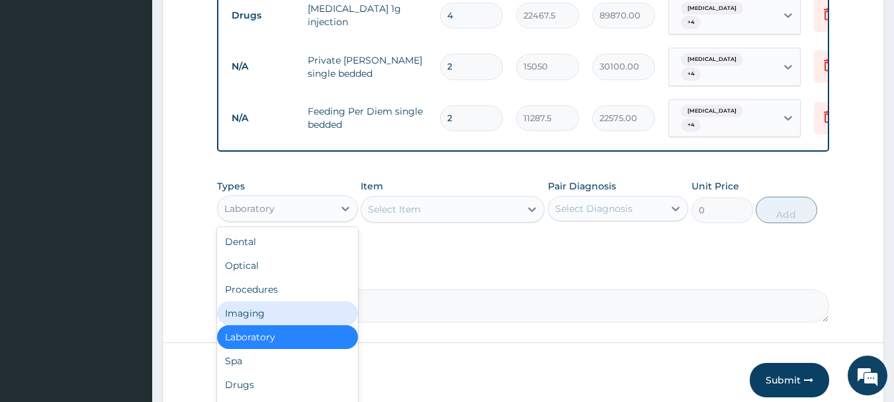
click at [452, 198] on div "Select Item" at bounding box center [440, 208] width 159 height 21
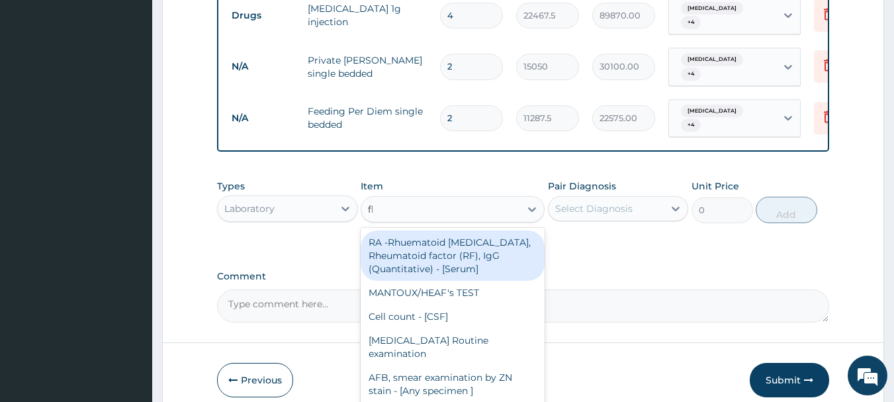
type input "fbc"
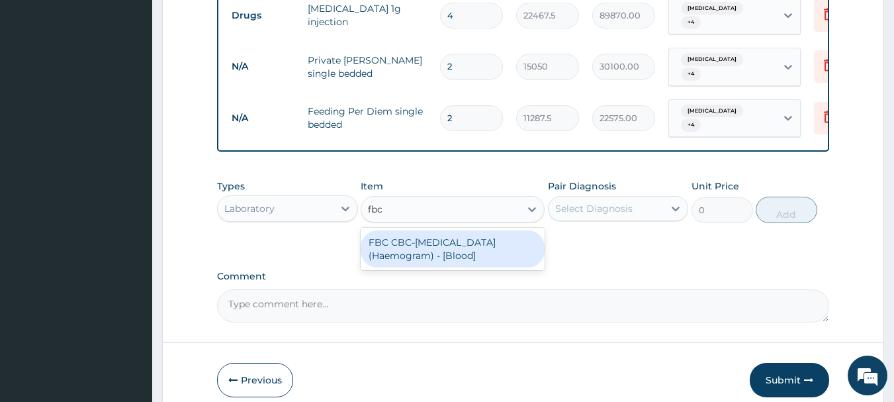
drag, startPoint x: 445, startPoint y: 248, endPoint x: 453, endPoint y: 248, distance: 8.6
click at [447, 248] on div "FBC CBC-Complete Blood Count (Haemogram) - [Blood]" at bounding box center [453, 248] width 184 height 37
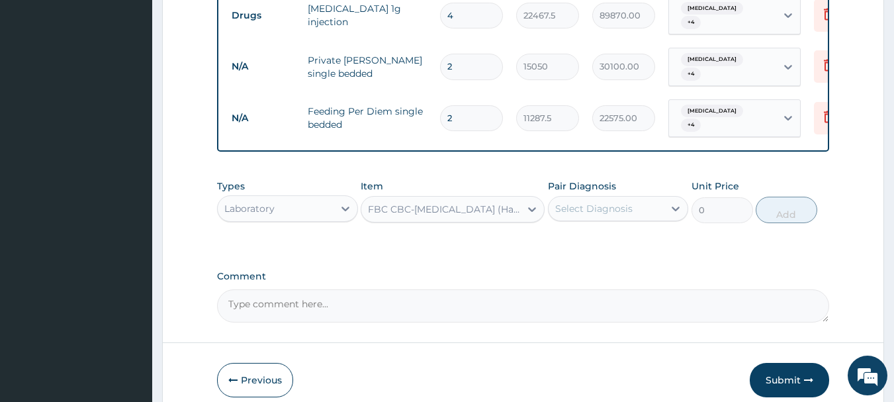
type input "4300"
drag, startPoint x: 591, startPoint y: 201, endPoint x: 595, endPoint y: 211, distance: 11.0
click at [592, 202] on div "Select Diagnosis" at bounding box center [593, 208] width 77 height 13
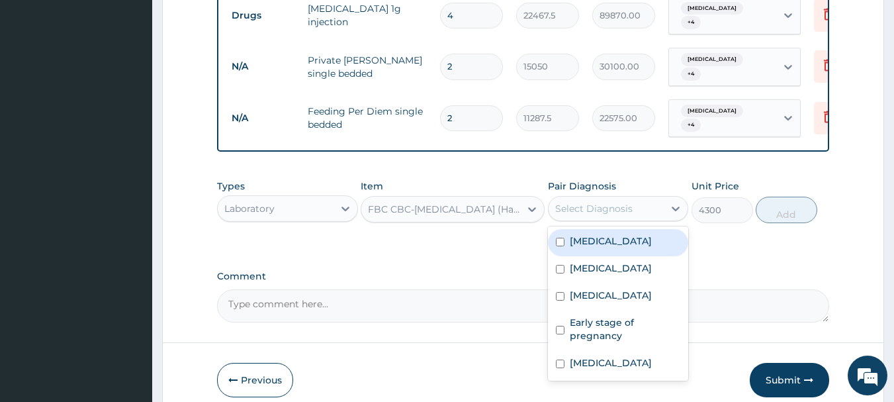
click at [611, 230] on div "Malaria" at bounding box center [618, 242] width 141 height 27
checkbox input "true"
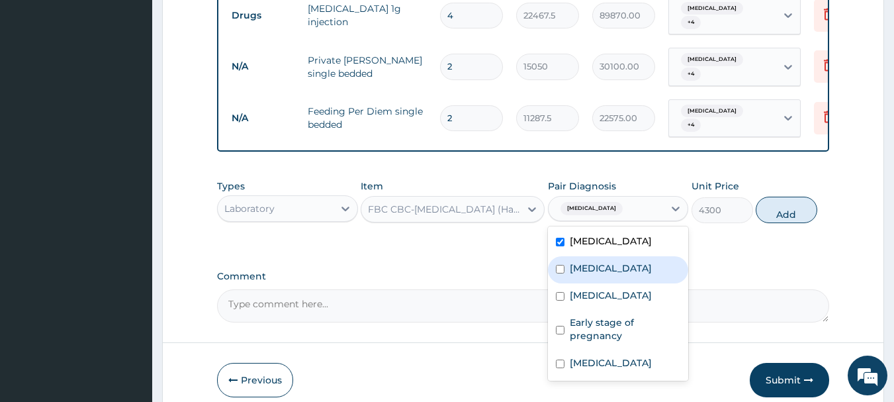
click at [610, 256] on div "Sepsis" at bounding box center [618, 269] width 141 height 27
checkbox input "true"
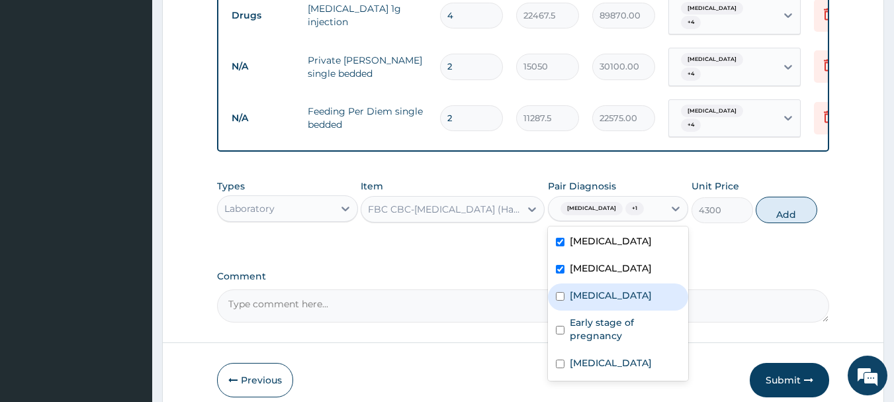
click at [601, 289] on label "Bronchopneumonia" at bounding box center [611, 294] width 82 height 13
checkbox input "true"
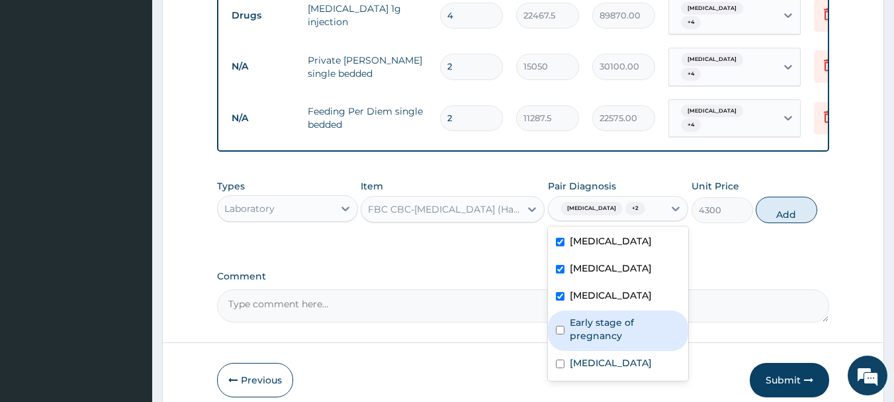
click at [601, 318] on label "Early stage of pregnancy" at bounding box center [625, 329] width 111 height 26
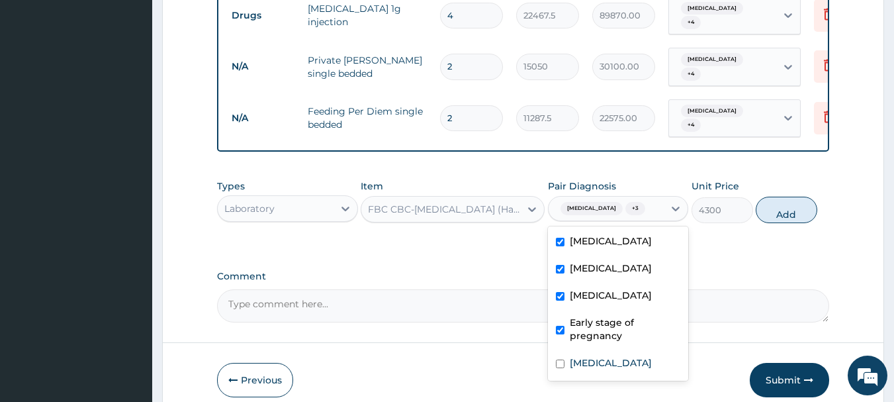
click at [600, 337] on div "Early stage of pregnancy" at bounding box center [618, 330] width 141 height 40
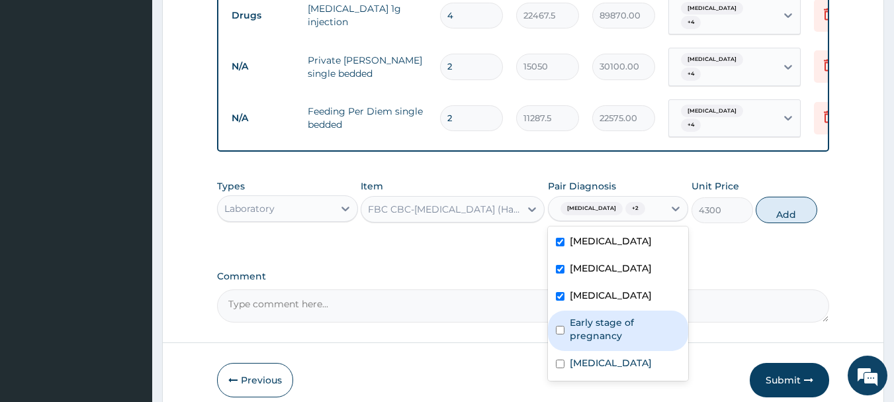
click at [598, 324] on label "Early stage of pregnancy" at bounding box center [625, 329] width 111 height 26
checkbox input "true"
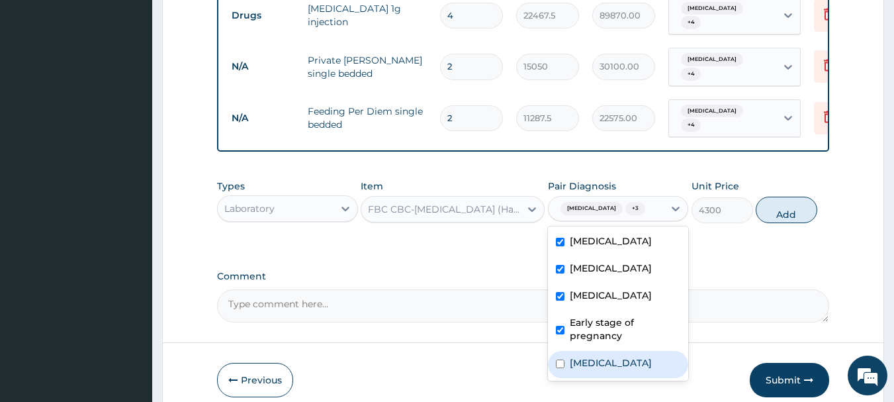
click at [606, 356] on label "Upper respiratory infection" at bounding box center [611, 362] width 82 height 13
checkbox input "true"
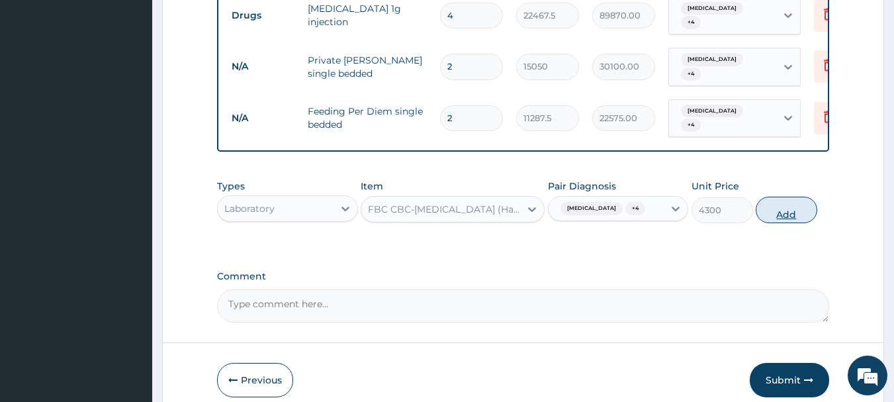
click at [791, 208] on button "Add" at bounding box center [787, 210] width 62 height 26
type input "0"
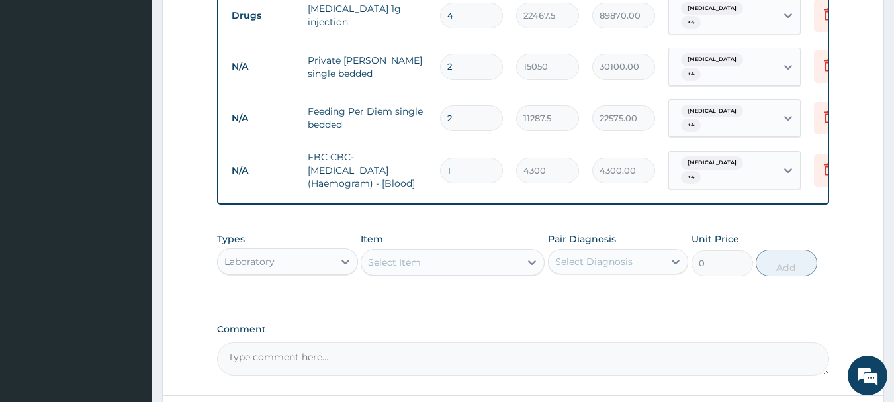
click at [447, 251] on div "Select Item" at bounding box center [440, 261] width 159 height 21
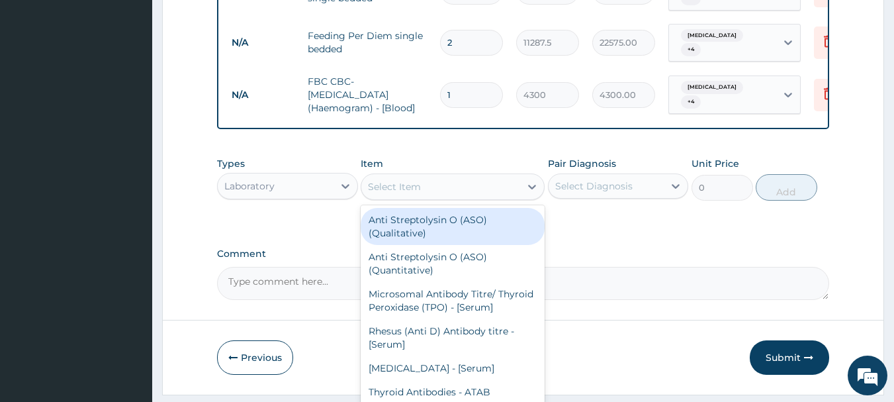
scroll to position [644, 0]
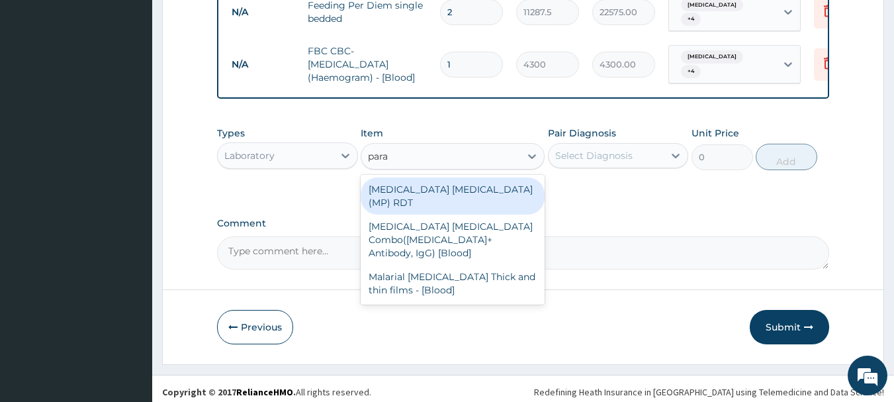
type input "paras"
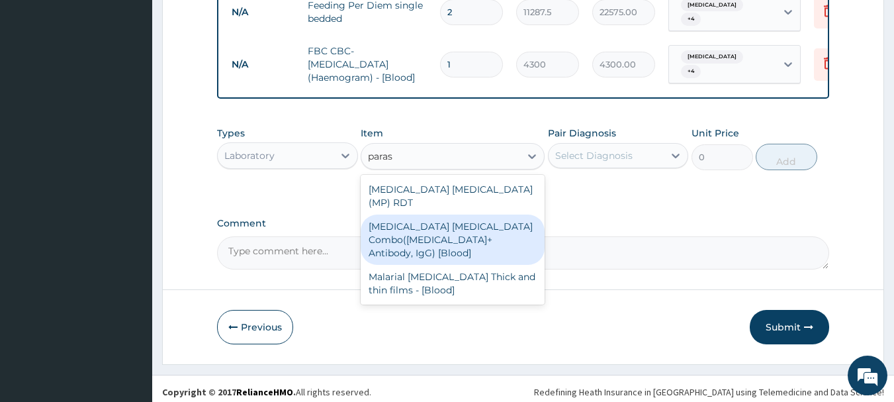
click at [486, 214] on div "Malaria Parasite Combo(Blood Film+ Antibody, IgG) [Blood]" at bounding box center [453, 239] width 184 height 50
type input "1612.5"
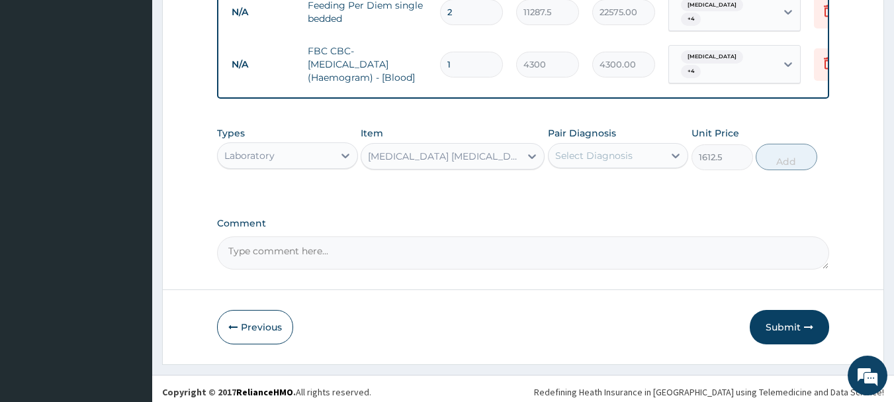
drag, startPoint x: 622, startPoint y: 146, endPoint x: 627, endPoint y: 159, distance: 14.9
click at [625, 149] on div "Select Diagnosis" at bounding box center [593, 155] width 77 height 13
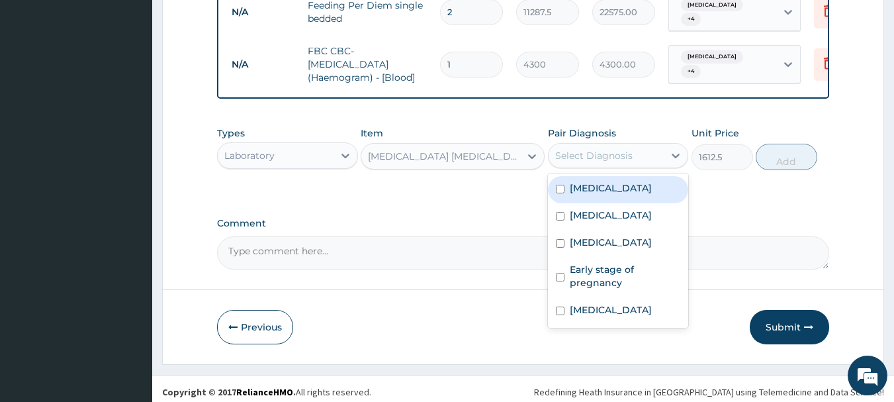
drag, startPoint x: 628, startPoint y: 171, endPoint x: 629, endPoint y: 195, distance: 24.5
click at [629, 179] on div "Malaria" at bounding box center [618, 189] width 141 height 27
checkbox input "true"
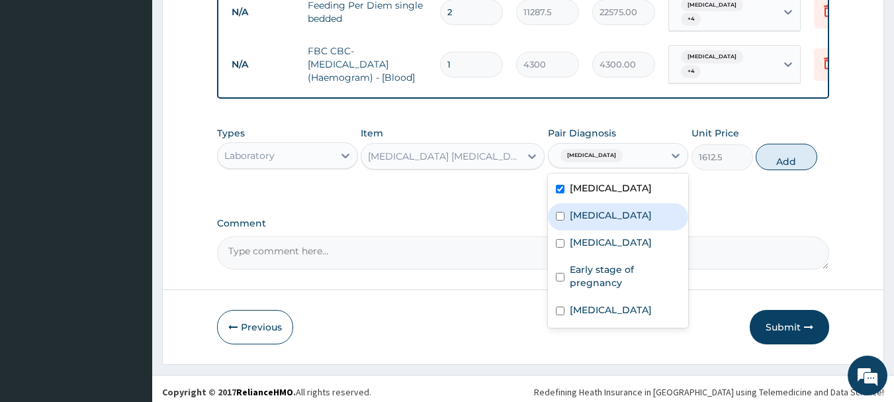
click at [633, 228] on div "Malaria Sepsis Bronchopneumonia Early stage of pregnancy Upper respiratory infe…" at bounding box center [618, 250] width 141 height 154
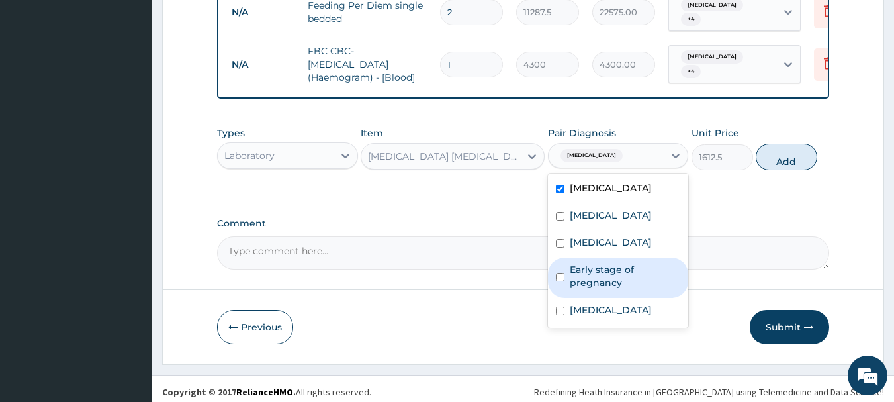
drag, startPoint x: 637, startPoint y: 251, endPoint x: 642, endPoint y: 264, distance: 14.3
click at [642, 263] on div "Malaria Sepsis Bronchopneumonia Early stage of pregnancy Upper respiratory infe…" at bounding box center [618, 250] width 141 height 154
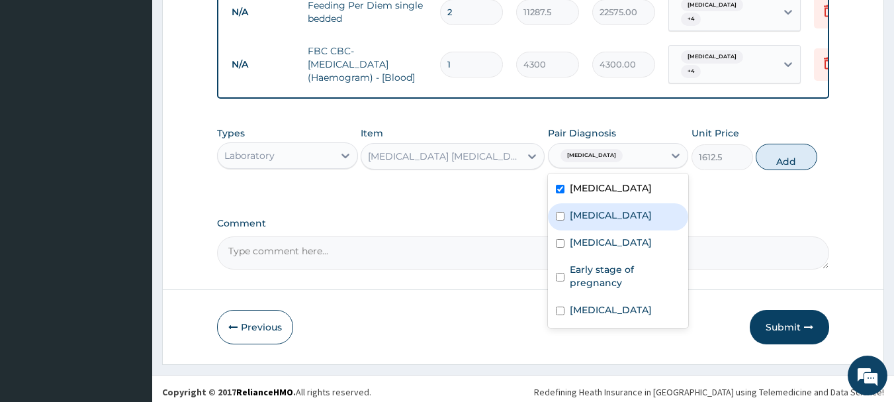
click at [621, 212] on div "Sepsis" at bounding box center [618, 216] width 141 height 27
checkbox input "true"
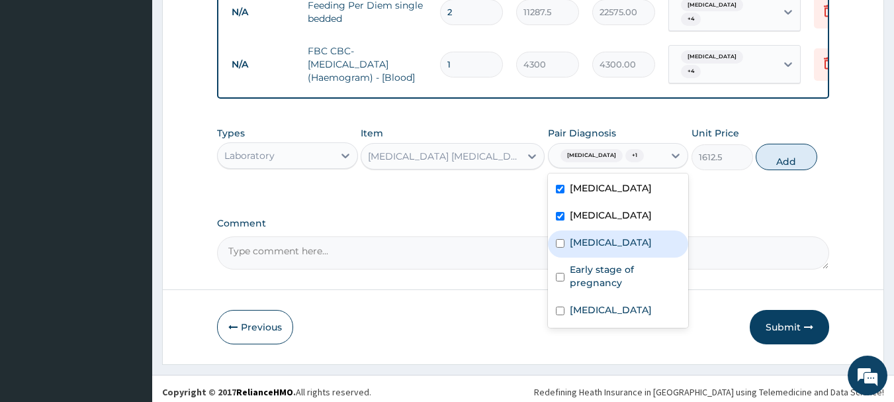
drag, startPoint x: 624, startPoint y: 240, endPoint x: 625, endPoint y: 249, distance: 8.7
click at [625, 240] on label "Bronchopneumonia" at bounding box center [611, 242] width 82 height 13
checkbox input "true"
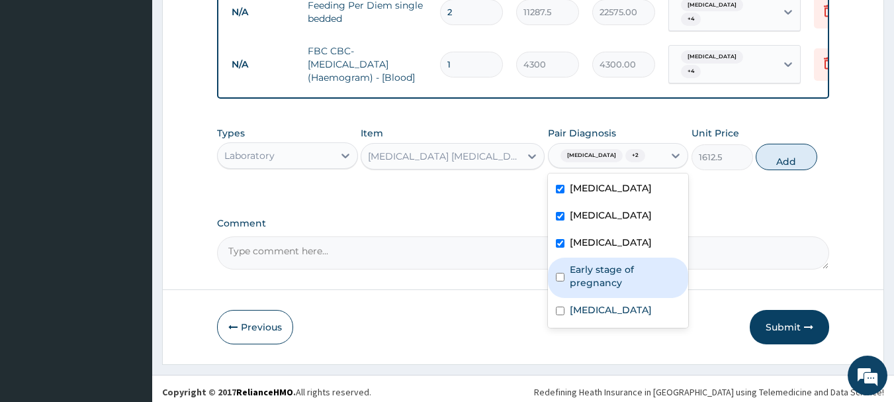
drag, startPoint x: 631, startPoint y: 271, endPoint x: 630, endPoint y: 286, distance: 15.2
click at [633, 280] on label "Early stage of pregnancy" at bounding box center [625, 276] width 111 height 26
checkbox input "true"
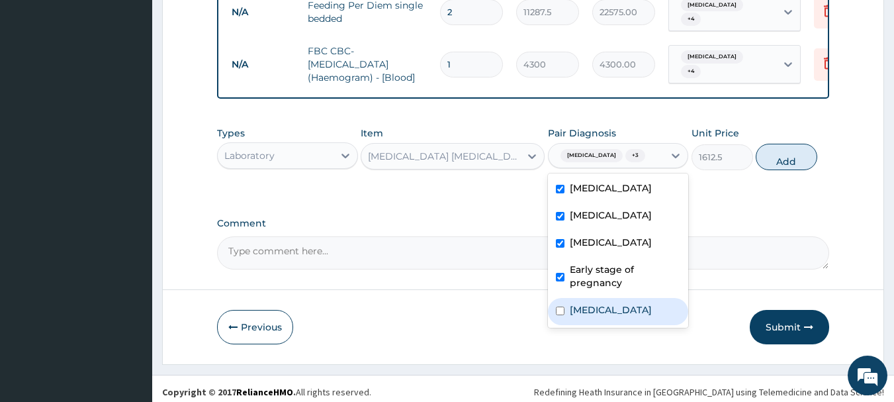
click at [624, 303] on label "Upper respiratory infection" at bounding box center [611, 309] width 82 height 13
checkbox input "true"
click at [787, 150] on button "Add" at bounding box center [787, 157] width 62 height 26
type input "0"
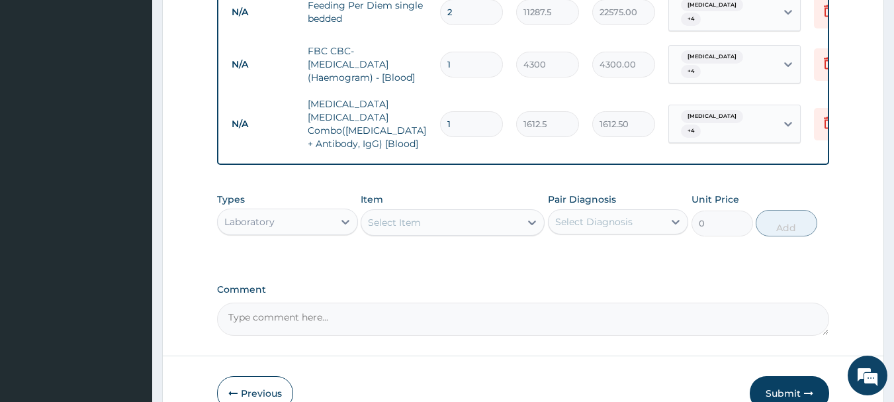
click at [464, 212] on div "Select Item" at bounding box center [440, 222] width 159 height 21
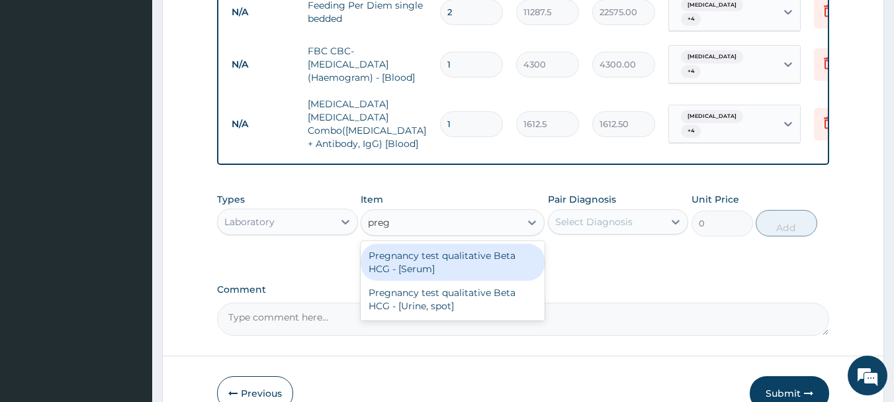
type input "pregn"
click at [474, 243] on div "Pregnancy test qualitative Beta HCG - [Serum]" at bounding box center [453, 261] width 184 height 37
type input "1290"
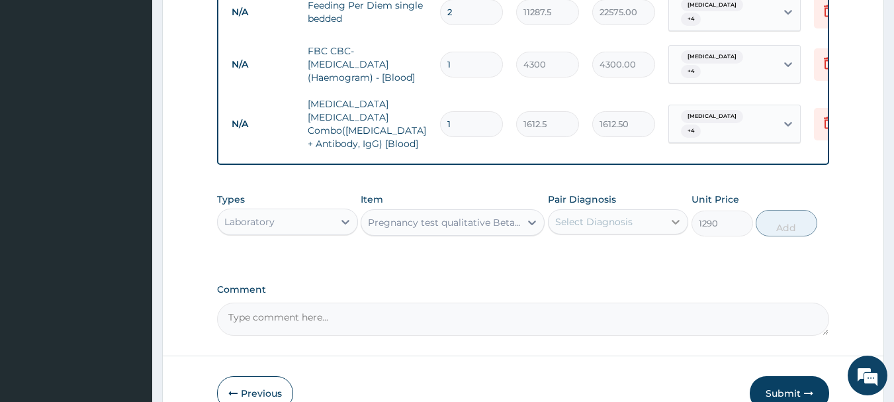
click at [678, 215] on icon at bounding box center [675, 221] width 13 height 13
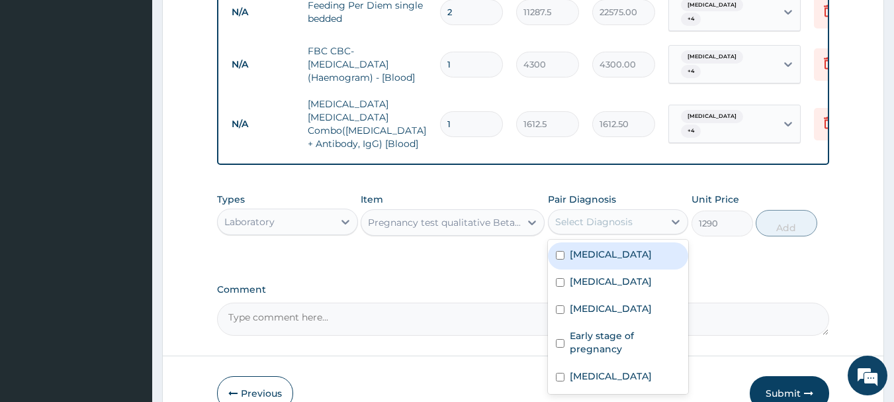
click at [652, 242] on div "Malaria" at bounding box center [618, 255] width 141 height 27
checkbox input "true"
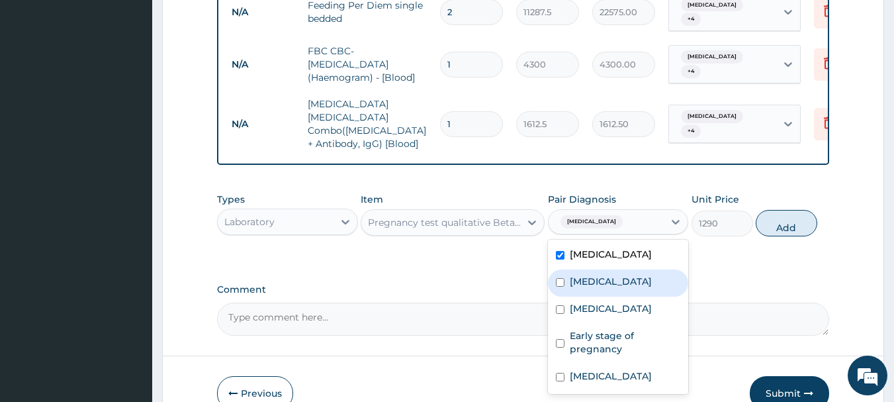
click at [646, 269] on div "Sepsis" at bounding box center [618, 282] width 141 height 27
checkbox input "true"
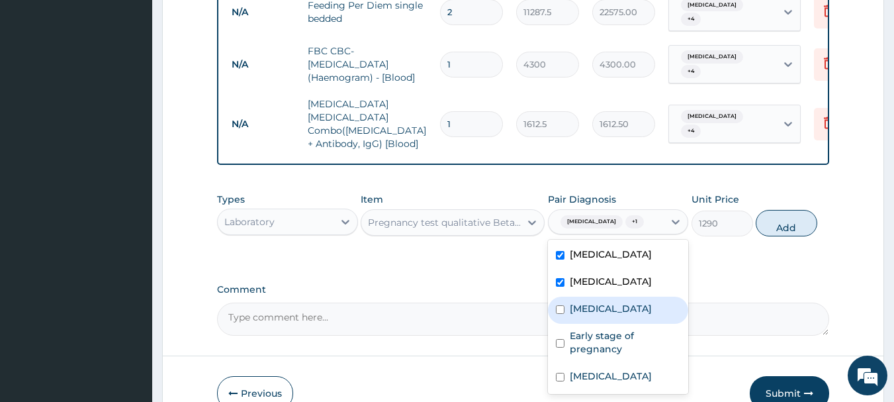
drag, startPoint x: 645, startPoint y: 281, endPoint x: 645, endPoint y: 296, distance: 15.2
click at [645, 296] on div "Bronchopneumonia" at bounding box center [618, 309] width 141 height 27
checkbox input "true"
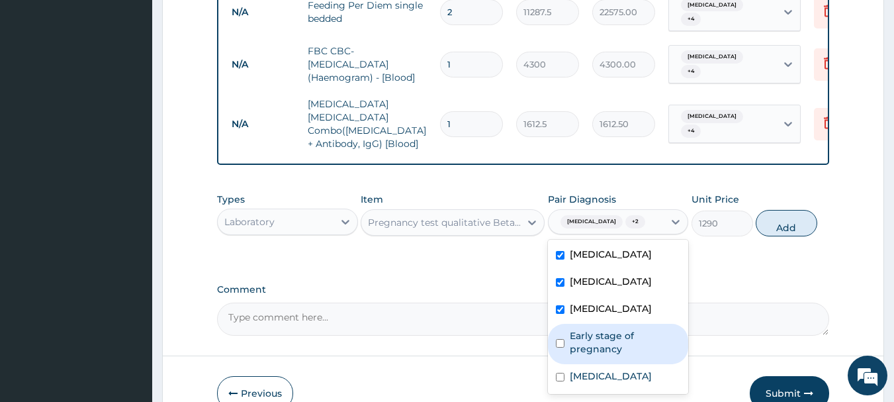
click at [646, 330] on label "Early stage of pregnancy" at bounding box center [625, 342] width 111 height 26
checkbox input "true"
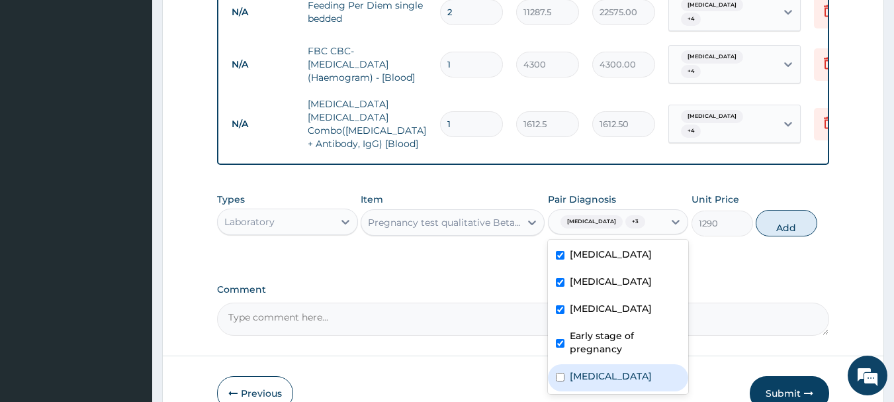
click at [648, 369] on label "Upper respiratory infection" at bounding box center [611, 375] width 82 height 13
checkbox input "true"
click at [795, 210] on button "Add" at bounding box center [787, 223] width 62 height 26
type input "0"
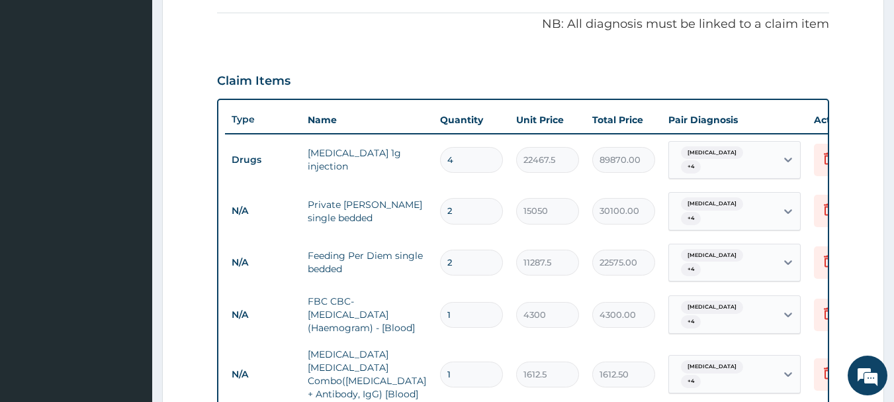
scroll to position [388, 0]
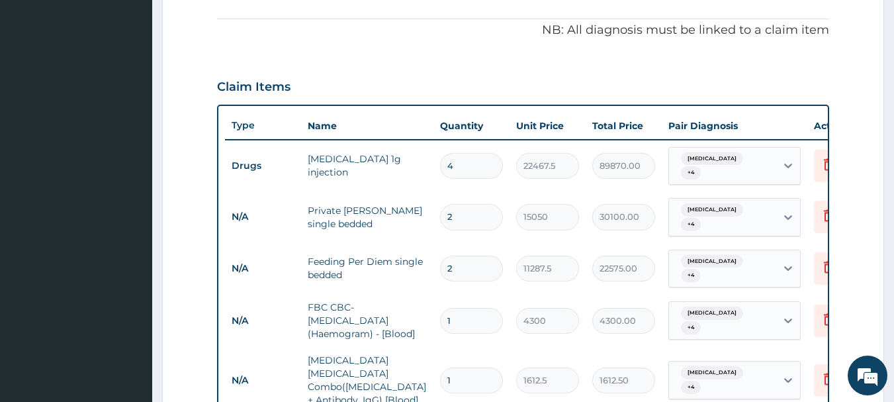
click at [488, 161] on input "4" at bounding box center [471, 166] width 63 height 26
type input "0.00"
type input "6"
type input "134805.00"
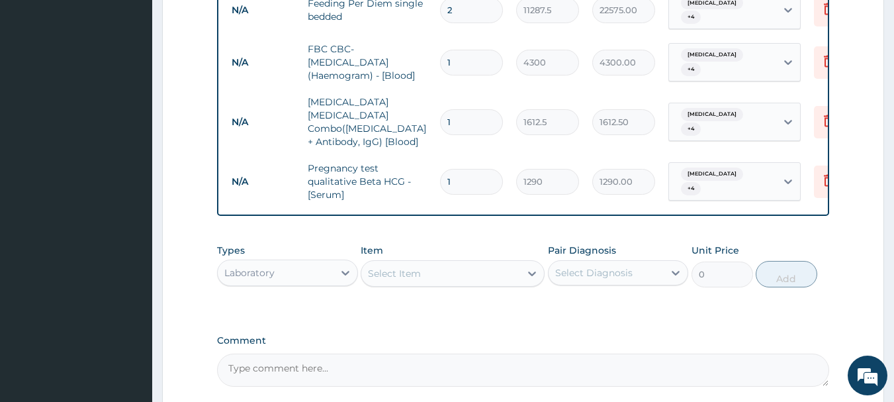
scroll to position [684, 0]
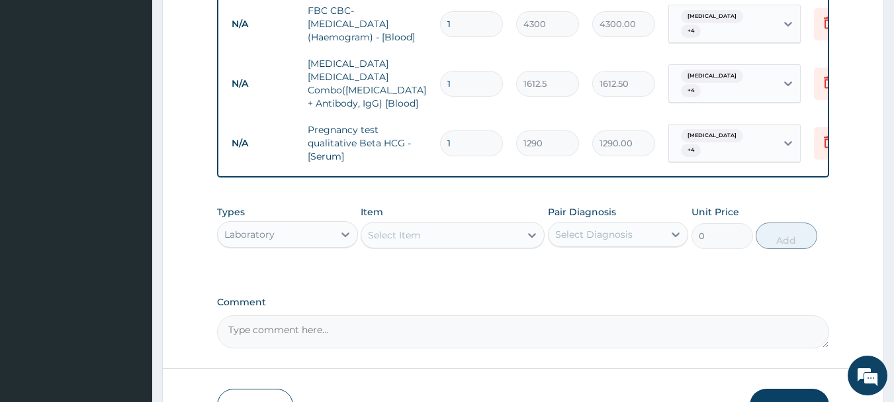
type input "6"
click at [422, 224] on div "Select Item" at bounding box center [440, 234] width 159 height 21
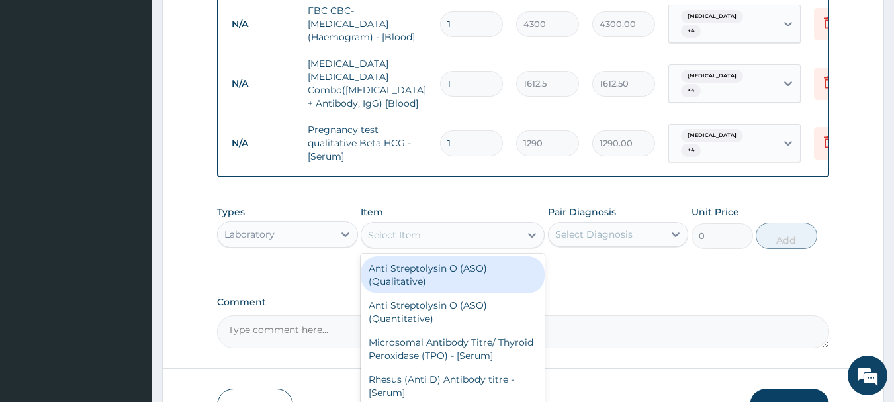
click at [292, 224] on div "Laboratory" at bounding box center [276, 234] width 116 height 21
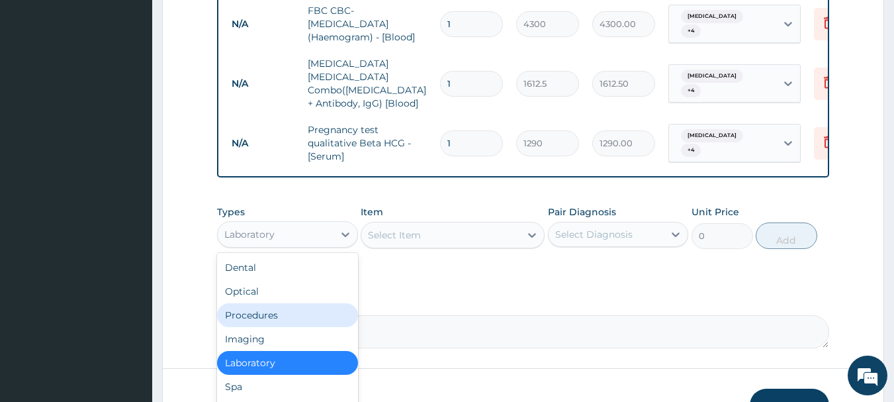
click at [292, 303] on div "Procedures" at bounding box center [287, 315] width 141 height 24
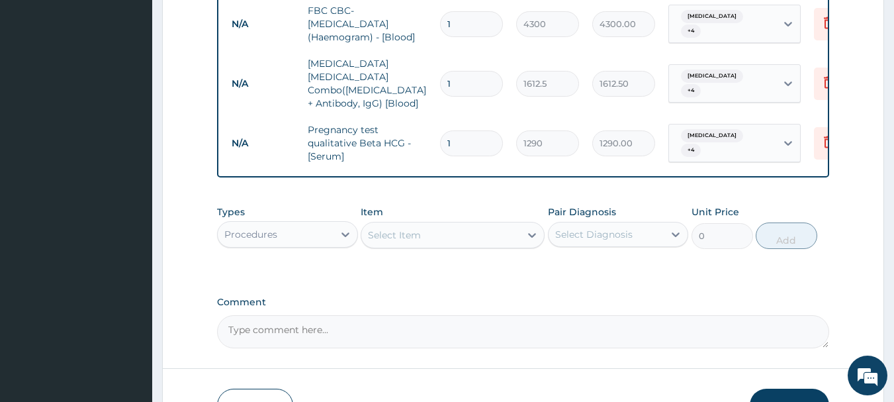
click at [422, 224] on div "Select Item" at bounding box center [440, 234] width 159 height 21
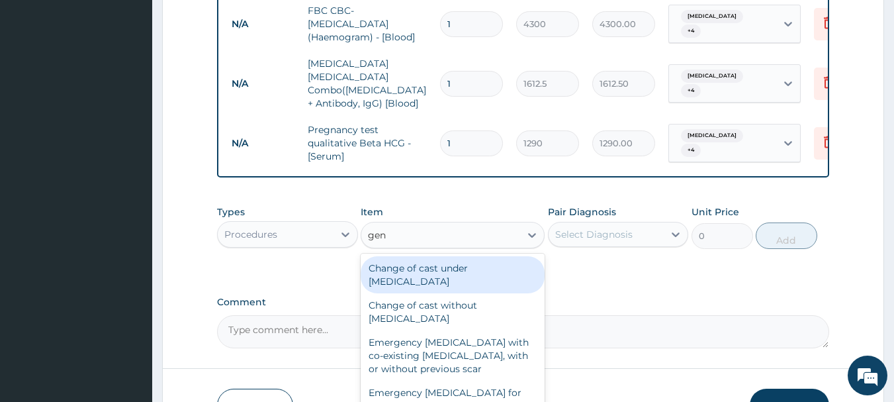
type input "gene"
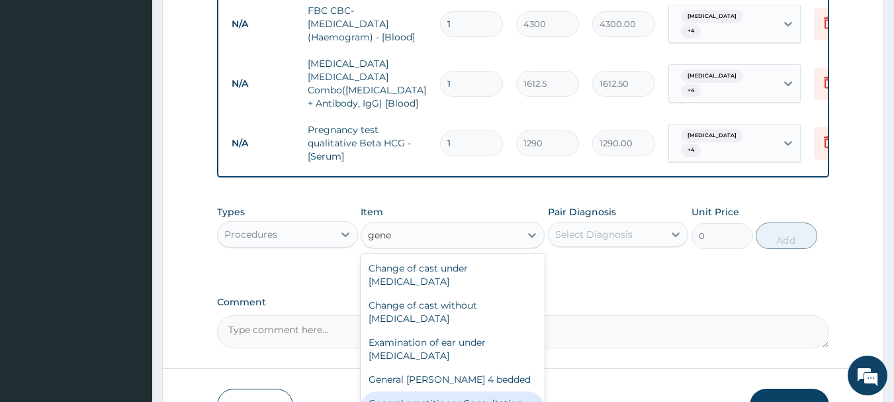
click at [450, 391] on div "General practitioner Consultation first outpatient consultation" at bounding box center [453, 409] width 184 height 37
type input "3547.5"
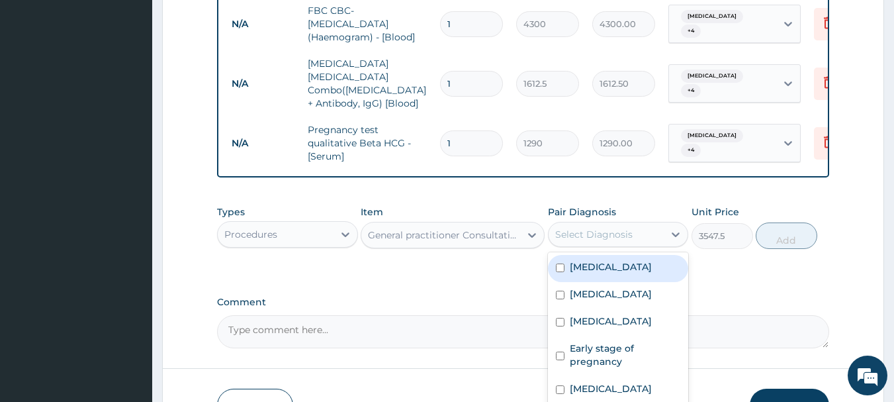
click at [612, 224] on div "Select Diagnosis" at bounding box center [607, 234] width 116 height 21
click at [633, 260] on div "Malaria" at bounding box center [618, 268] width 141 height 27
checkbox input "true"
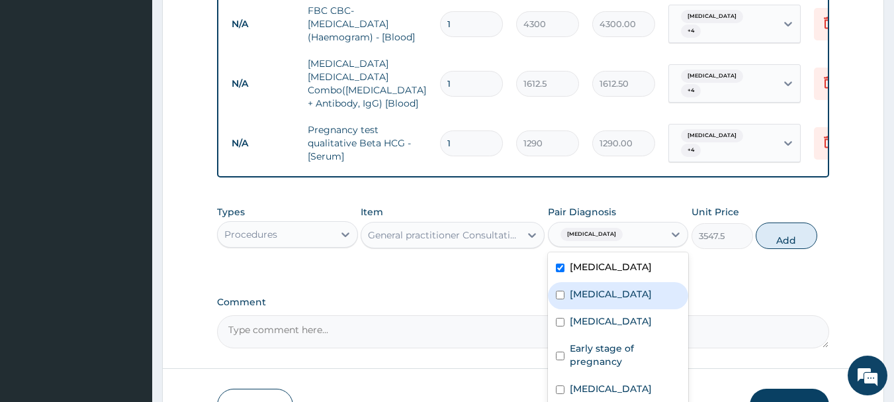
drag, startPoint x: 631, startPoint y: 278, endPoint x: 631, endPoint y: 292, distance: 14.6
click at [631, 284] on div "Sepsis" at bounding box center [618, 295] width 141 height 27
checkbox input "true"
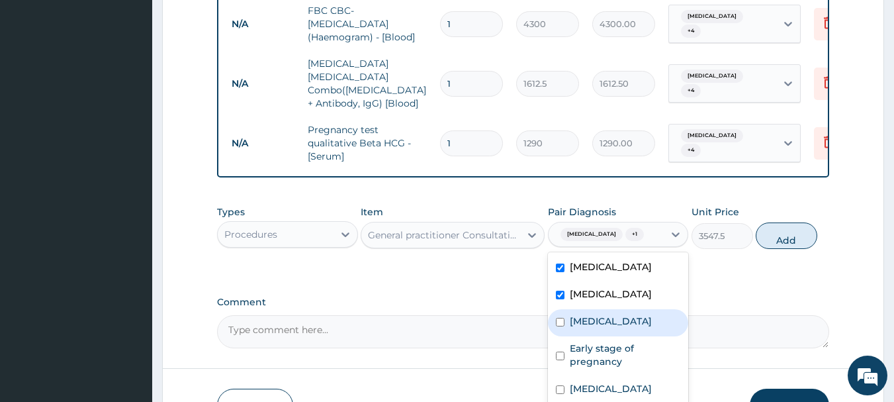
drag, startPoint x: 625, startPoint y: 314, endPoint x: 626, endPoint y: 322, distance: 8.7
click at [626, 317] on div "Malaria Sepsis Bronchopneumonia Early stage of pregnancy Upper respiratory infe…" at bounding box center [618, 329] width 141 height 154
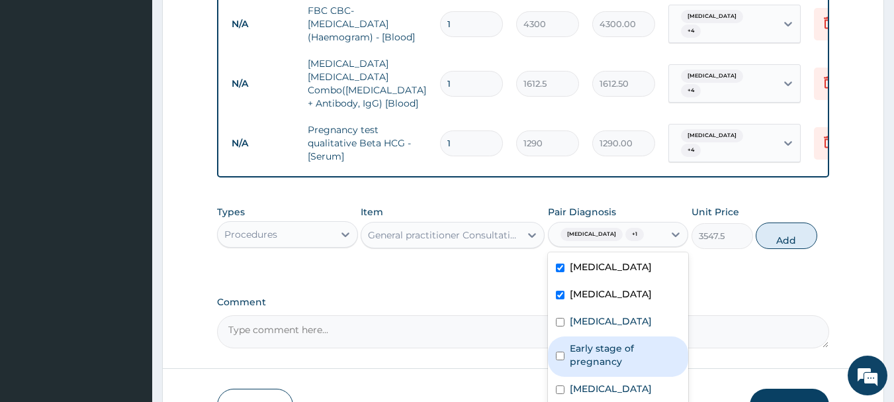
click at [620, 341] on label "Early stage of pregnancy" at bounding box center [625, 354] width 111 height 26
checkbox input "true"
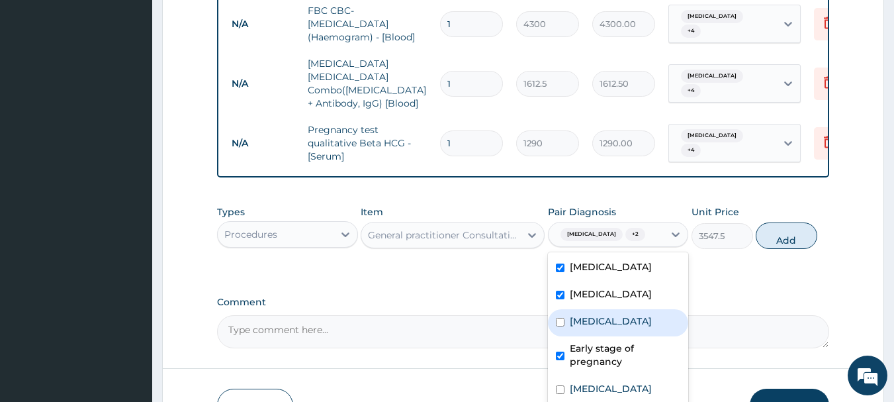
click at [595, 314] on label "Bronchopneumonia" at bounding box center [611, 320] width 82 height 13
checkbox input "true"
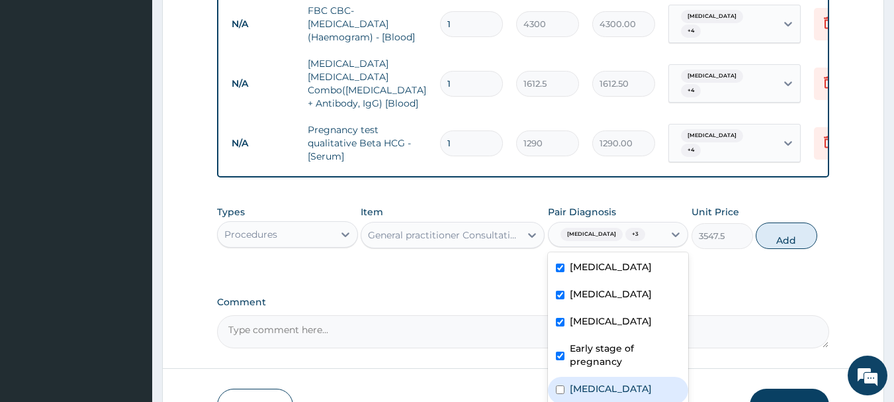
click at [591, 382] on label "Upper respiratory infection" at bounding box center [611, 388] width 82 height 13
checkbox input "true"
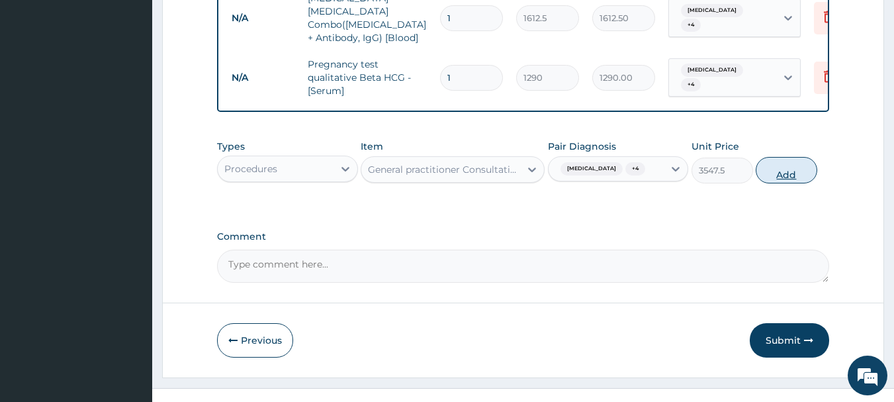
click at [795, 157] on button "Add" at bounding box center [787, 170] width 62 height 26
type input "0"
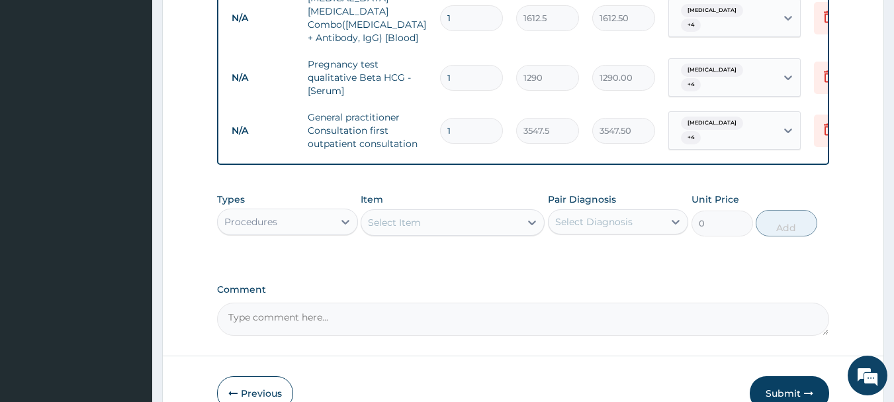
click at [309, 211] on div "Procedures" at bounding box center [276, 221] width 116 height 21
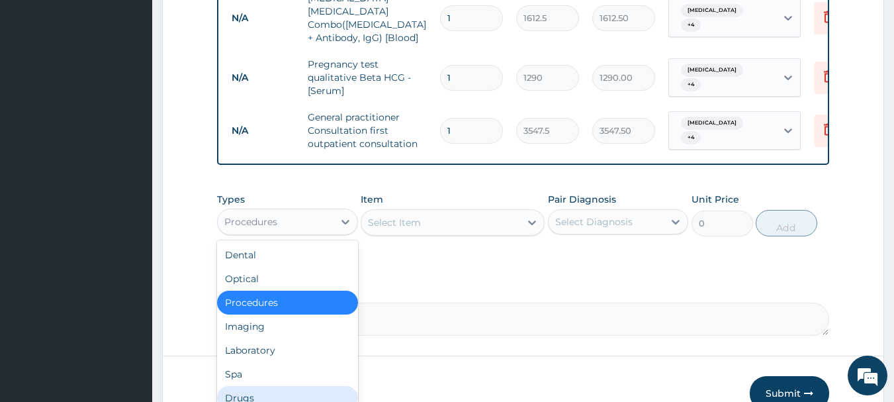
click at [292, 386] on div "Drugs" at bounding box center [287, 398] width 141 height 24
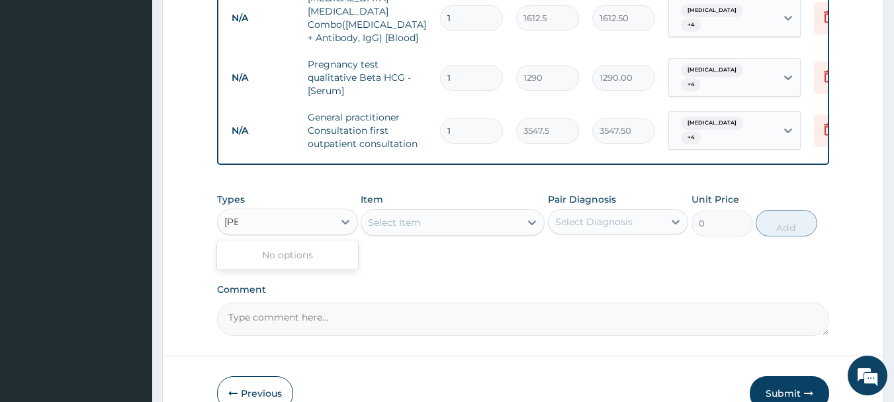
type input "sali"
click at [331, 211] on div "sali" at bounding box center [276, 221] width 116 height 21
click at [440, 212] on div "Select Item" at bounding box center [440, 222] width 159 height 21
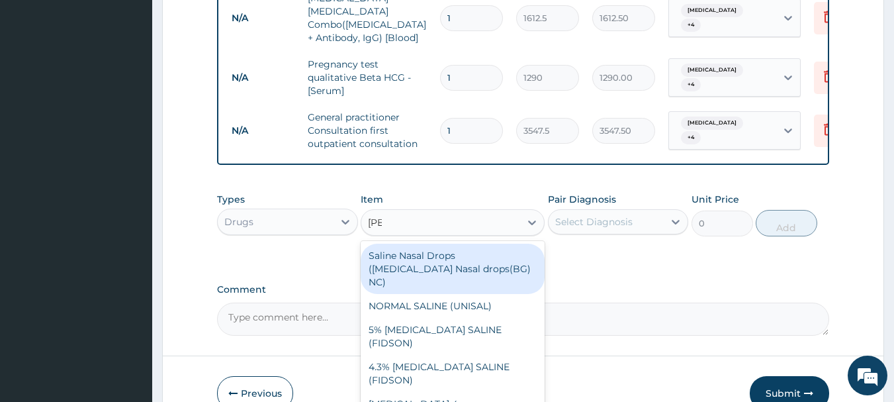
type input "sali"
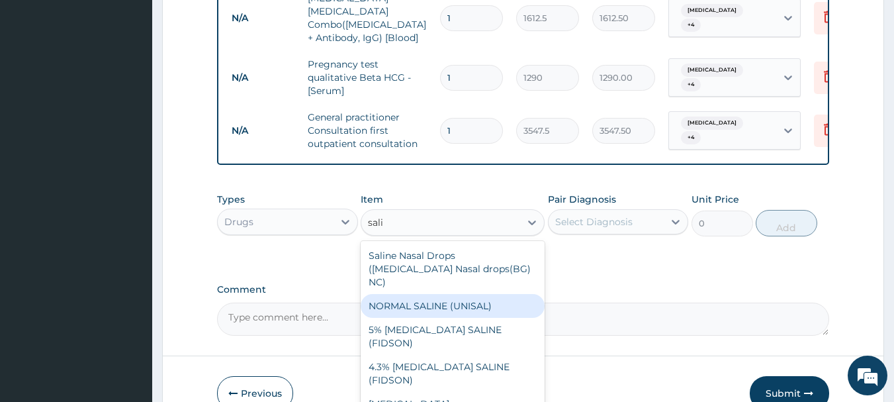
click at [490, 294] on div "NORMAL SALINE (UNISAL)" at bounding box center [453, 306] width 184 height 24
type input "1773.75"
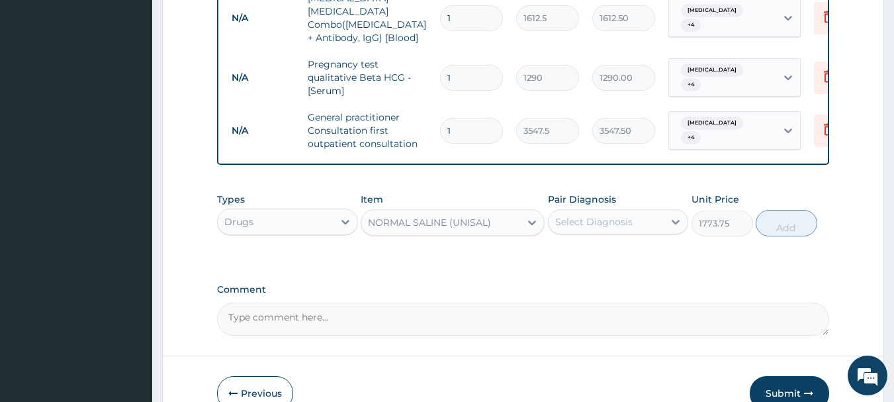
click at [621, 215] on div "Select Diagnosis" at bounding box center [593, 221] width 77 height 13
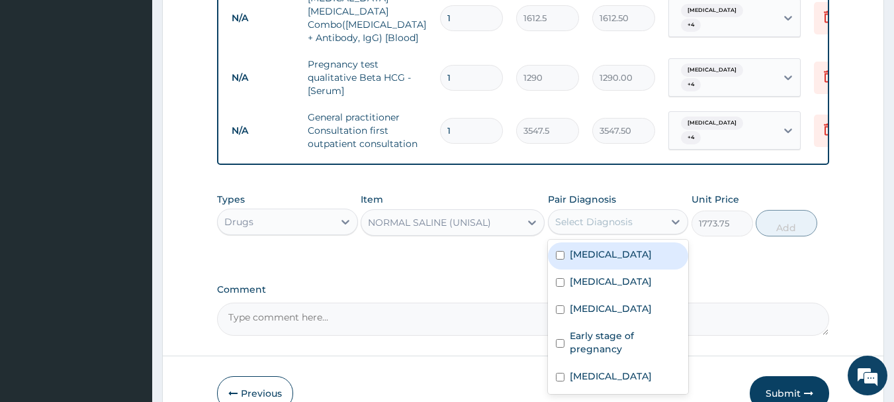
drag, startPoint x: 631, startPoint y: 225, endPoint x: 635, endPoint y: 234, distance: 9.5
click at [633, 242] on div "Malaria" at bounding box center [618, 255] width 141 height 27
checkbox input "true"
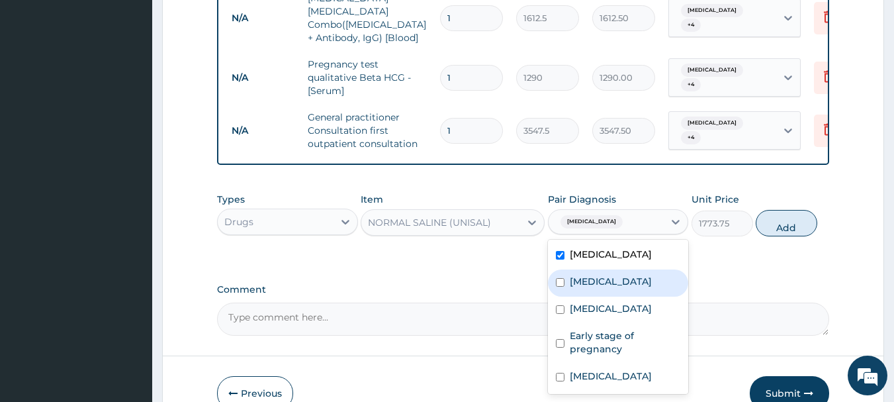
drag, startPoint x: 635, startPoint y: 266, endPoint x: 637, endPoint y: 285, distance: 19.2
click at [638, 273] on div "Sepsis" at bounding box center [618, 282] width 141 height 27
checkbox input "true"
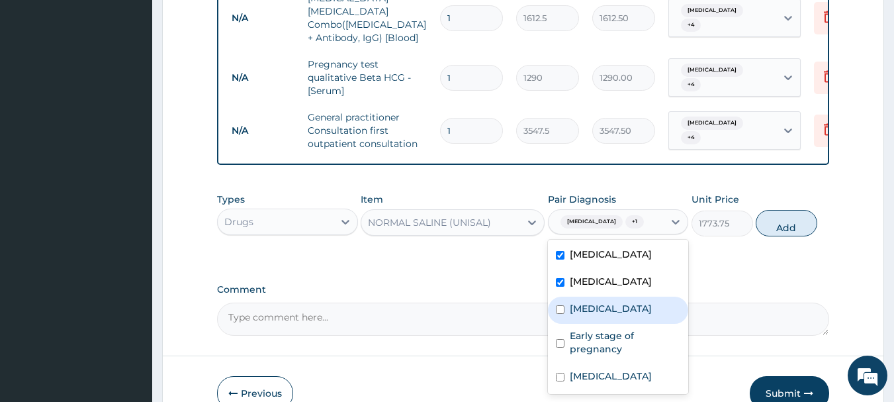
drag, startPoint x: 631, startPoint y: 302, endPoint x: 631, endPoint y: 324, distance: 21.2
click at [635, 314] on div "Malaria Sepsis Bronchopneumonia Early stage of pregnancy Upper respiratory infe…" at bounding box center [618, 317] width 141 height 154
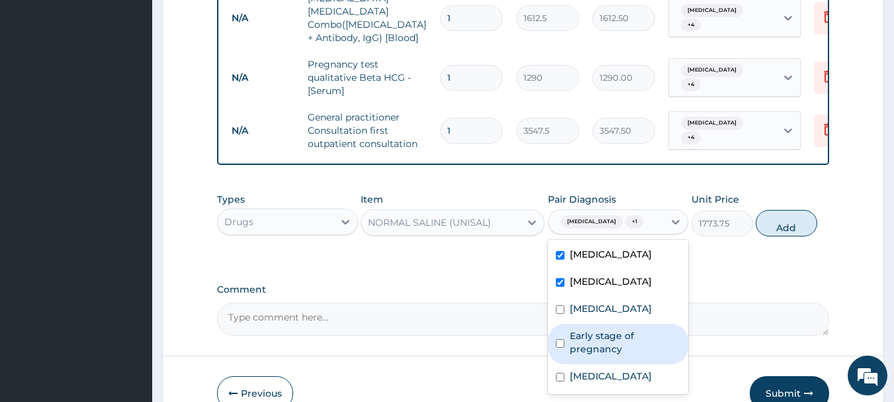
drag, startPoint x: 627, startPoint y: 341, endPoint x: 622, endPoint y: 355, distance: 15.3
click at [625, 348] on div "Malaria Sepsis Bronchopneumonia Early stage of pregnancy Upper respiratory infe…" at bounding box center [618, 317] width 141 height 154
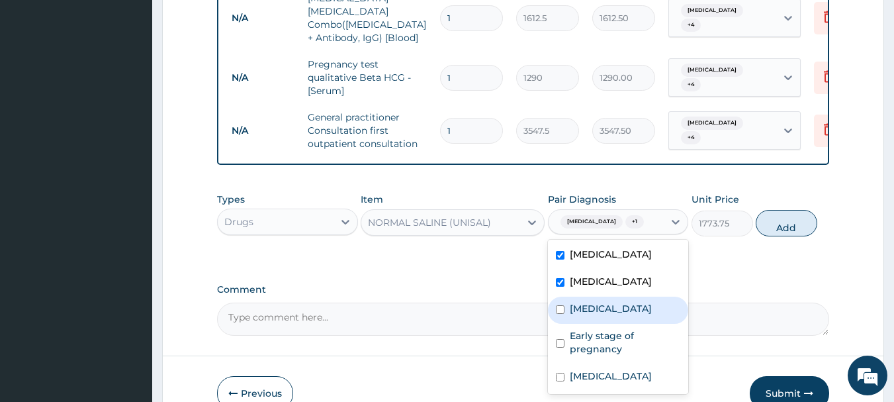
click at [611, 302] on div "Bronchopneumonia" at bounding box center [618, 309] width 141 height 27
checkbox input "true"
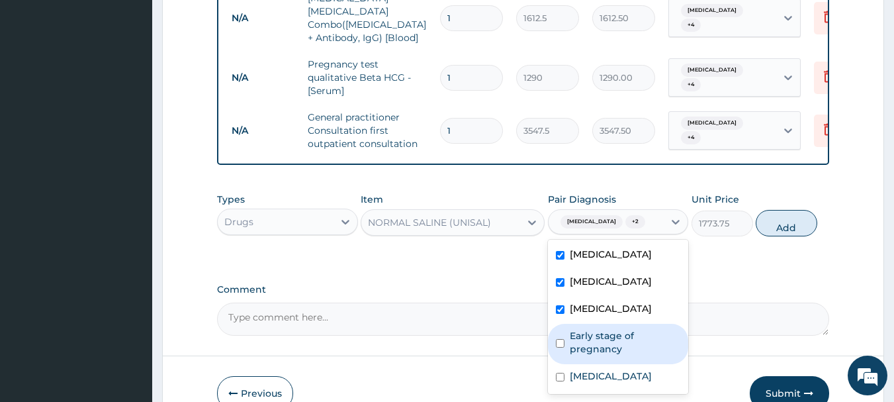
click at [607, 329] on label "Early stage of pregnancy" at bounding box center [625, 342] width 111 height 26
checkbox input "true"
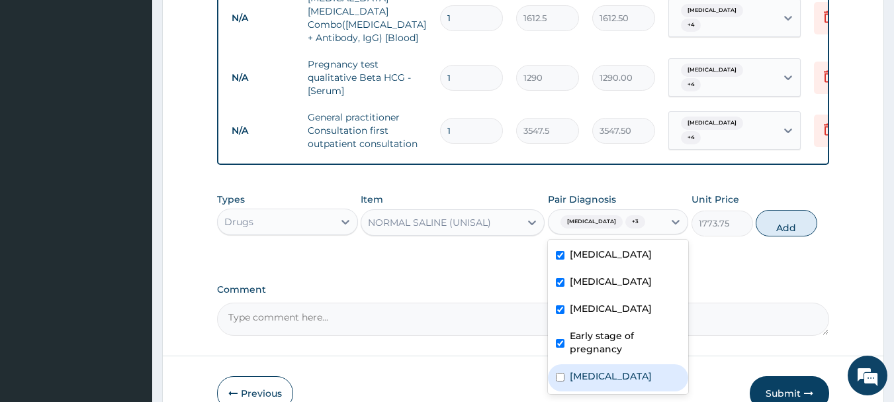
click at [601, 369] on label "Upper respiratory infection" at bounding box center [611, 375] width 82 height 13
checkbox input "true"
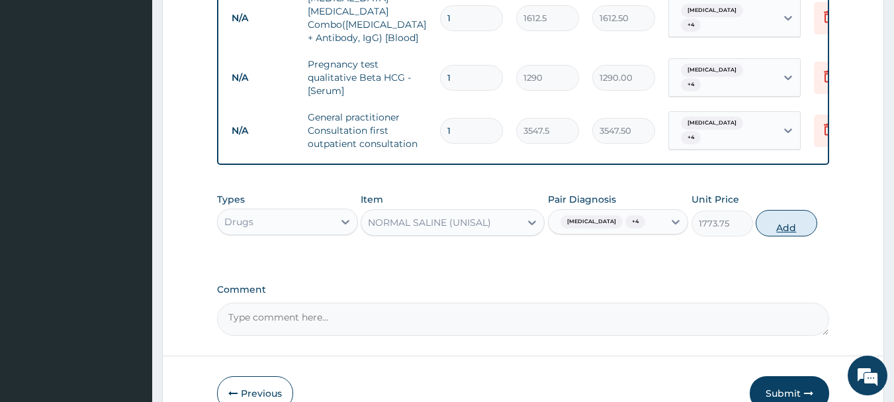
click at [768, 210] on button "Add" at bounding box center [787, 223] width 62 height 26
type input "0"
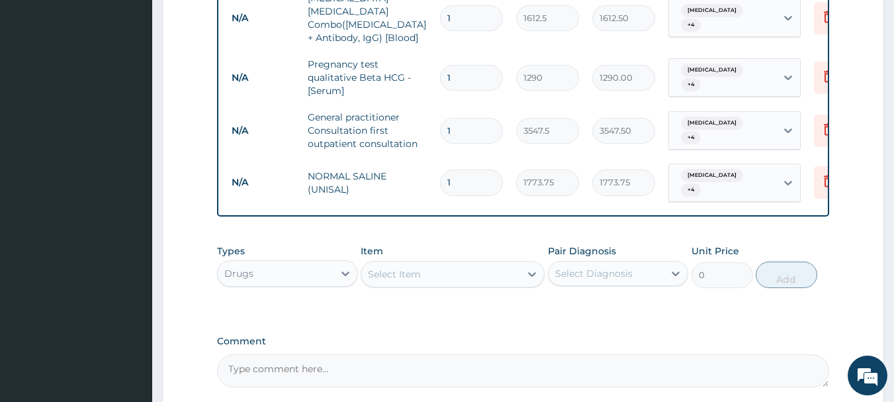
type input "0.00"
type input "2"
type input "3547.50"
type input "2"
click at [438, 263] on div "Select Item" at bounding box center [440, 273] width 159 height 21
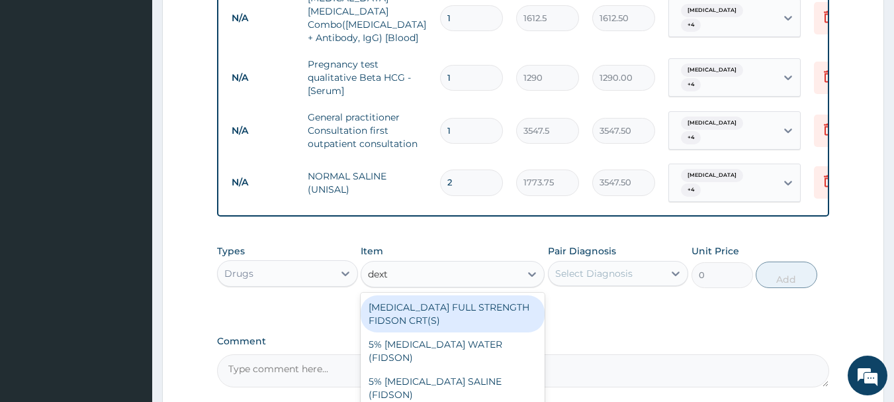
type input "dextr"
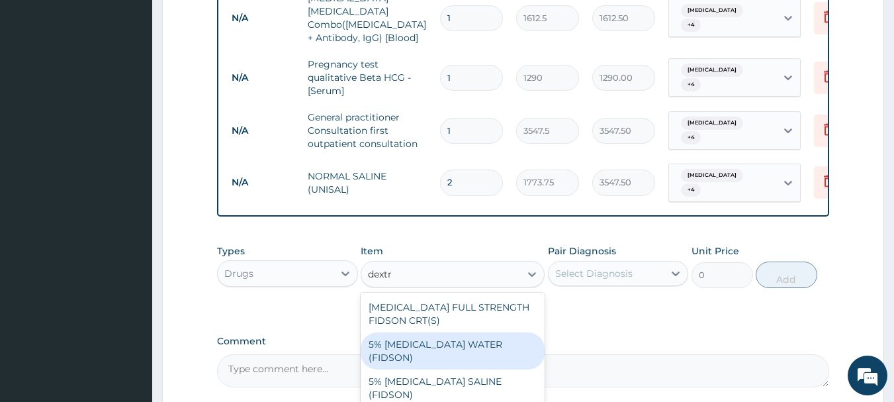
click at [477, 332] on div "5% DEXTROSE WATER (FIDSON)" at bounding box center [453, 350] width 184 height 37
type input "1773.75"
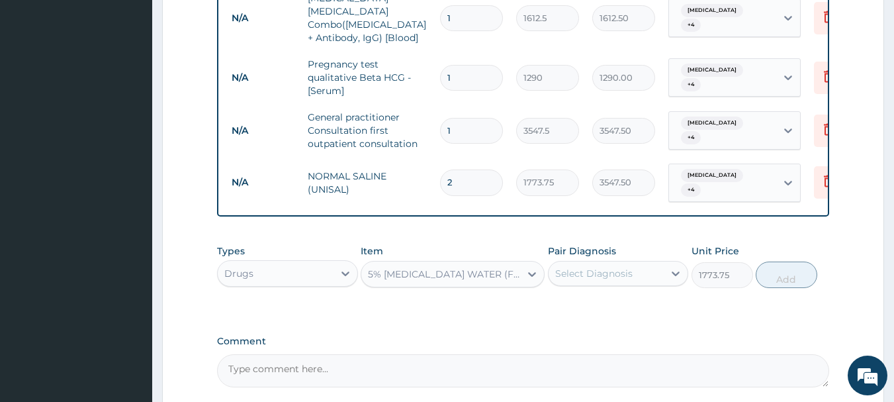
click at [607, 267] on div "Select Diagnosis" at bounding box center [593, 273] width 77 height 13
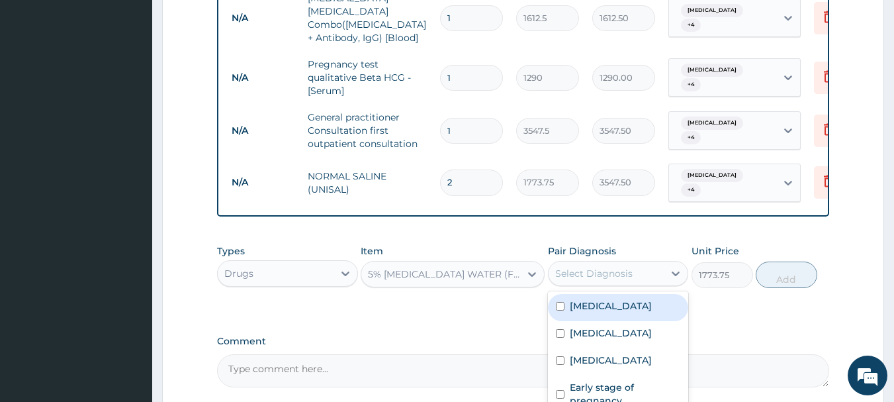
drag, startPoint x: 616, startPoint y: 273, endPoint x: 618, endPoint y: 293, distance: 20.6
click at [618, 294] on div "Malaria" at bounding box center [618, 307] width 141 height 27
checkbox input "true"
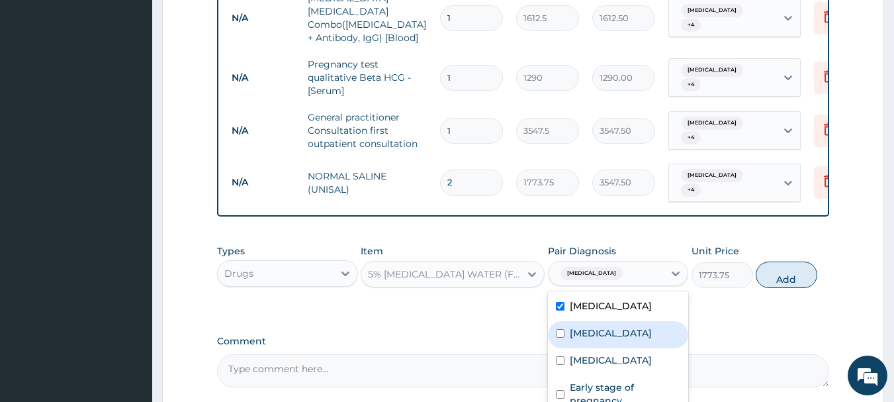
click at [619, 321] on div "Sepsis" at bounding box center [618, 334] width 141 height 27
checkbox input "true"
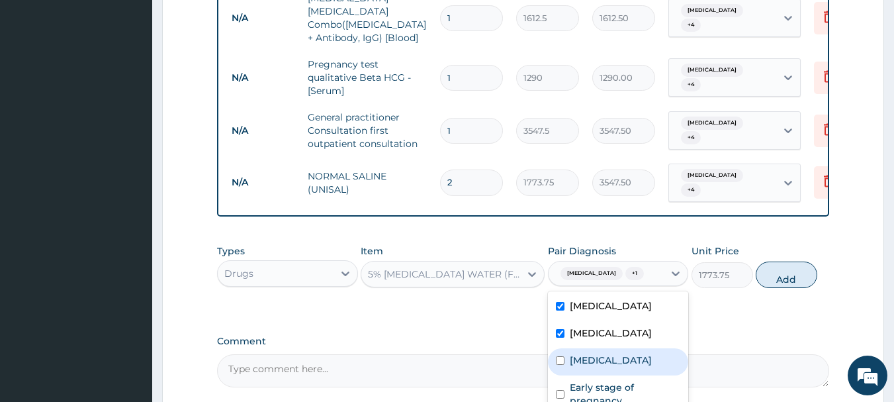
click at [621, 348] on div "Bronchopneumonia" at bounding box center [618, 361] width 141 height 27
checkbox input "true"
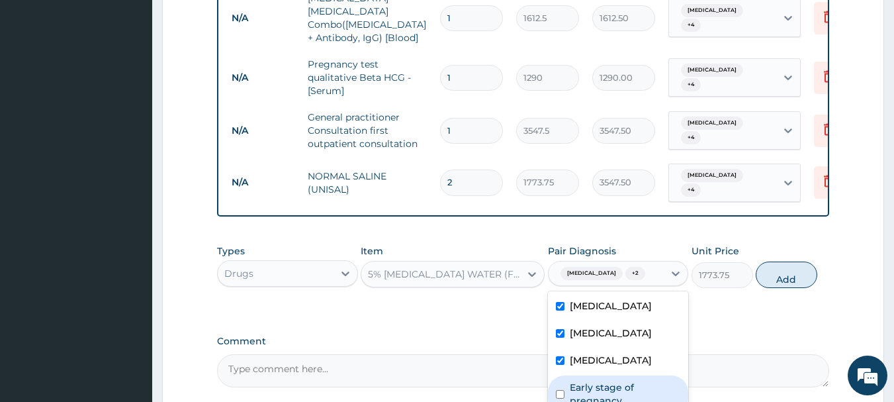
click at [621, 380] on label "Early stage of pregnancy" at bounding box center [625, 393] width 111 height 26
checkbox input "true"
click at [789, 261] on button "Add" at bounding box center [787, 274] width 62 height 26
type input "0"
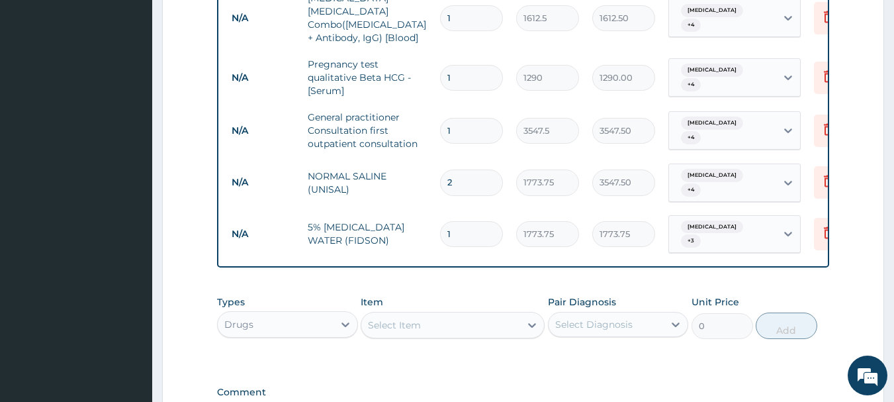
type input "0.00"
type input "2"
type input "3547.50"
type input "2"
click at [406, 318] on div "Select Item" at bounding box center [394, 324] width 53 height 13
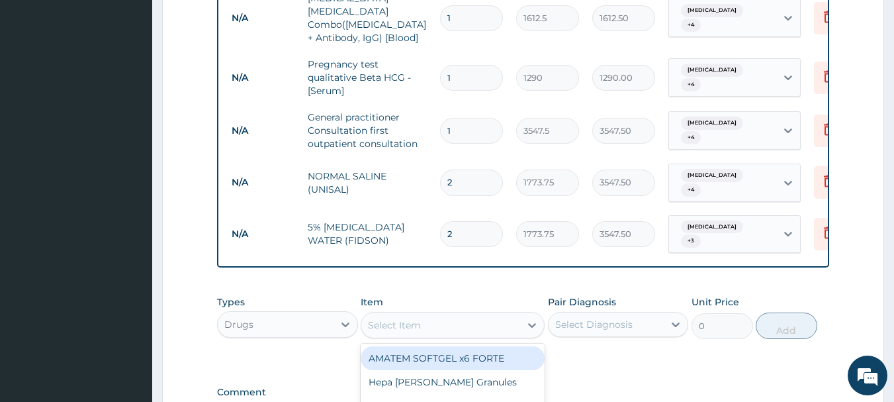
scroll to position [894, 0]
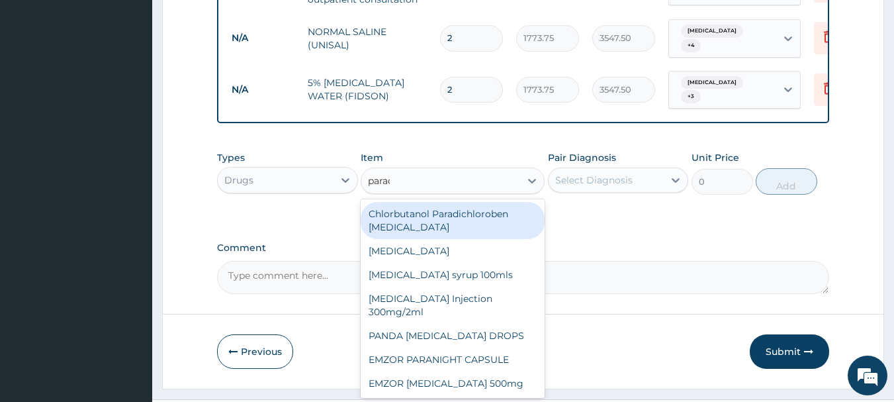
type input "parace"
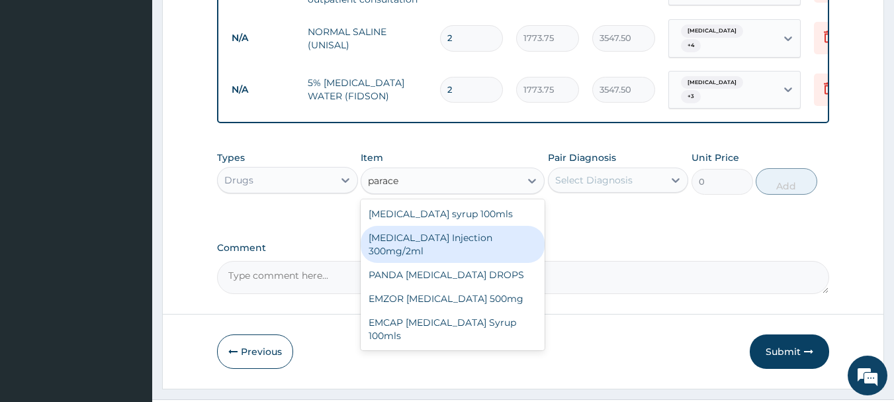
drag, startPoint x: 462, startPoint y: 202, endPoint x: 523, endPoint y: 163, distance: 73.2
click at [462, 226] on div "PARACETAMOL Injection 300mg/2ml" at bounding box center [453, 244] width 184 height 37
type input "260.15"
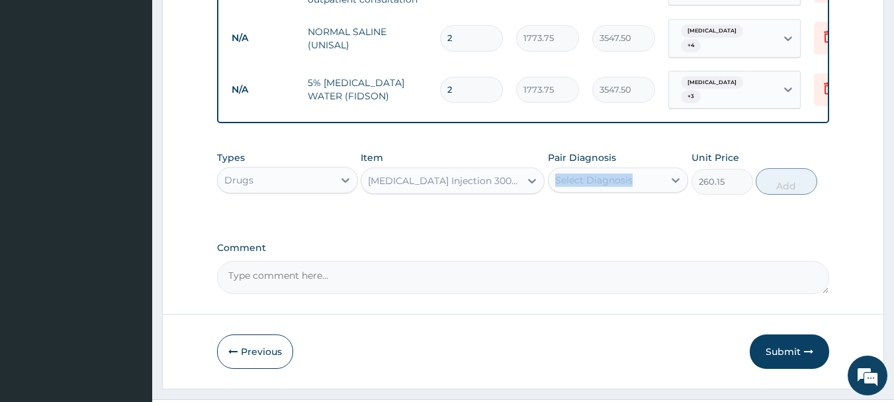
click at [592, 151] on div "Pair Diagnosis Select Diagnosis" at bounding box center [618, 173] width 141 height 44
click at [597, 169] on div "Types Drugs Item PARACETAMOL Injection 300mg/2ml Pair Diagnosis Select Diagnosi…" at bounding box center [523, 172] width 613 height 57
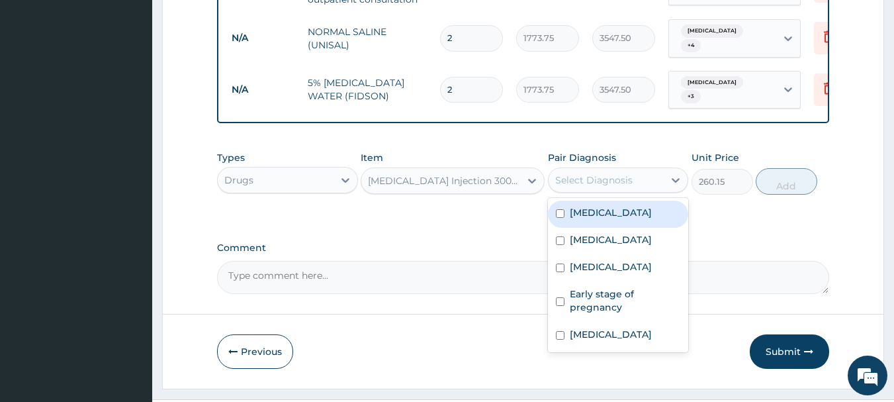
click at [605, 173] on div "Select Diagnosis" at bounding box center [593, 179] width 77 height 13
drag, startPoint x: 600, startPoint y: 182, endPoint x: 595, endPoint y: 200, distance: 18.6
click at [600, 206] on label "Malaria" at bounding box center [611, 212] width 82 height 13
checkbox input "true"
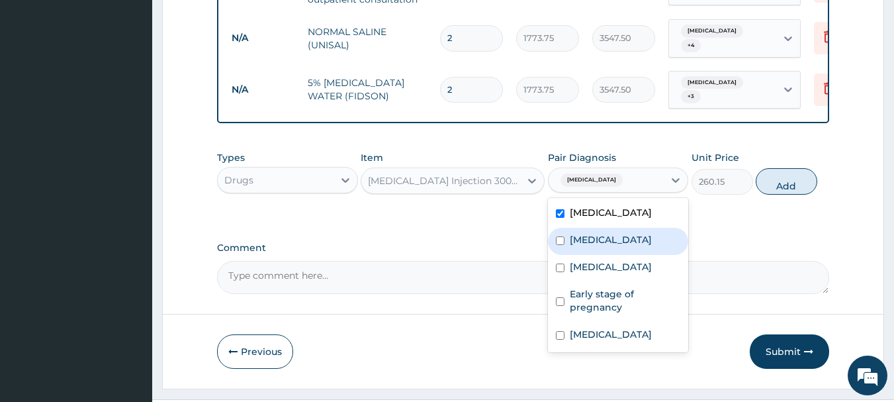
drag, startPoint x: 592, startPoint y: 208, endPoint x: 593, endPoint y: 221, distance: 12.6
click at [593, 228] on div "Sepsis" at bounding box center [618, 241] width 141 height 27
checkbox input "true"
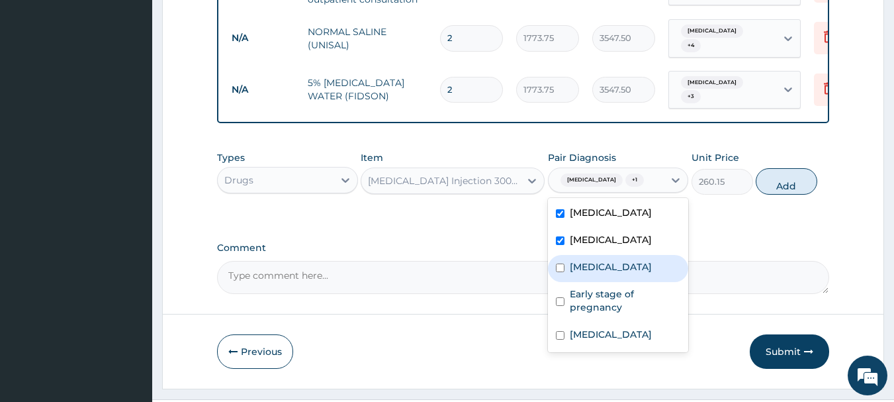
click at [597, 255] on div "Bronchopneumonia" at bounding box center [618, 268] width 141 height 27
checkbox input "true"
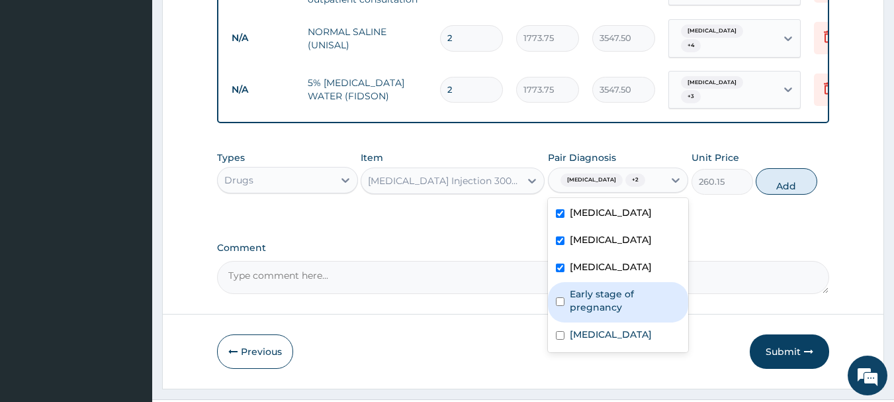
click at [610, 287] on label "Early stage of pregnancy" at bounding box center [625, 300] width 111 height 26
checkbox input "true"
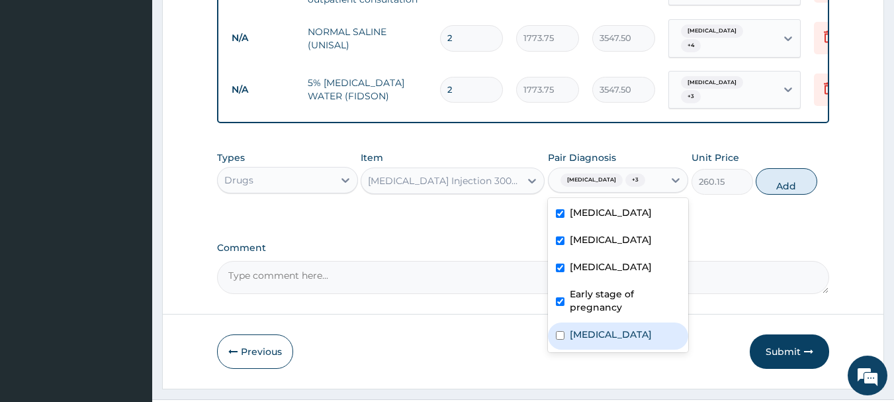
click at [615, 328] on label "Upper respiratory infection" at bounding box center [611, 334] width 82 height 13
checkbox input "true"
click at [770, 168] on button "Add" at bounding box center [787, 181] width 62 height 26
type input "0"
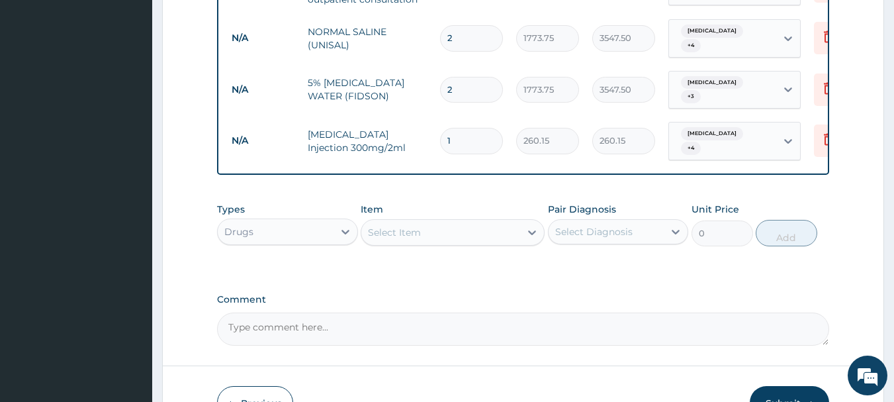
type input "0.00"
type input "8"
type input "2081.20"
type input "8"
click at [475, 222] on div "Select Item" at bounding box center [440, 232] width 159 height 21
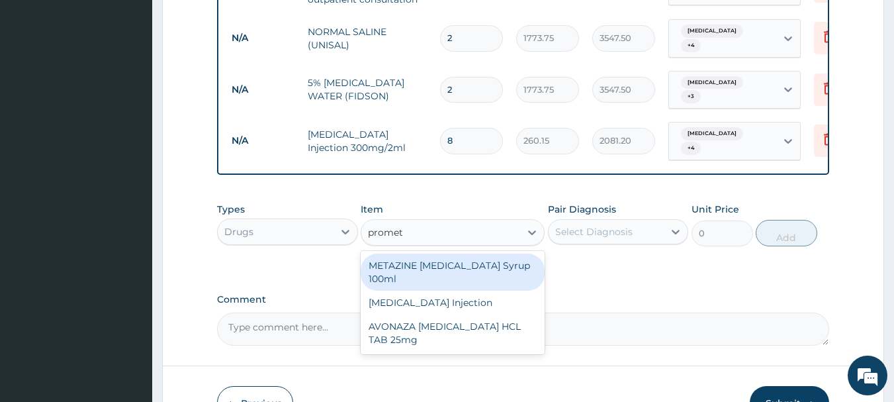
type input "prometh"
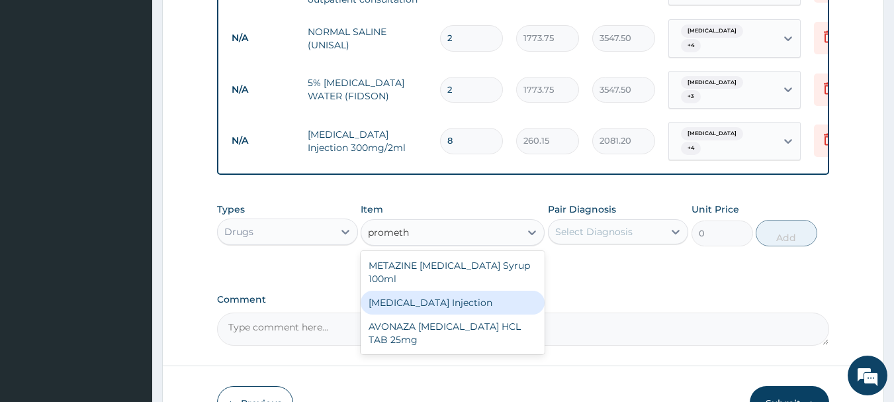
click at [476, 290] on div "PROMETHAZINE Injection" at bounding box center [453, 302] width 184 height 24
type input "354.75"
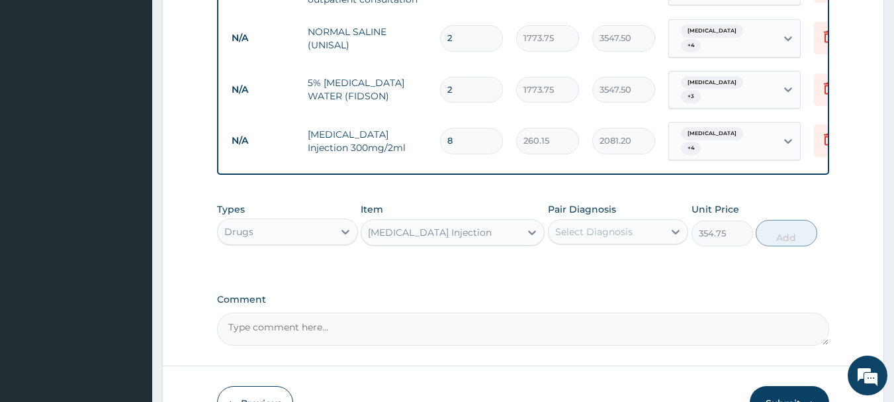
click at [646, 221] on div "Select Diagnosis" at bounding box center [607, 231] width 116 height 21
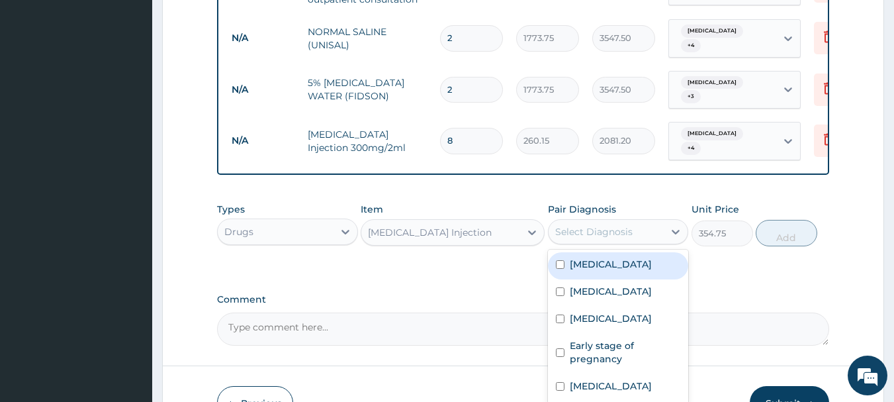
click at [607, 252] on div "Malaria" at bounding box center [618, 265] width 141 height 27
checkbox input "true"
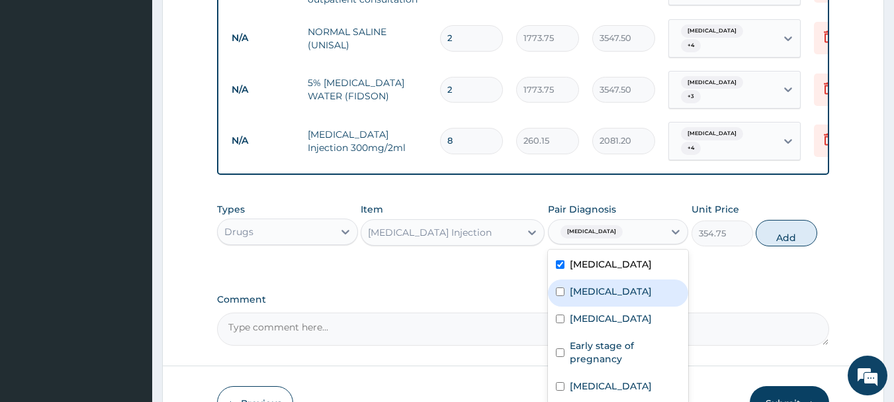
click at [607, 279] on div "Sepsis" at bounding box center [618, 292] width 141 height 27
checkbox input "true"
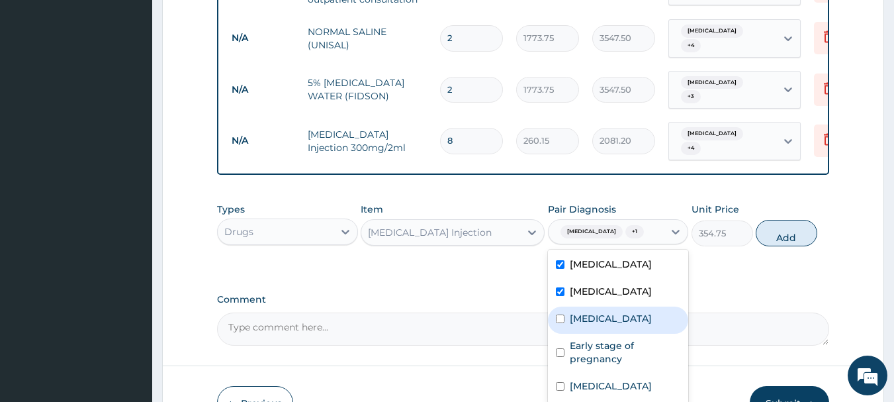
click at [606, 312] on label "Bronchopneumonia" at bounding box center [611, 318] width 82 height 13
checkbox input "true"
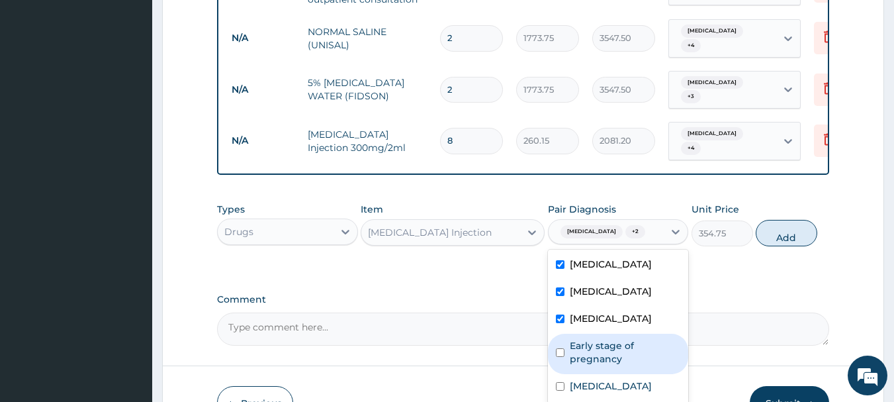
click at [619, 339] on label "Early stage of pregnancy" at bounding box center [625, 352] width 111 height 26
checkbox input "true"
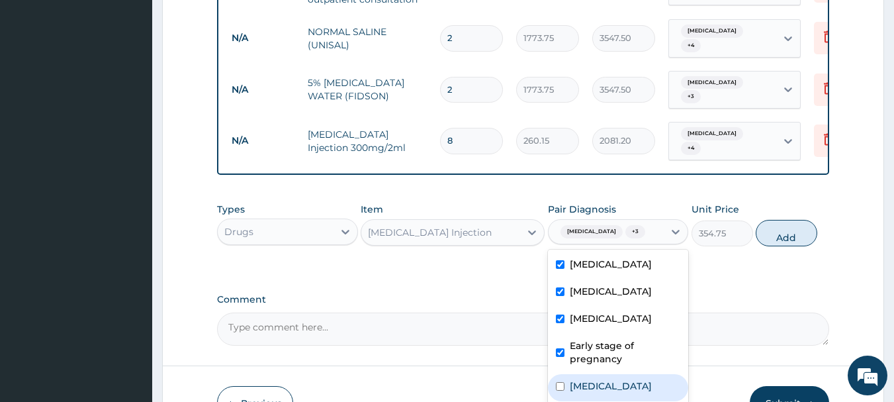
click at [629, 379] on label "Upper respiratory infection" at bounding box center [611, 385] width 82 height 13
checkbox input "true"
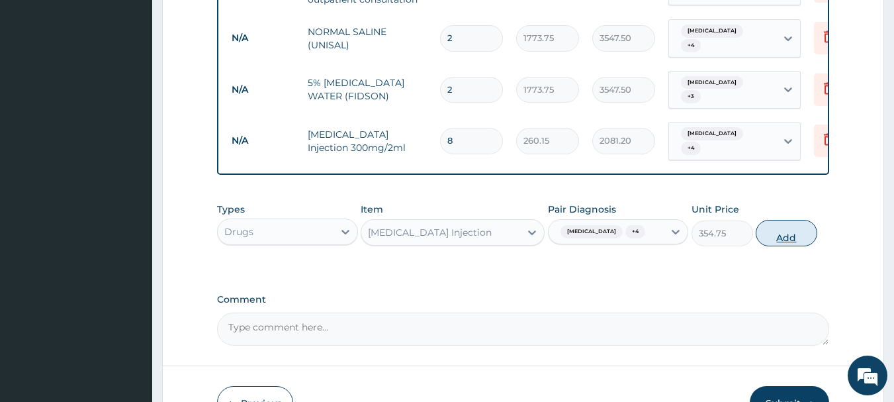
click at [781, 220] on button "Add" at bounding box center [787, 233] width 62 height 26
type input "0"
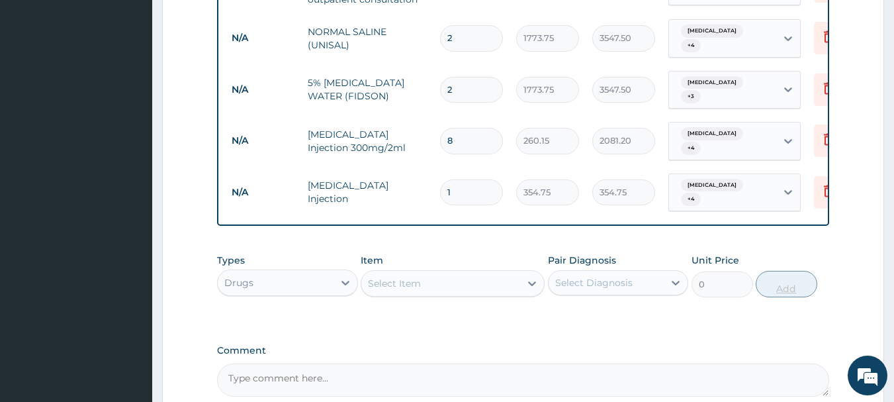
type input "12"
type input "4257.00"
type input "1"
type input "354.75"
type input "0.00"
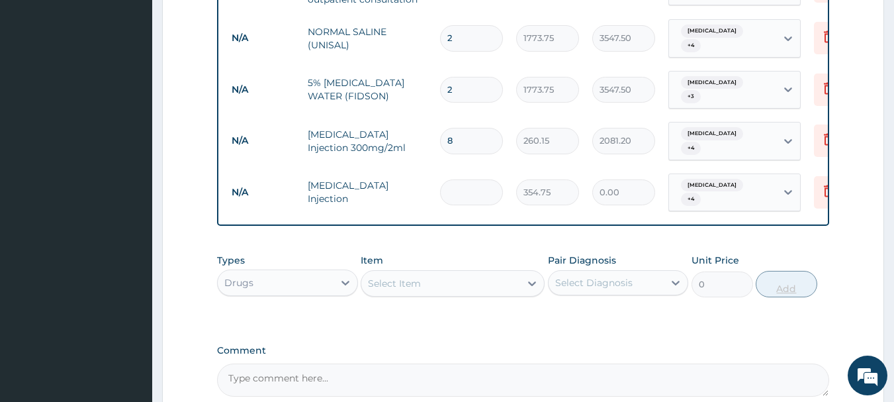
type input "2"
type input "709.50"
type input "2"
click at [441, 273] on div "Select Item" at bounding box center [440, 283] width 159 height 21
type input "h"
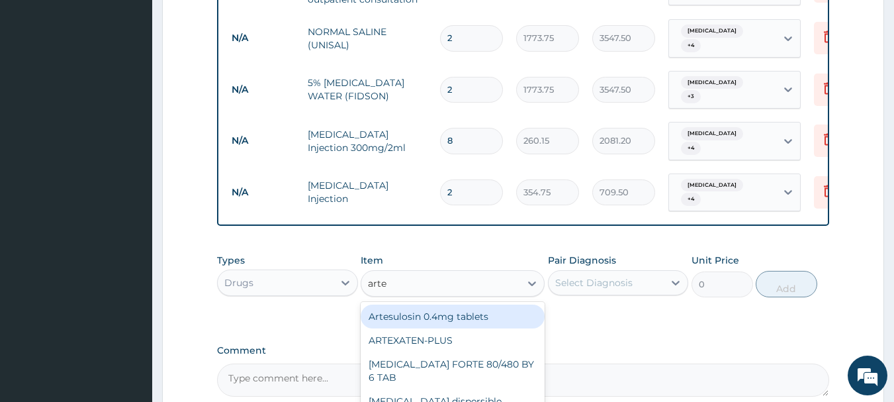
type input "artes"
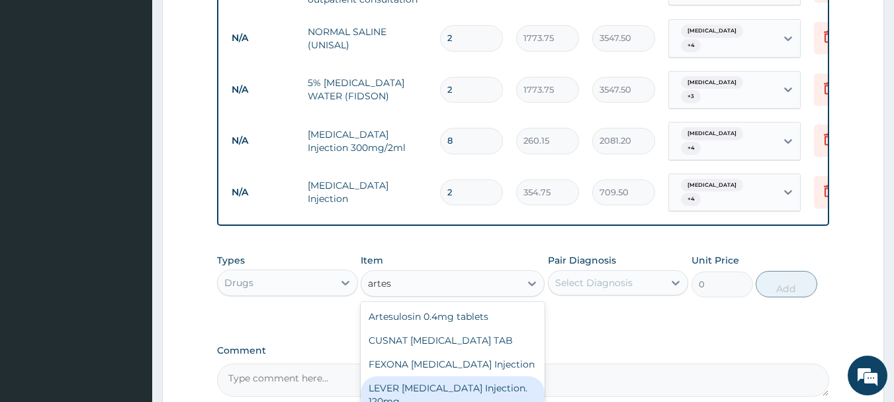
click at [466, 376] on div "LEVER ARTESUNATE Injection. 120mg" at bounding box center [453, 394] width 184 height 37
type input "2365"
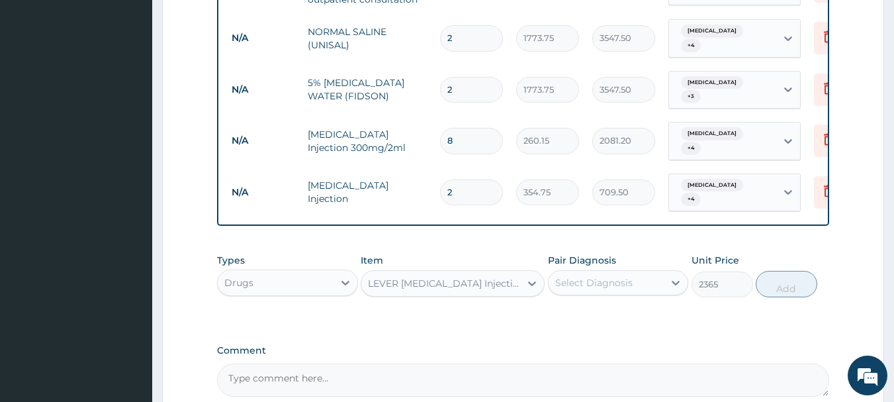
click at [637, 272] on div "Select Diagnosis" at bounding box center [607, 282] width 116 height 21
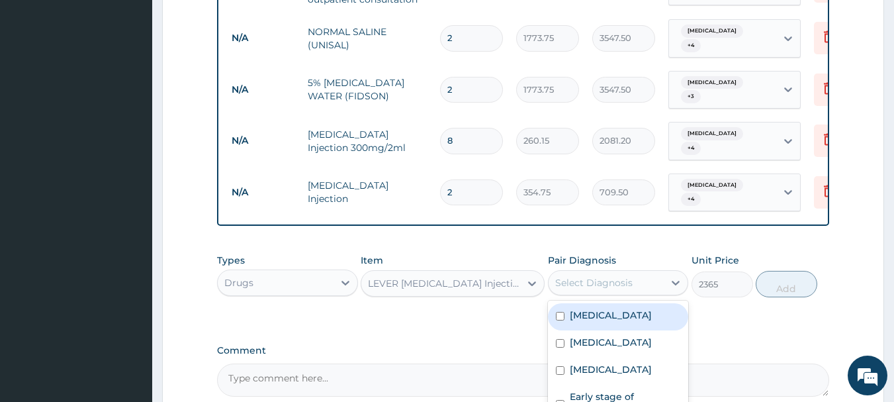
click at [638, 303] on div "Malaria" at bounding box center [618, 316] width 141 height 27
checkbox input "true"
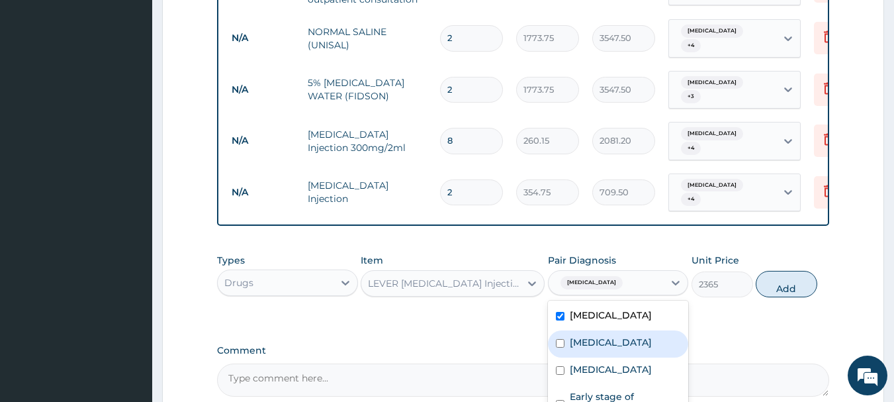
click at [630, 330] on div "Sepsis" at bounding box center [618, 343] width 141 height 27
checkbox input "true"
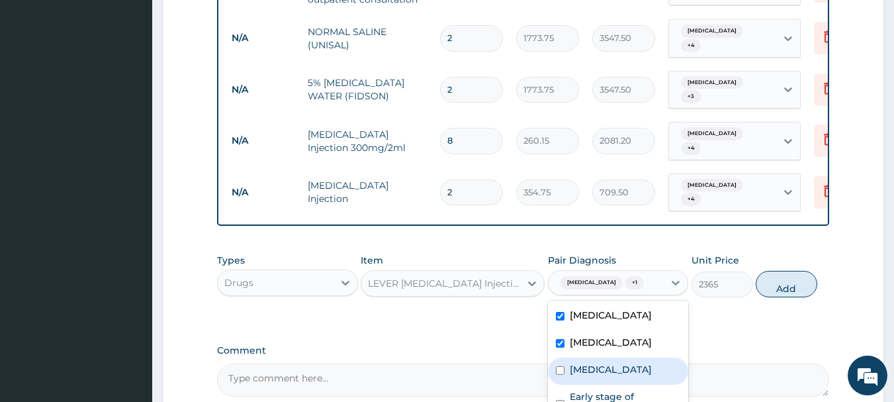
click at [622, 357] on div "Bronchopneumonia" at bounding box center [618, 370] width 141 height 27
checkbox input "true"
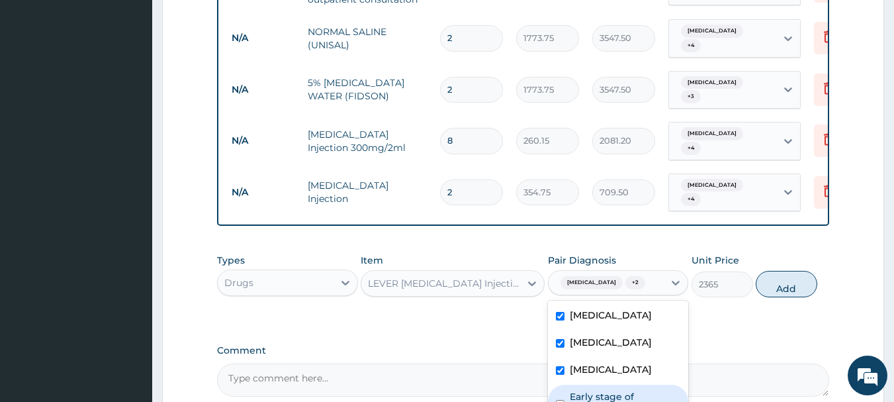
click at [623, 390] on label "Early stage of pregnancy" at bounding box center [625, 403] width 111 height 26
checkbox input "true"
click at [781, 271] on button "Add" at bounding box center [787, 284] width 62 height 26
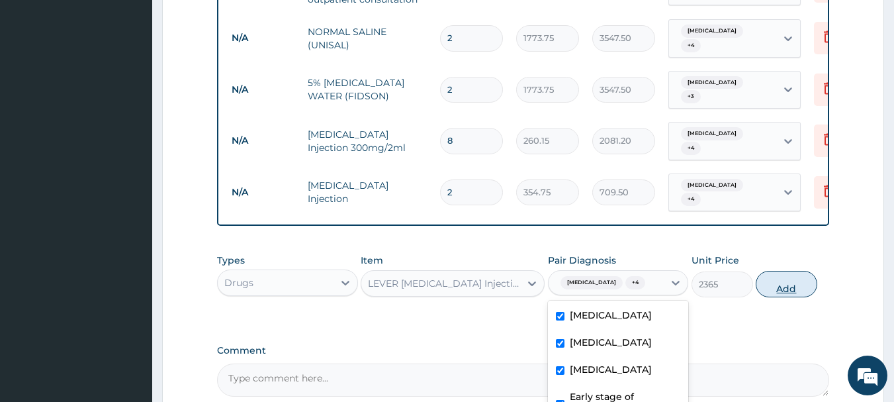
type input "0"
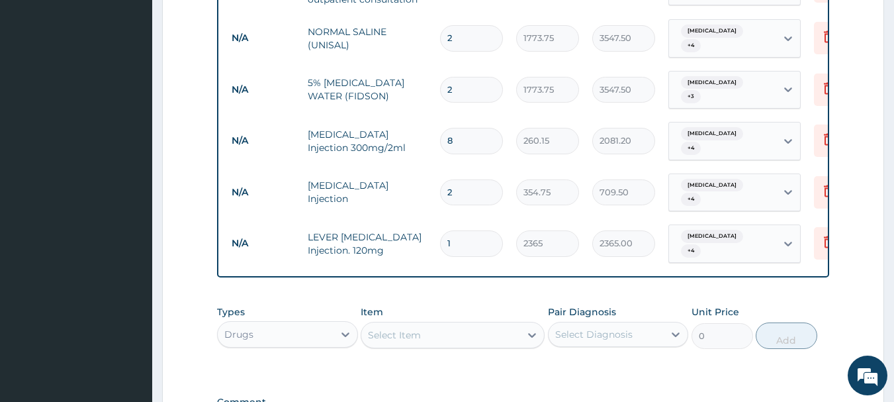
type input "0.00"
type input "3"
type input "7095.00"
type input "3"
click at [400, 328] on div "Select Item" at bounding box center [394, 334] width 53 height 13
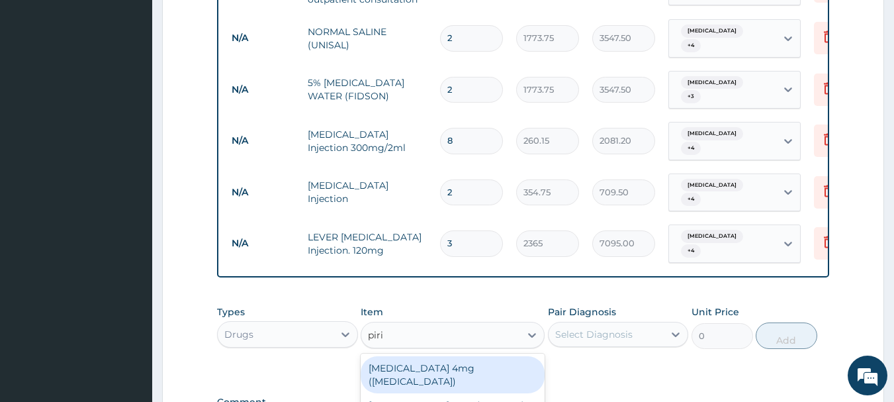
type input "pirit"
click at [451, 356] on div "PIRITON TAB EVANS" at bounding box center [453, 368] width 184 height 24
type input "23.65"
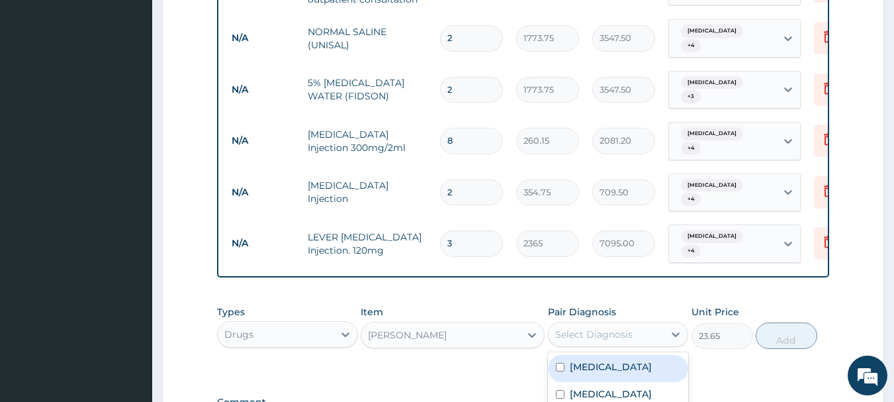
click at [638, 324] on div "Select Diagnosis" at bounding box center [607, 334] width 116 height 21
click at [616, 355] on div "Malaria" at bounding box center [618, 368] width 141 height 27
checkbox input "true"
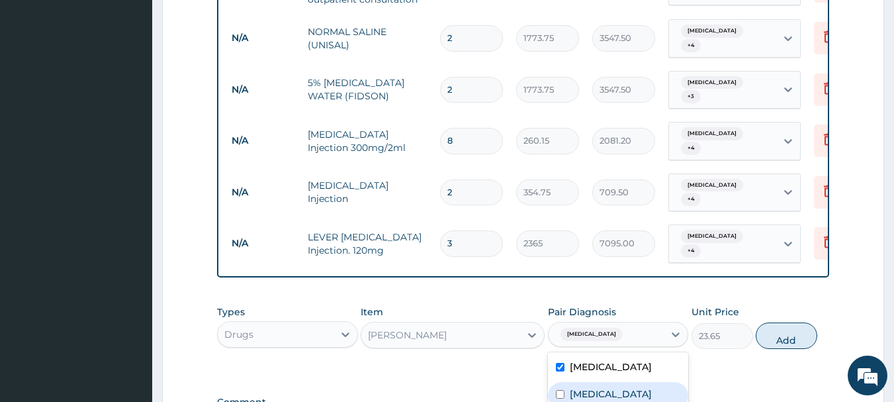
click at [605, 382] on div "Sepsis" at bounding box center [618, 395] width 141 height 27
checkbox input "true"
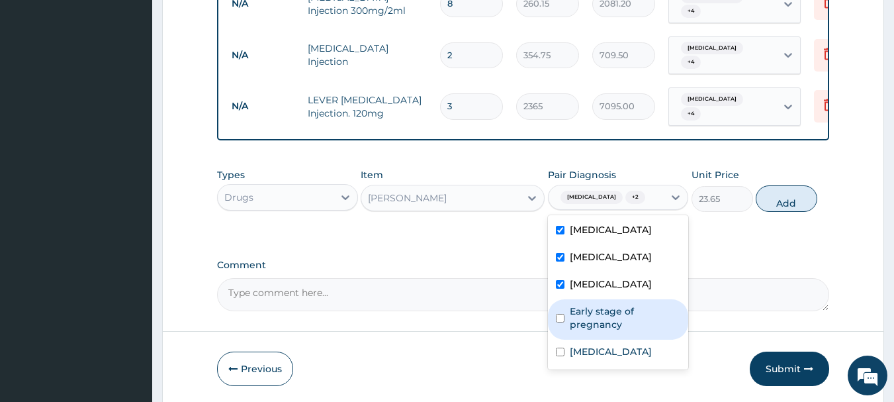
click at [590, 304] on label "Early stage of pregnancy" at bounding box center [625, 317] width 111 height 26
checkbox input "true"
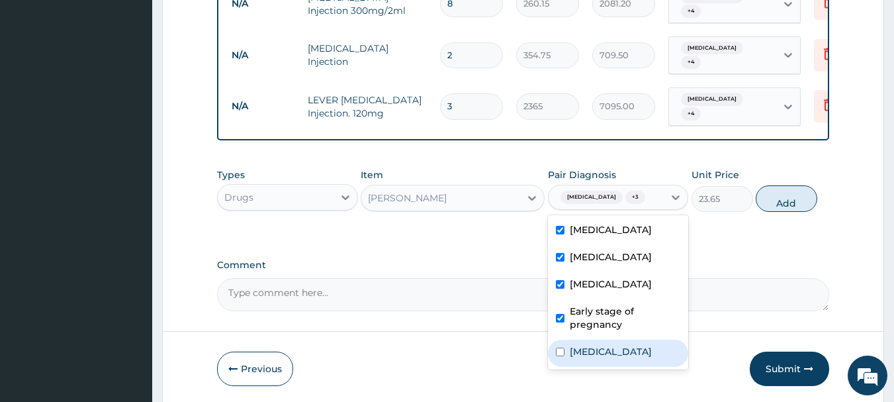
click at [588, 345] on label "Upper respiratory infection" at bounding box center [611, 351] width 82 height 13
checkbox input "true"
click at [778, 185] on button "Add" at bounding box center [787, 198] width 62 height 26
type input "0"
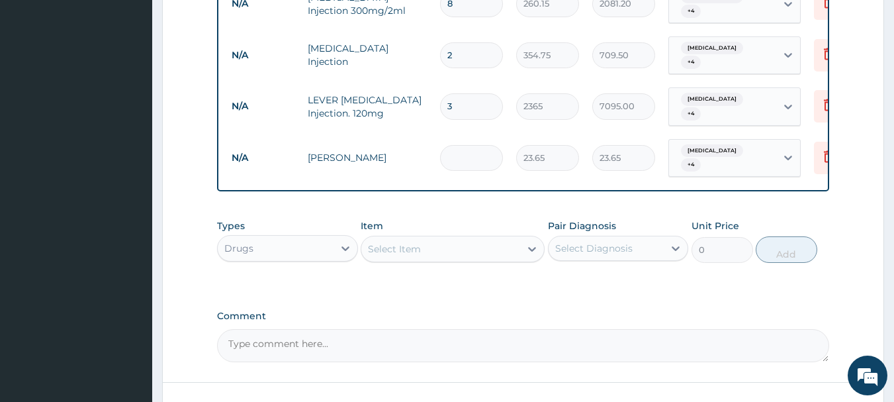
type input "0.00"
type input "5"
type input "118.25"
type input "5"
drag, startPoint x: 515, startPoint y: 196, endPoint x: 513, endPoint y: 202, distance: 6.7
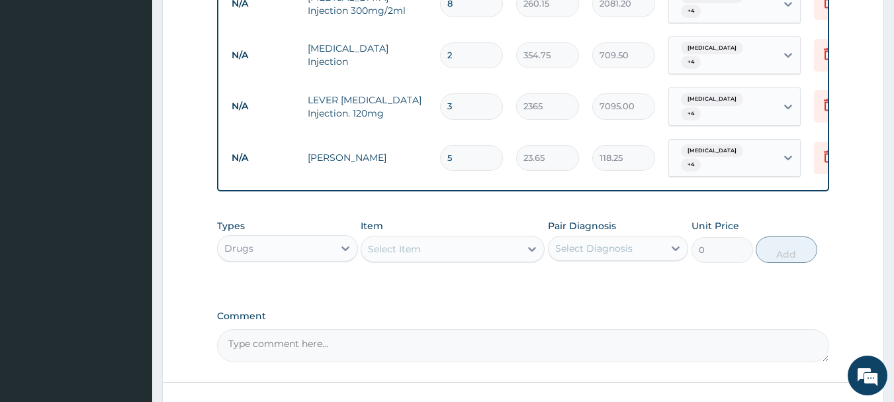
click at [513, 238] on div "Select Item" at bounding box center [440, 248] width 159 height 21
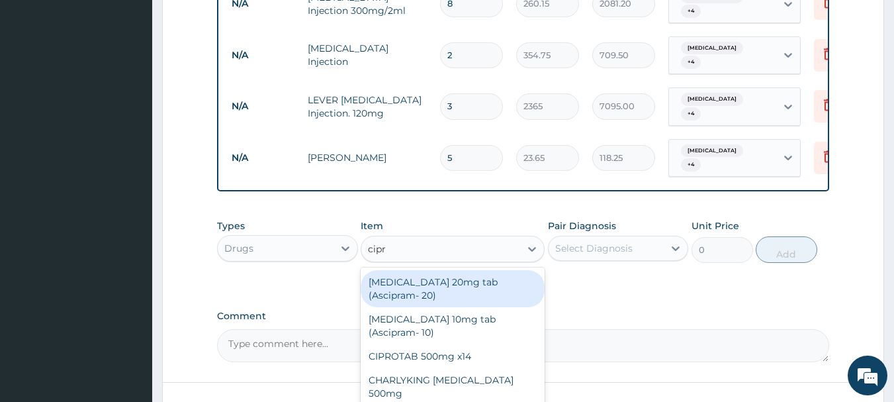
type input "cipro"
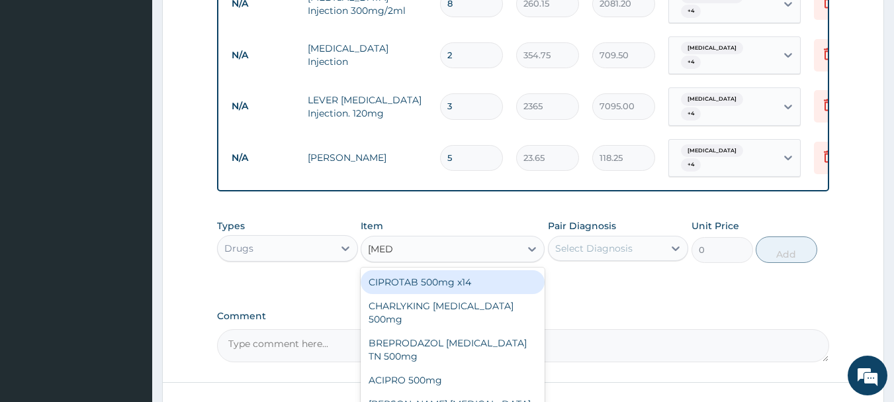
click at [488, 270] on div "CIPROTAB 500mg x14" at bounding box center [453, 282] width 184 height 24
type input "319.275"
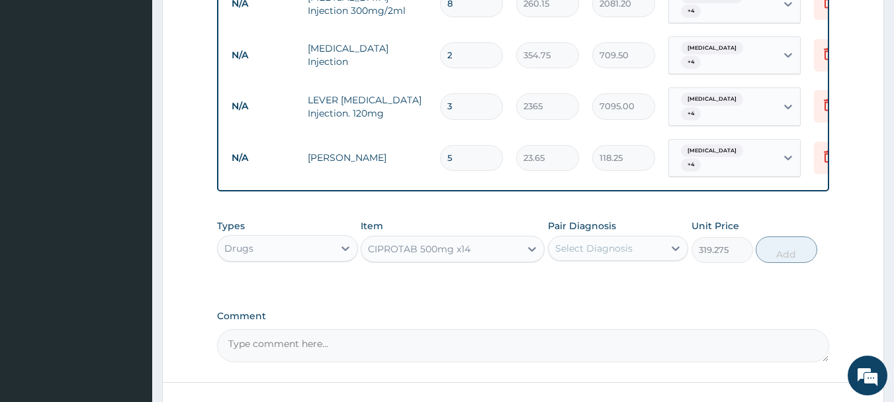
click at [593, 242] on div "Select Diagnosis" at bounding box center [593, 248] width 77 height 13
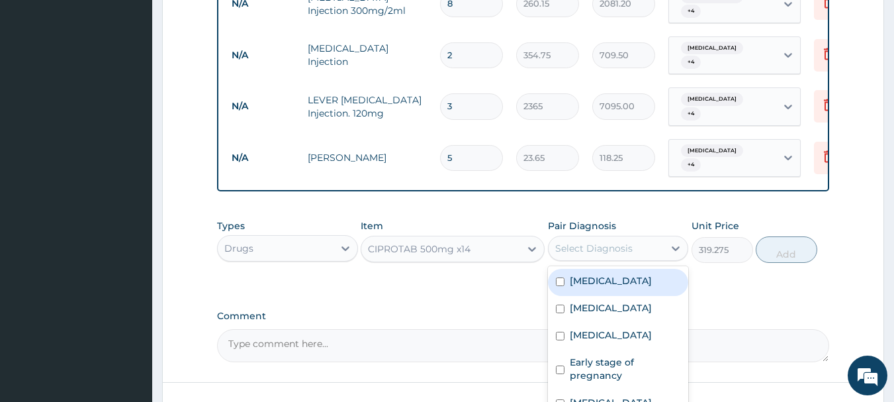
click at [602, 274] on label "Malaria" at bounding box center [611, 280] width 82 height 13
checkbox input "true"
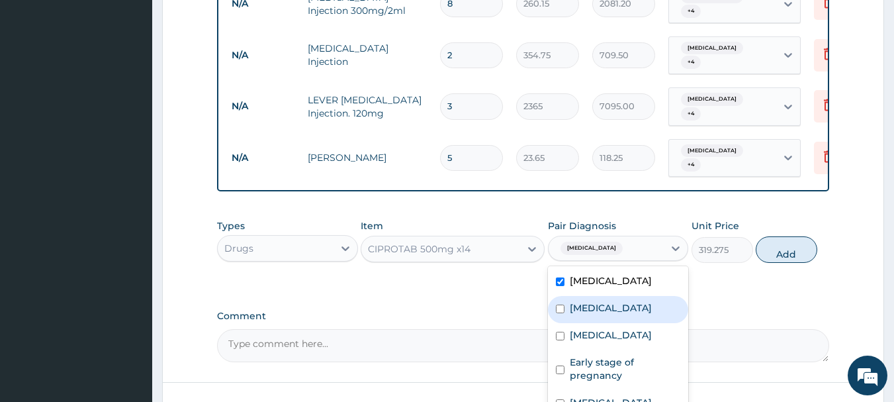
click at [603, 296] on div "Sepsis" at bounding box center [618, 309] width 141 height 27
checkbox input "true"
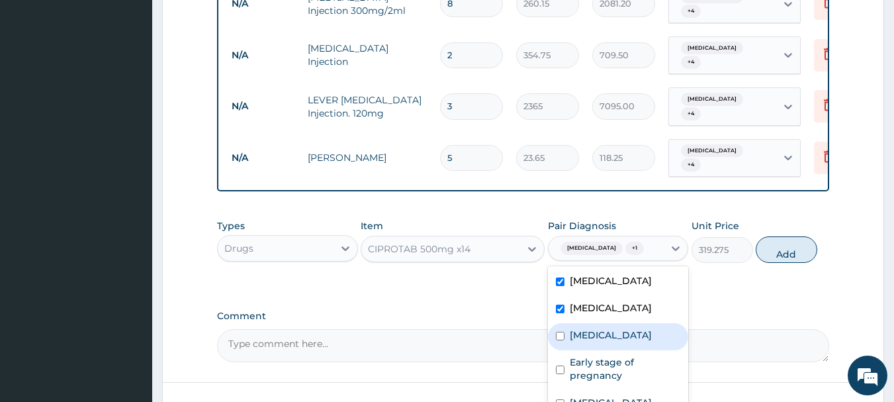
drag, startPoint x: 605, startPoint y: 279, endPoint x: 607, endPoint y: 292, distance: 14.0
click at [605, 328] on label "Bronchopneumonia" at bounding box center [611, 334] width 82 height 13
checkbox input "true"
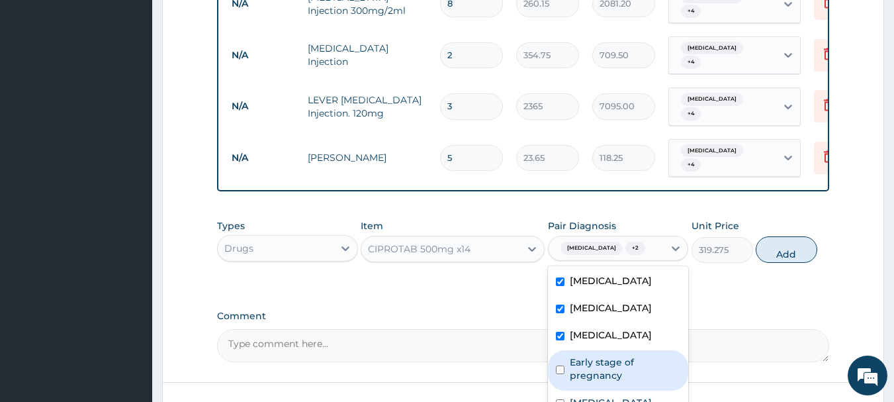
click at [605, 355] on label "Early stage of pregnancy" at bounding box center [625, 368] width 111 height 26
checkbox input "true"
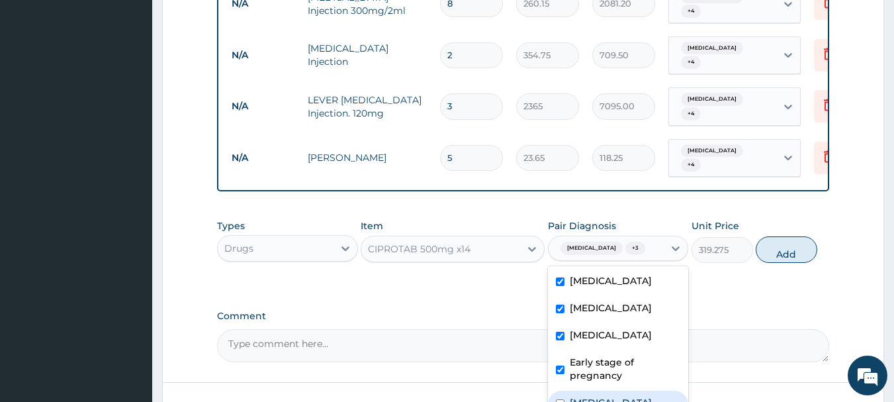
click at [625, 396] on label "Upper respiratory infection" at bounding box center [611, 402] width 82 height 13
checkbox input "true"
click at [769, 236] on button "Add" at bounding box center [787, 249] width 62 height 26
type input "0"
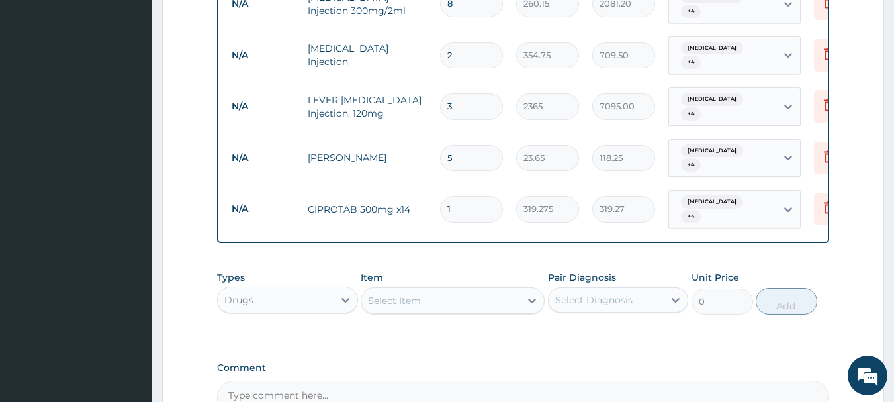
type input "14"
type input "4469.85"
type input "14"
click at [451, 290] on div "Select Item" at bounding box center [440, 300] width 159 height 21
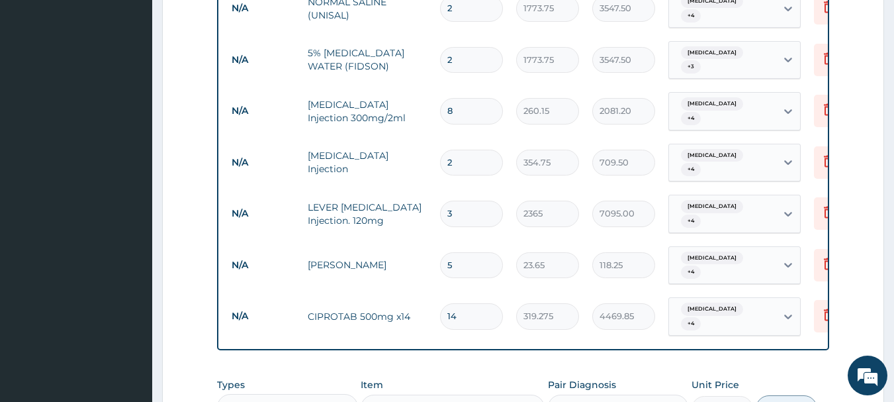
scroll to position [1122, 0]
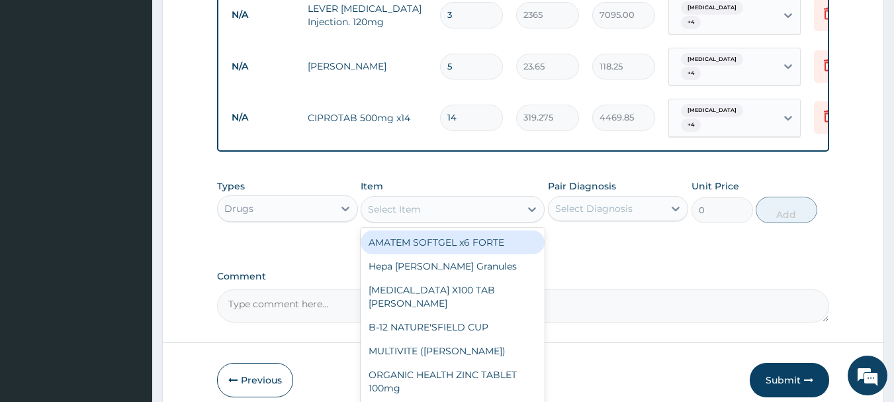
type input "c"
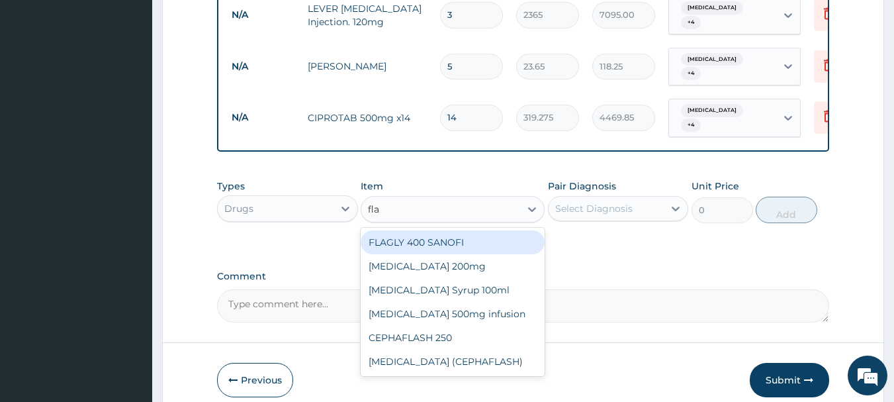
type input "flag"
click at [459, 230] on div "FLAGLY 400 SANOFI" at bounding box center [453, 242] width 184 height 24
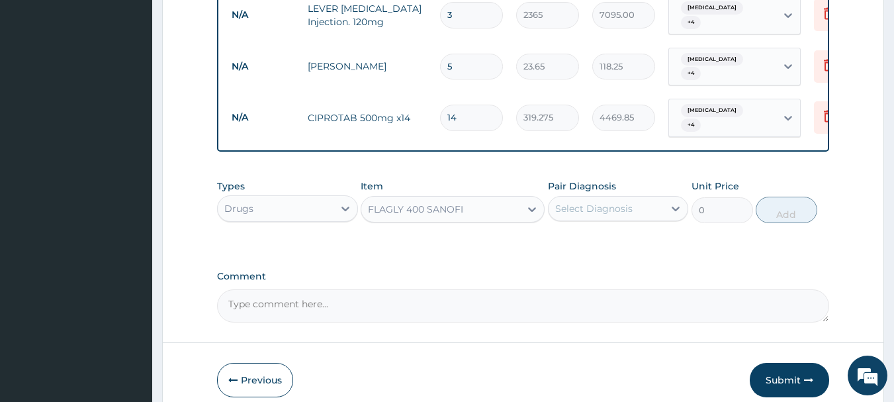
type input "70.95"
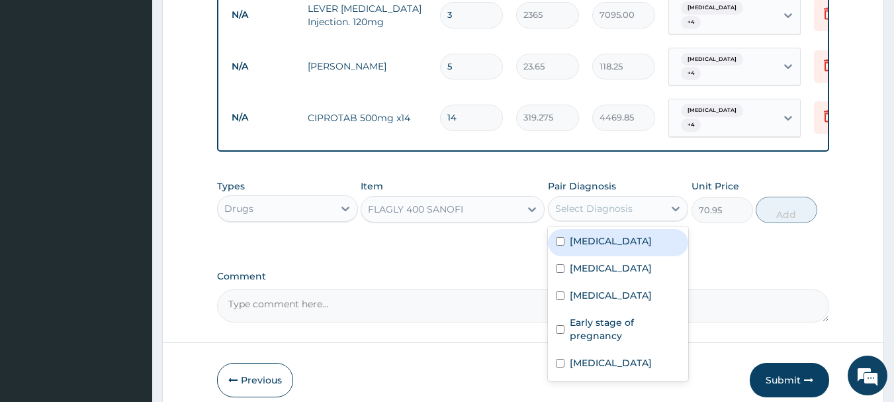
click at [588, 202] on div "Select Diagnosis" at bounding box center [593, 208] width 77 height 13
click at [595, 234] on label "Malaria" at bounding box center [611, 240] width 82 height 13
checkbox input "true"
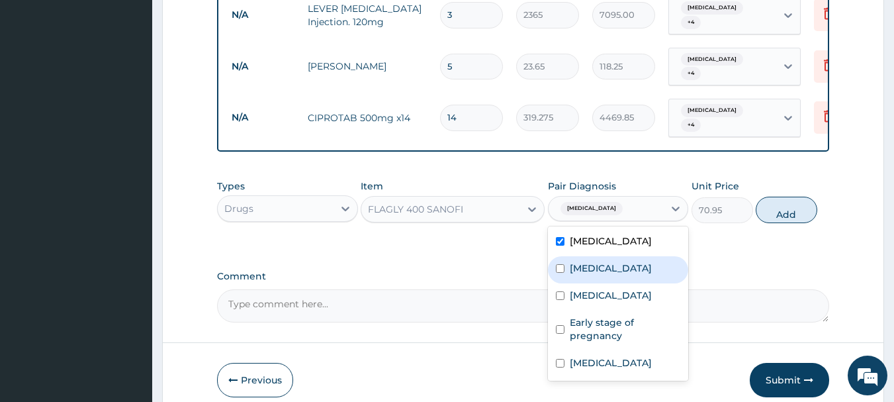
drag, startPoint x: 605, startPoint y: 209, endPoint x: 610, endPoint y: 216, distance: 8.5
click at [605, 256] on div "Sepsis" at bounding box center [618, 269] width 141 height 27
checkbox input "true"
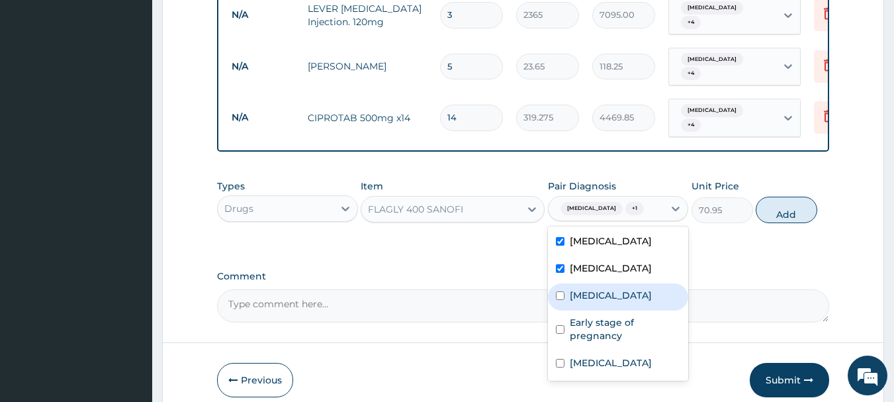
click at [611, 283] on div "Bronchopneumonia" at bounding box center [618, 296] width 141 height 27
checkbox input "true"
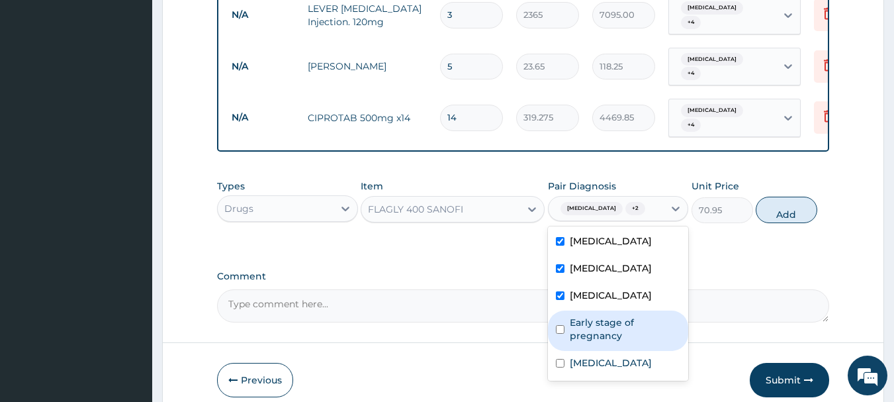
click at [619, 316] on label "Early stage of pregnancy" at bounding box center [625, 329] width 111 height 26
checkbox input "true"
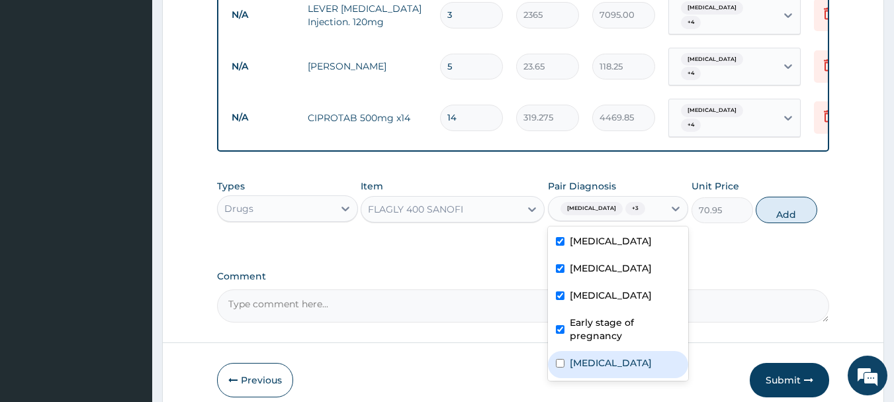
click at [629, 356] on label "Upper respiratory infection" at bounding box center [611, 362] width 82 height 13
checkbox input "true"
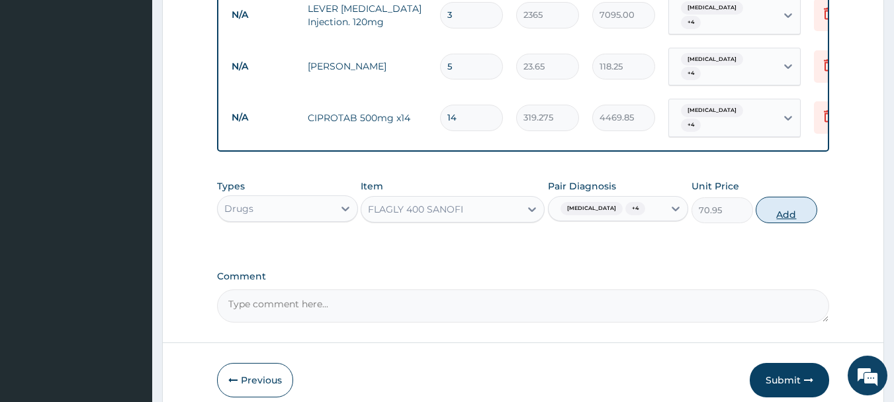
click at [793, 197] on button "Add" at bounding box center [787, 210] width 62 height 26
type input "0"
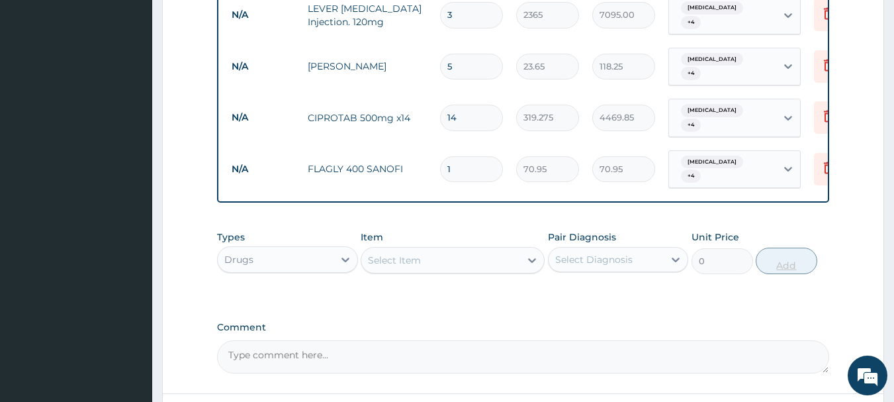
type input "15"
type input "1064.25"
type input "15"
click at [463, 249] on div "Select Item" at bounding box center [440, 259] width 159 height 21
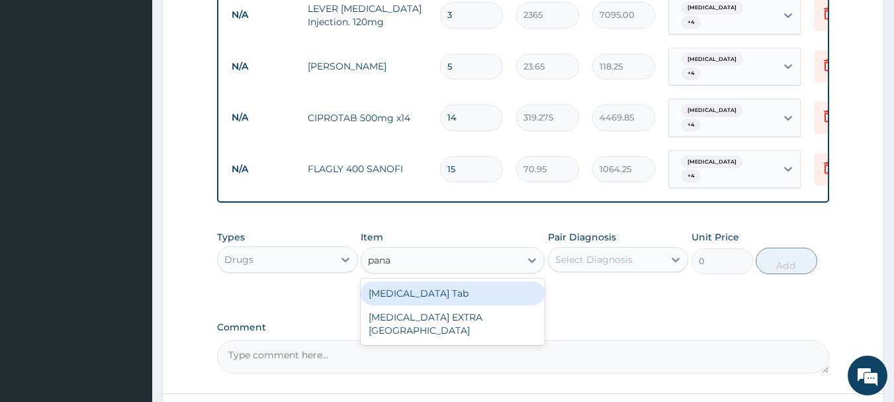
type input "panad"
click at [453, 281] on div "PANADOL Tab" at bounding box center [453, 293] width 184 height 24
type input "49.665"
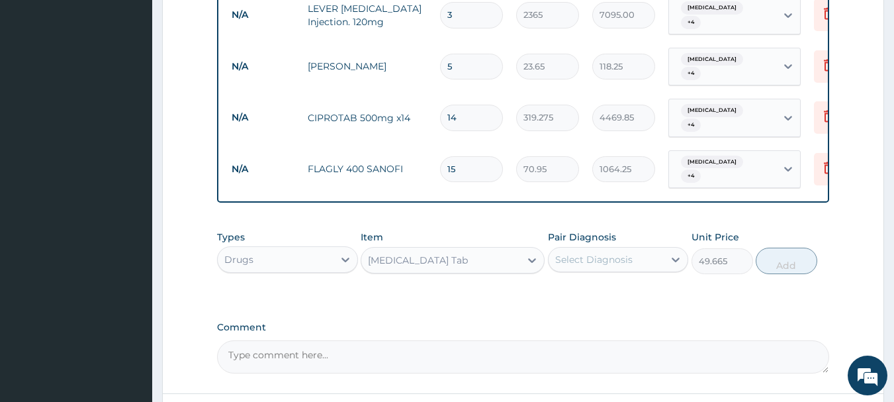
click at [642, 249] on div "Select Diagnosis" at bounding box center [607, 259] width 116 height 21
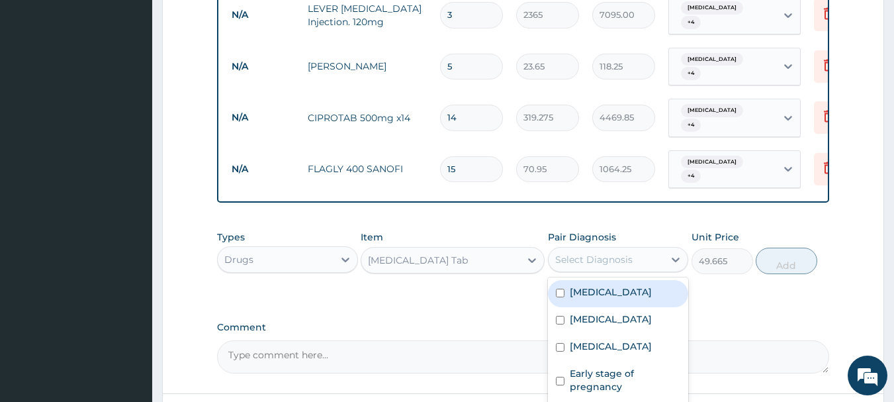
click at [635, 280] on div "Malaria" at bounding box center [618, 293] width 141 height 27
checkbox input "true"
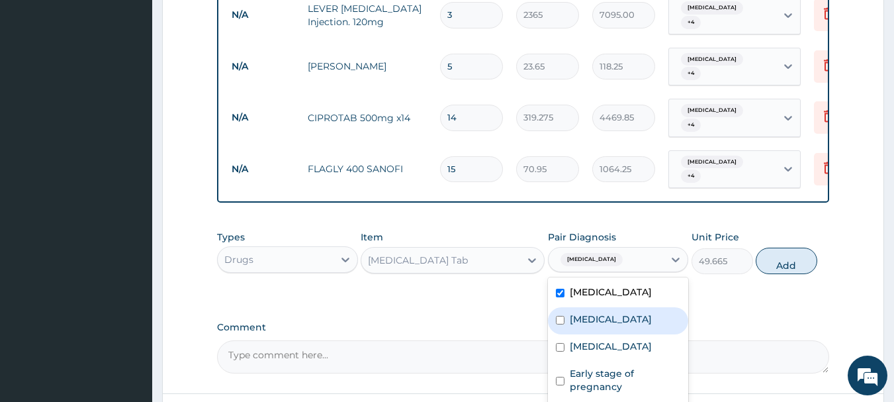
click at [635, 307] on div "Sepsis" at bounding box center [618, 320] width 141 height 27
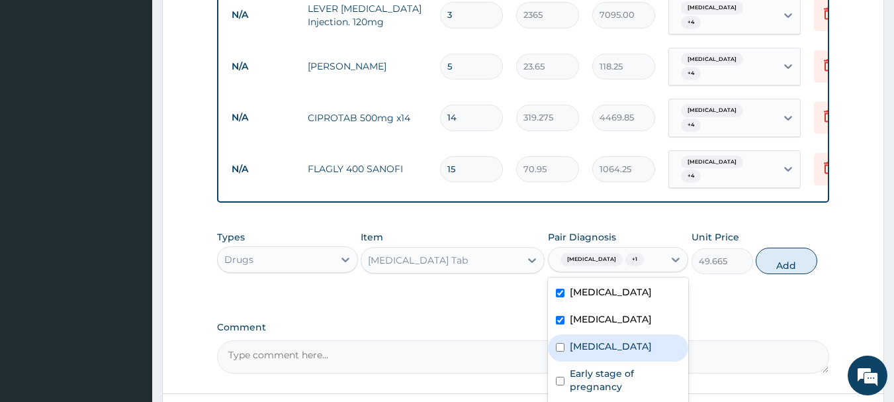
click at [628, 339] on label "Bronchopneumonia" at bounding box center [611, 345] width 82 height 13
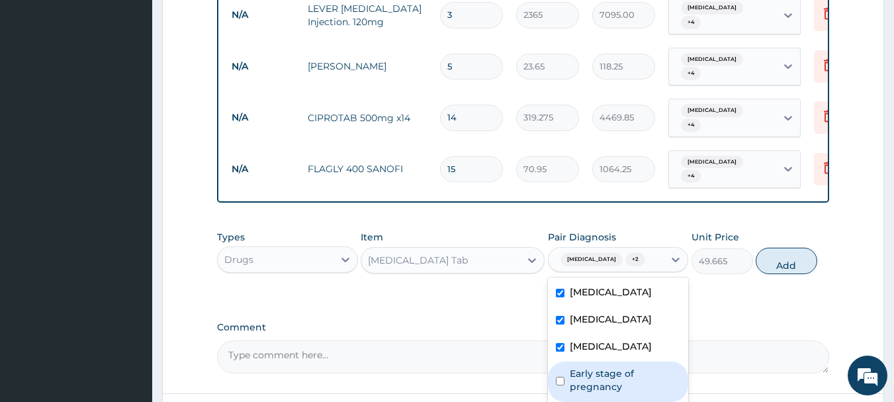
click at [627, 367] on label "Early stage of pregnancy" at bounding box center [625, 380] width 111 height 26
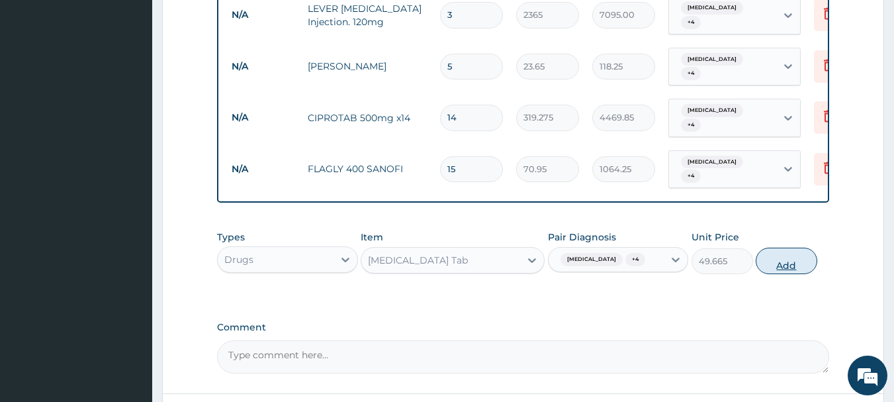
click at [789, 247] on button "Add" at bounding box center [787, 260] width 62 height 26
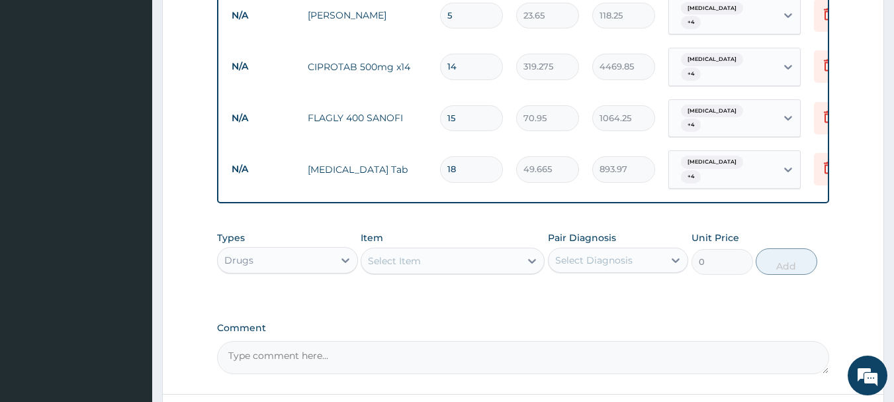
scroll to position [1213, 0]
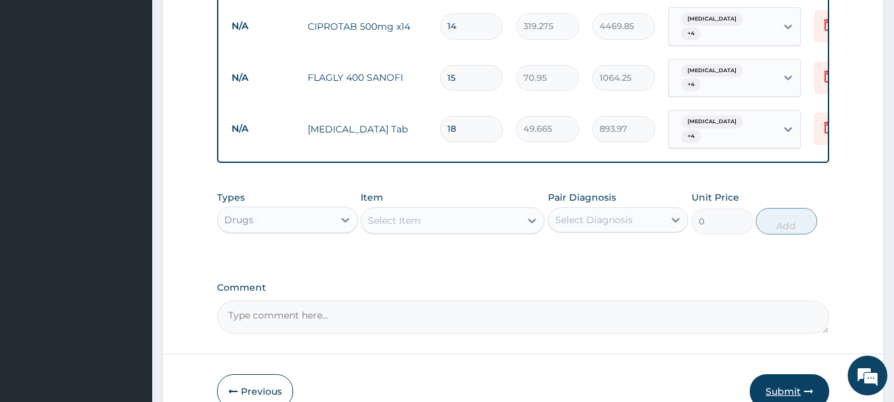
click at [777, 374] on button "Submit" at bounding box center [789, 391] width 79 height 34
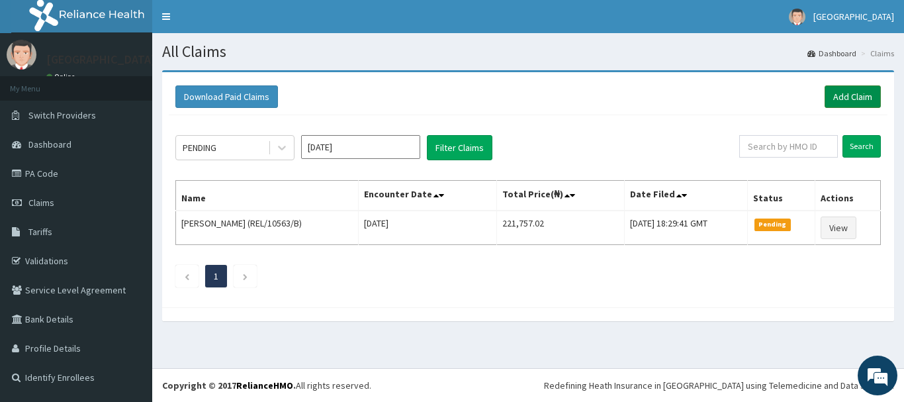
click at [850, 99] on link "Add Claim" at bounding box center [852, 96] width 56 height 22
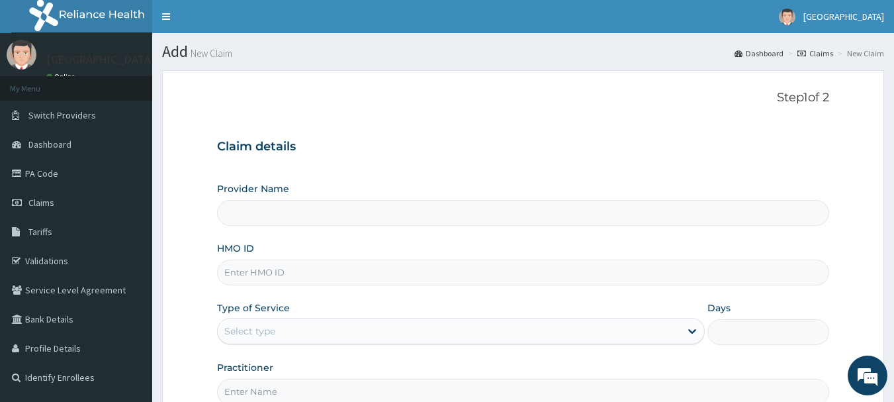
type input "[GEOGRAPHIC_DATA]"
